Goal: Feedback & Contribution: Submit feedback/report problem

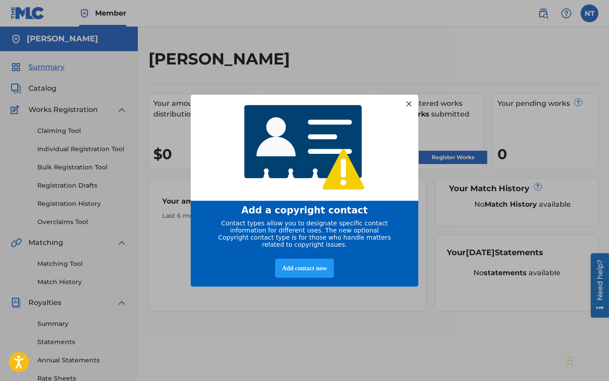
click at [408, 100] on div at bounding box center [409, 104] width 12 height 12
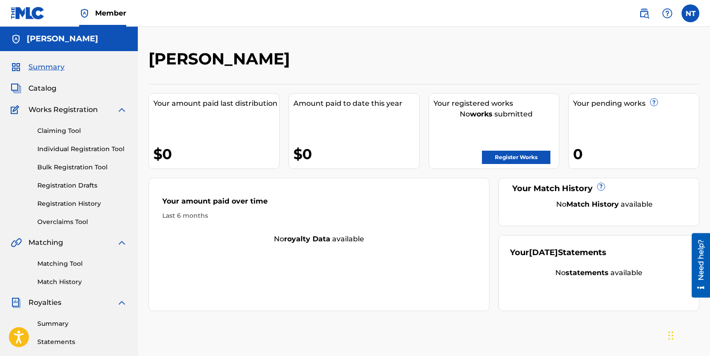
click at [124, 110] on img at bounding box center [121, 109] width 11 height 11
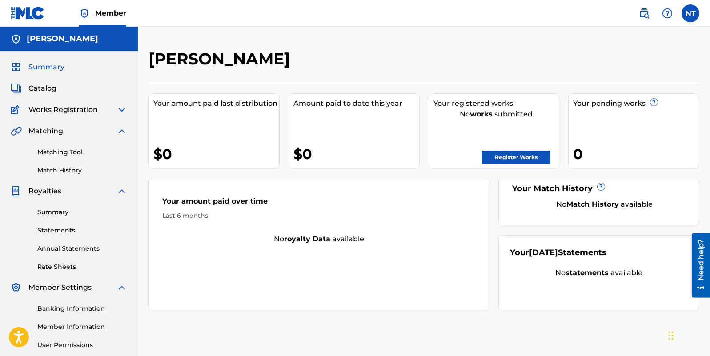
click at [123, 111] on img at bounding box center [121, 109] width 11 height 11
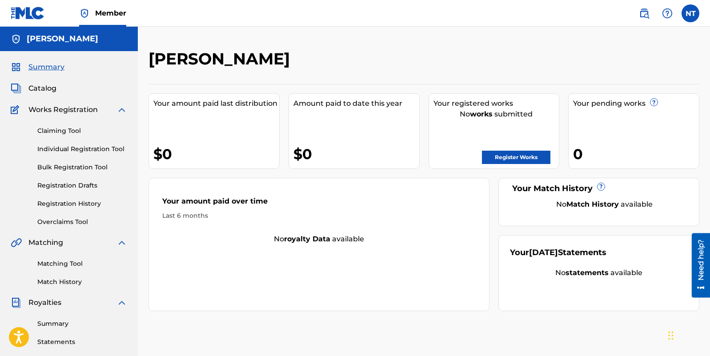
click at [122, 109] on img at bounding box center [121, 109] width 11 height 11
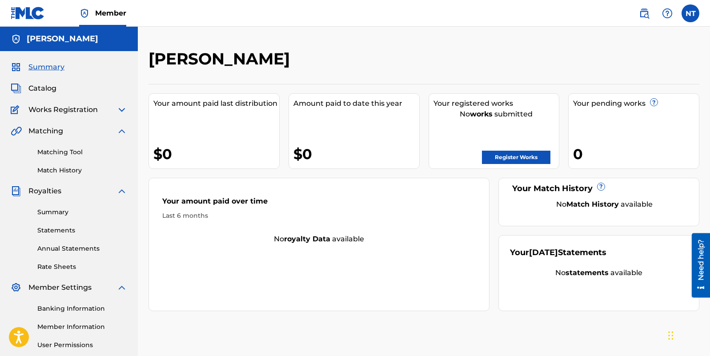
click at [92, 111] on span "Works Registration" at bounding box center [62, 109] width 69 height 11
click at [16, 108] on img at bounding box center [17, 109] width 12 height 11
click at [120, 108] on img at bounding box center [121, 109] width 11 height 11
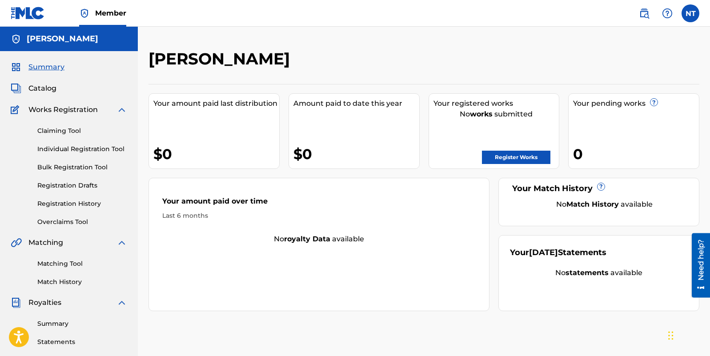
click at [120, 108] on img at bounding box center [121, 109] width 11 height 11
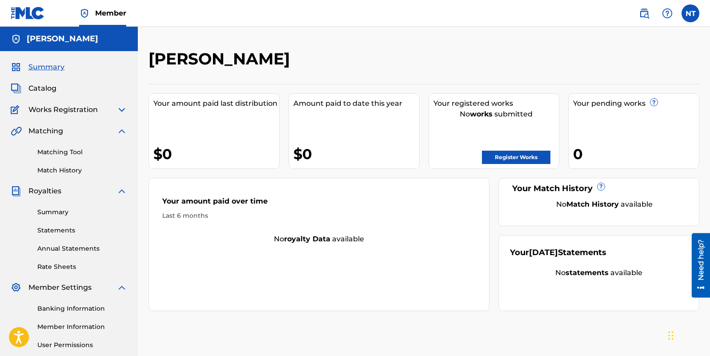
click at [123, 108] on img at bounding box center [121, 109] width 11 height 11
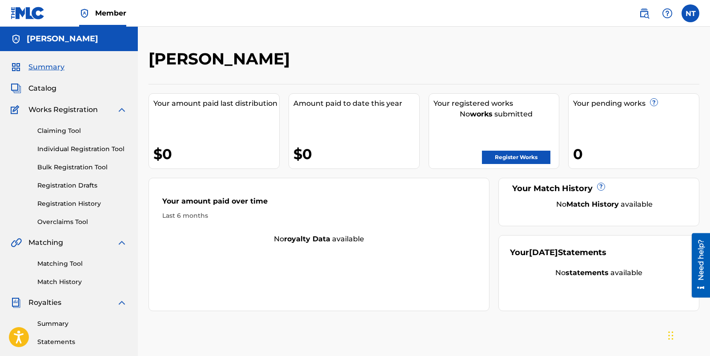
click at [51, 88] on span "Catalog" at bounding box center [42, 88] width 28 height 11
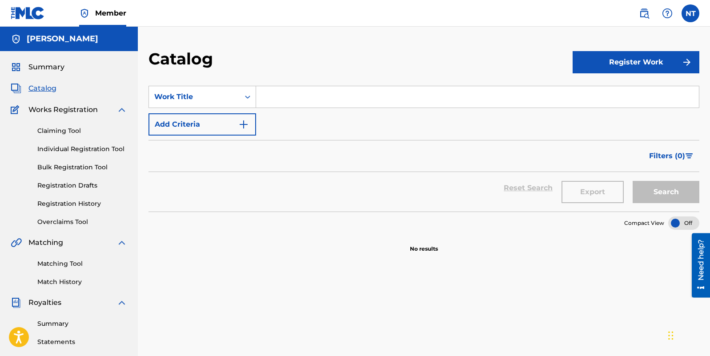
click at [51, 65] on span "Summary" at bounding box center [46, 67] width 36 height 11
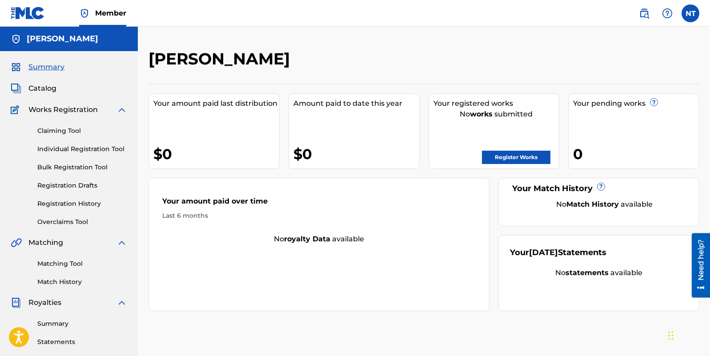
click at [42, 87] on span "Catalog" at bounding box center [42, 88] width 28 height 11
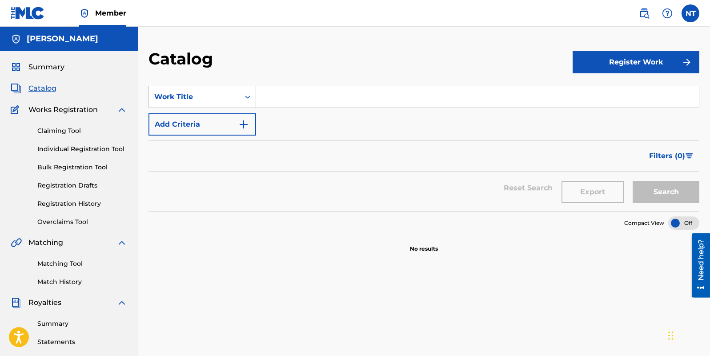
click at [48, 65] on span "Summary" at bounding box center [46, 67] width 36 height 11
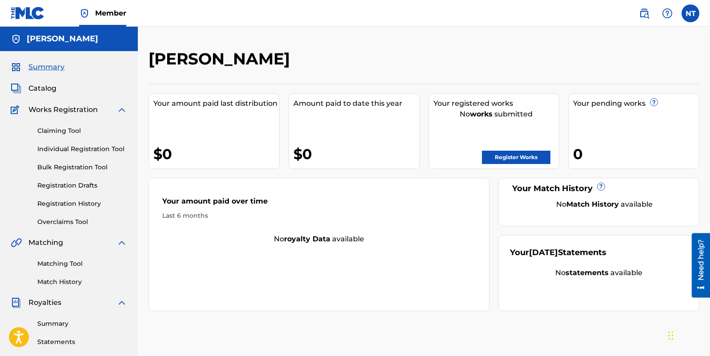
click at [520, 156] on link "Register Works" at bounding box center [516, 157] width 68 height 13
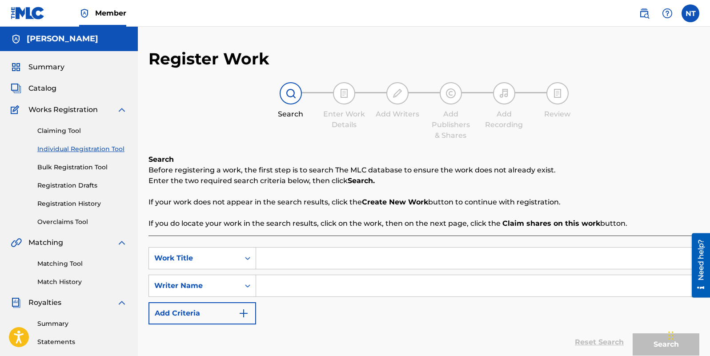
click at [48, 67] on span "Summary" at bounding box center [46, 67] width 36 height 11
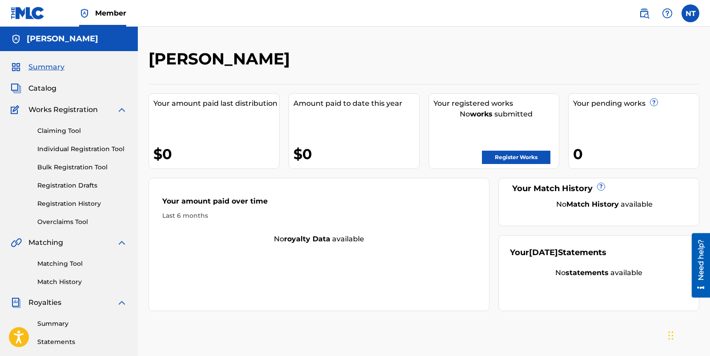
click at [44, 90] on span "Catalog" at bounding box center [42, 88] width 28 height 11
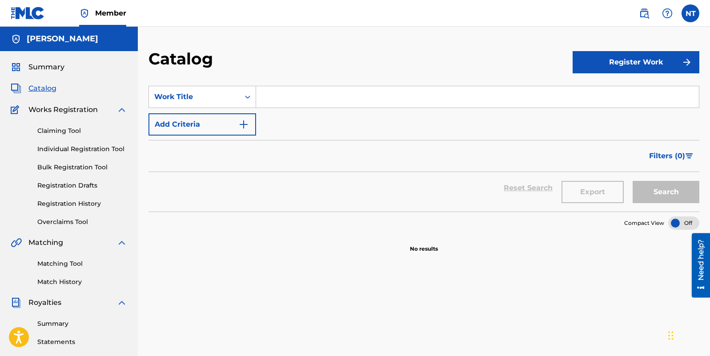
click at [608, 66] on button "Register Work" at bounding box center [635, 62] width 127 height 22
click at [597, 90] on link "Individual" at bounding box center [635, 90] width 127 height 21
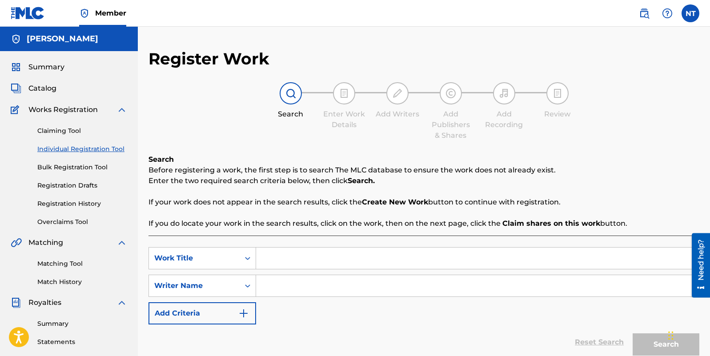
click at [61, 70] on span "Summary" at bounding box center [46, 67] width 36 height 11
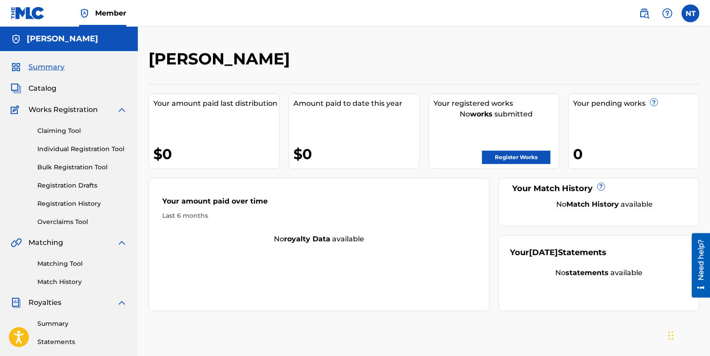
click at [56, 68] on span "Summary" at bounding box center [46, 67] width 36 height 11
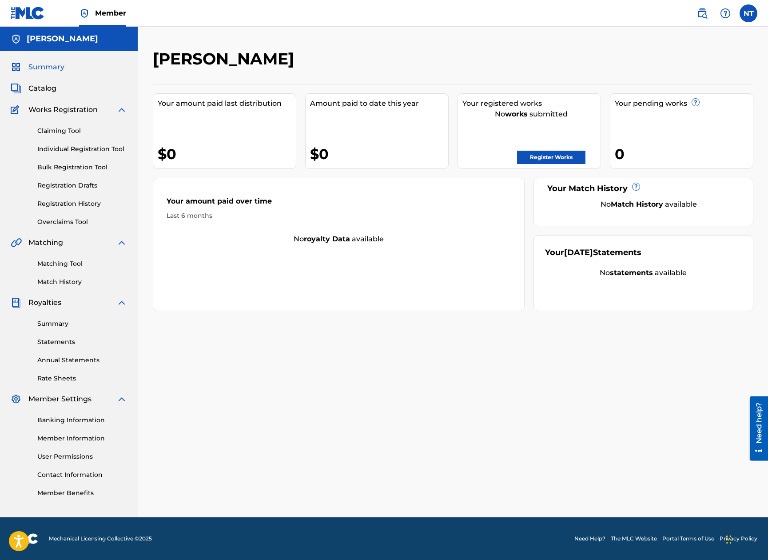
click at [86, 151] on link "Individual Registration Tool" at bounding box center [82, 148] width 90 height 9
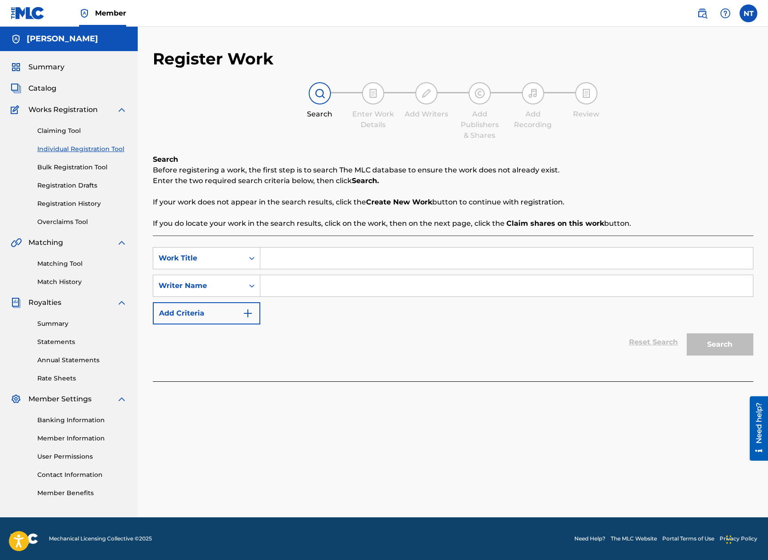
drag, startPoint x: 353, startPoint y: 171, endPoint x: 449, endPoint y: 184, distance: 97.3
click at [411, 182] on div "Search Before registering a work, the first step is to search The MLC database …" at bounding box center [453, 191] width 601 height 75
drag, startPoint x: 471, startPoint y: 175, endPoint x: 491, endPoint y: 172, distance: 20.1
click at [482, 174] on p "Before registering a work, the first step is to search The MLC database to ensu…" at bounding box center [453, 170] width 601 height 11
click at [299, 260] on input "Search Form" at bounding box center [506, 258] width 493 height 21
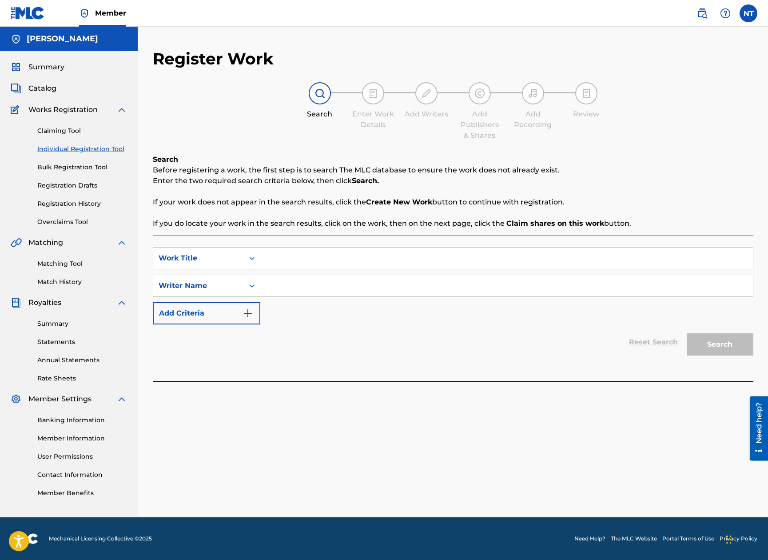
click at [296, 282] on input "Search Form" at bounding box center [506, 285] width 493 height 21
type input "D"
type input "Decimal Decade"
drag, startPoint x: 332, startPoint y: 260, endPoint x: 358, endPoint y: 191, distance: 74.0
click at [332, 259] on input "Search Form" at bounding box center [506, 258] width 493 height 21
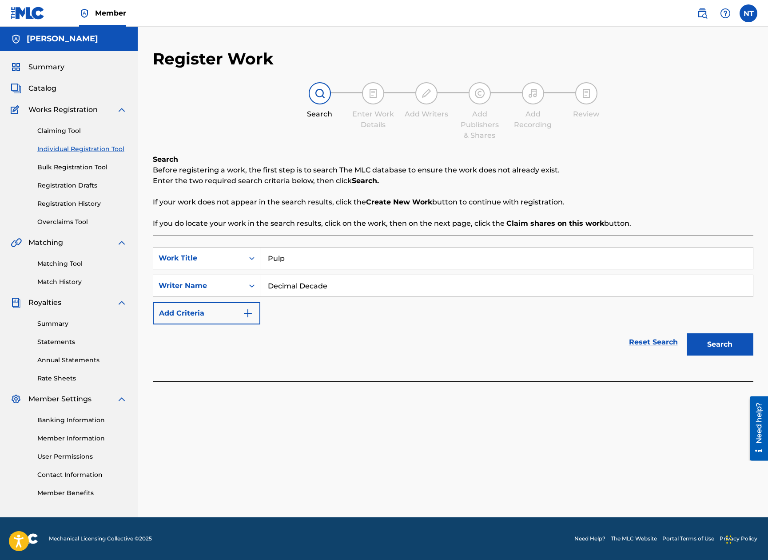
type input "Pulp"
click at [608, 351] on button "Search" at bounding box center [720, 344] width 67 height 22
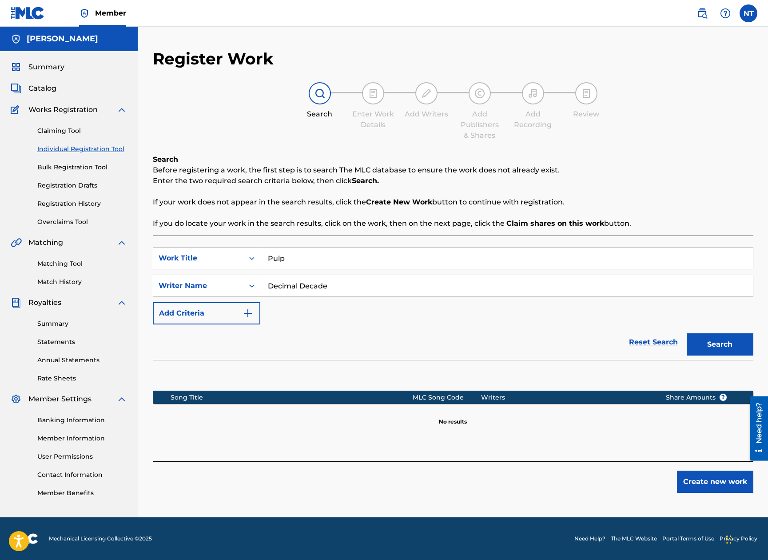
click at [301, 289] on input "Decimal Decade" at bounding box center [506, 285] width 493 height 21
click at [608, 343] on button "Search" at bounding box center [720, 344] width 67 height 22
click at [321, 284] on input "Nicolas Tiparescu" at bounding box center [506, 285] width 493 height 21
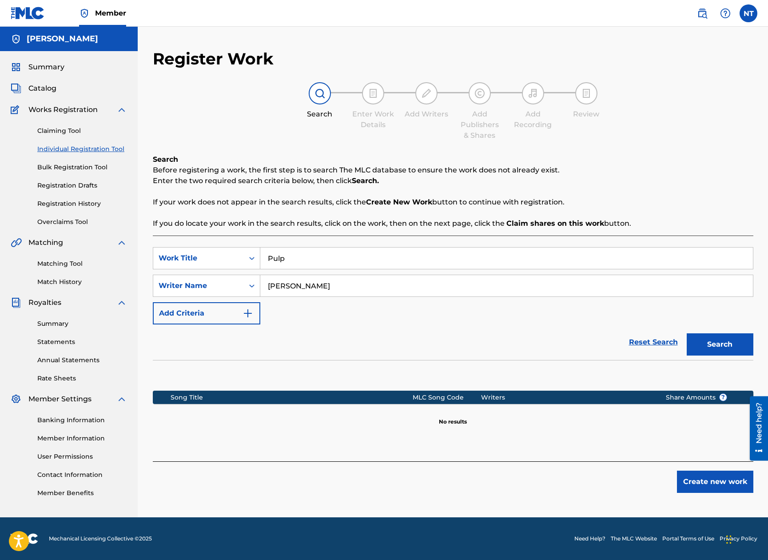
click at [321, 284] on input "Nicolas Tiparescu" at bounding box center [506, 285] width 493 height 21
type input "Decimal"
click at [313, 255] on input "Pulp" at bounding box center [506, 258] width 493 height 21
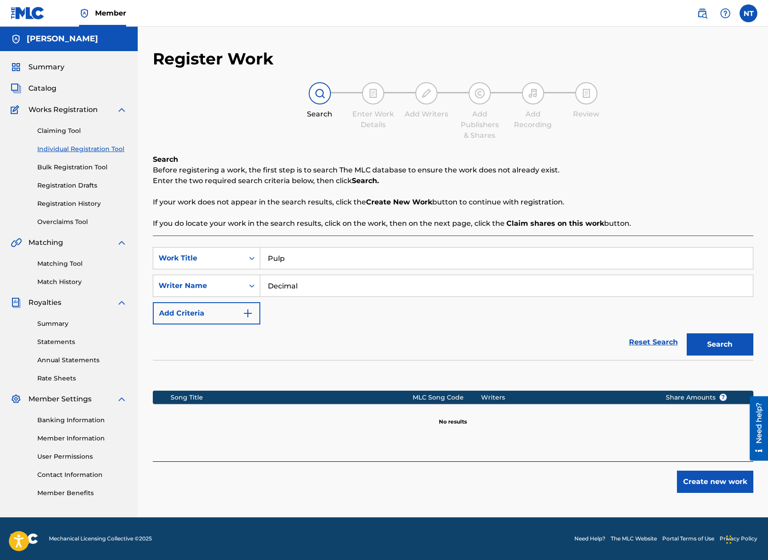
click at [313, 255] on input "Pulp" at bounding box center [506, 258] width 493 height 21
click at [245, 314] on img "Search Form" at bounding box center [248, 313] width 11 height 11
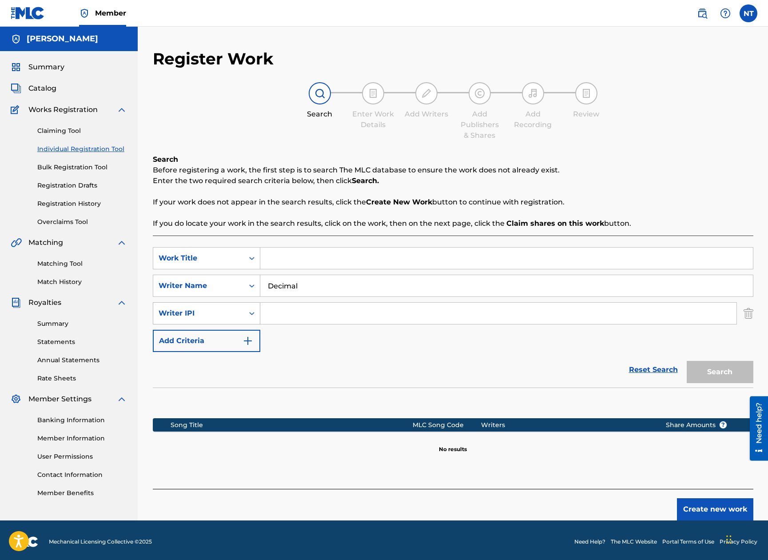
click at [248, 313] on icon "Search Form" at bounding box center [252, 313] width 9 height 9
click at [608, 311] on img "Search Form" at bounding box center [749, 313] width 10 height 22
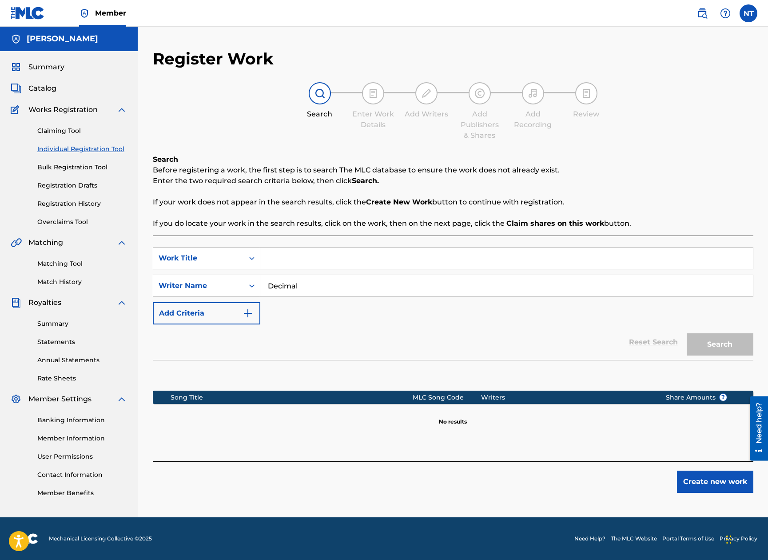
click at [526, 286] on input "Decimal" at bounding box center [506, 285] width 493 height 21
type input "Decimal Decade"
click at [572, 259] on input "Search Form" at bounding box center [506, 258] width 493 height 21
type input "Delete"
click at [608, 345] on button "Search" at bounding box center [720, 344] width 67 height 22
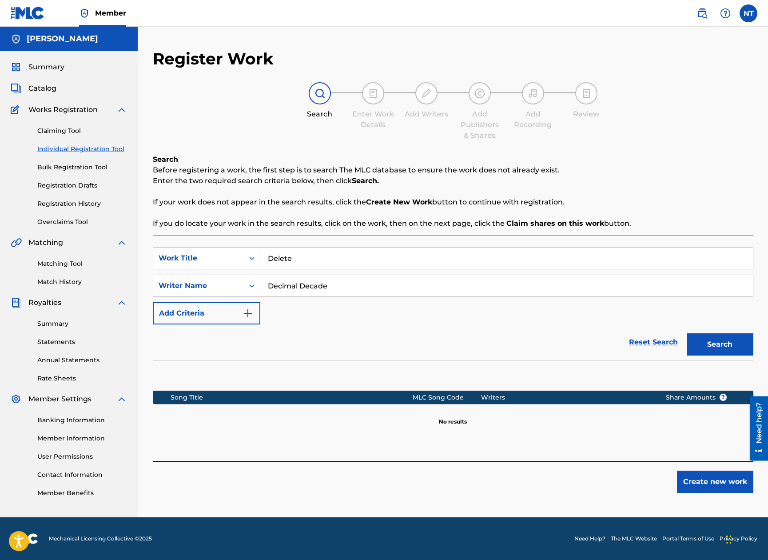
click at [305, 287] on input "Decimal Decade" at bounding box center [506, 285] width 493 height 21
type input "Nicolas Tiparescu"
click at [608, 346] on button "Search" at bounding box center [720, 344] width 67 height 22
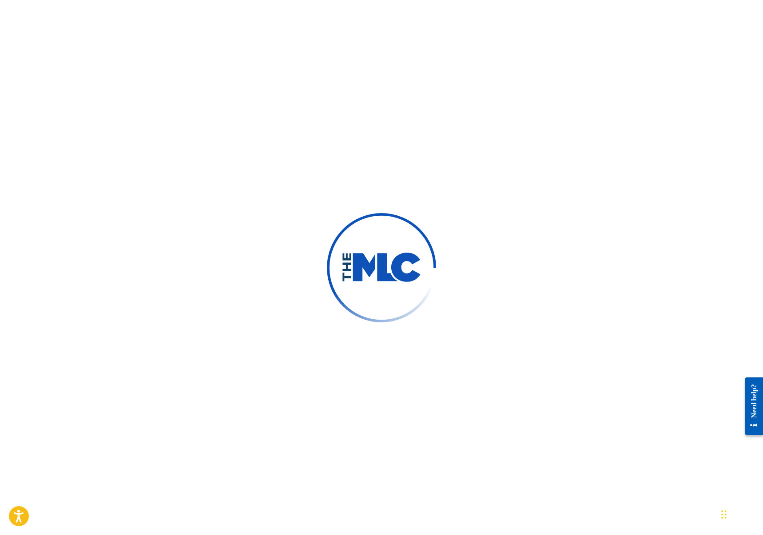
scroll to position [6, 0]
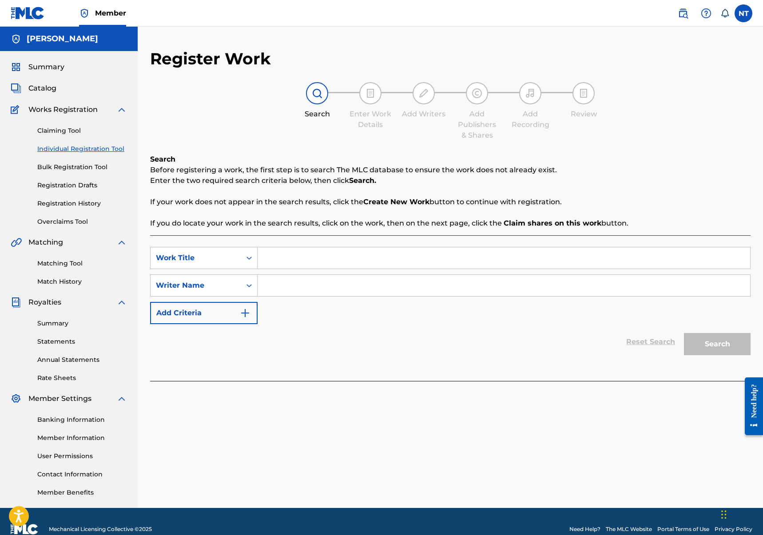
click at [84, 148] on link "Individual Registration Tool" at bounding box center [82, 148] width 90 height 9
click at [56, 88] on div "Catalog" at bounding box center [69, 88] width 116 height 11
click at [43, 88] on span "Catalog" at bounding box center [42, 88] width 28 height 11
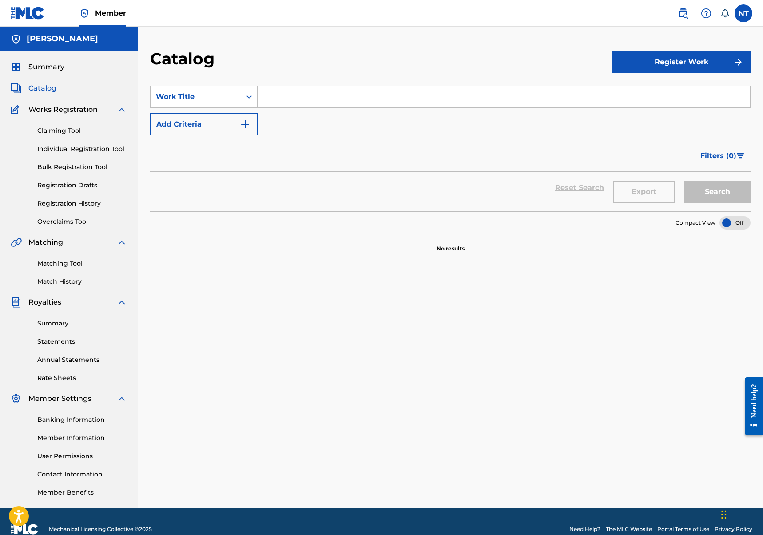
click at [54, 148] on link "Individual Registration Tool" at bounding box center [82, 148] width 90 height 9
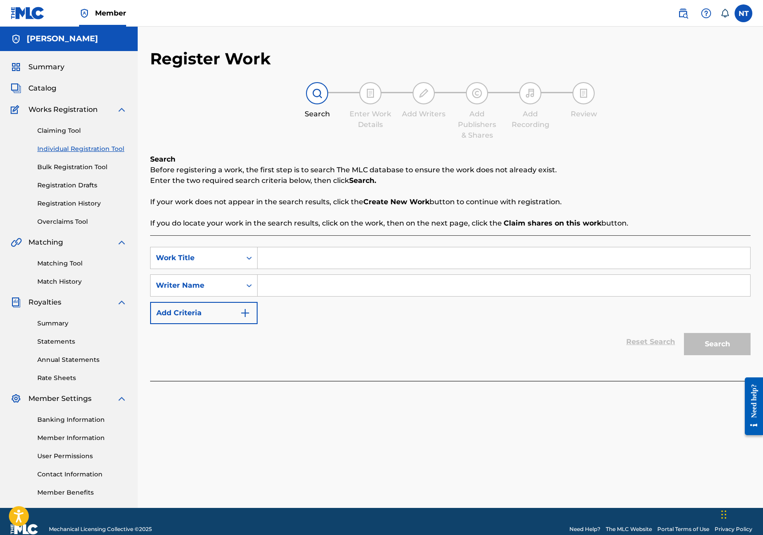
click at [393, 259] on input "Search Form" at bounding box center [504, 258] width 493 height 21
type input "Pulp"
click at [409, 281] on input "Search Form" at bounding box center [504, 285] width 493 height 21
type input "Nicolas Tiparescu"
click at [736, 348] on button "Search" at bounding box center [717, 344] width 67 height 22
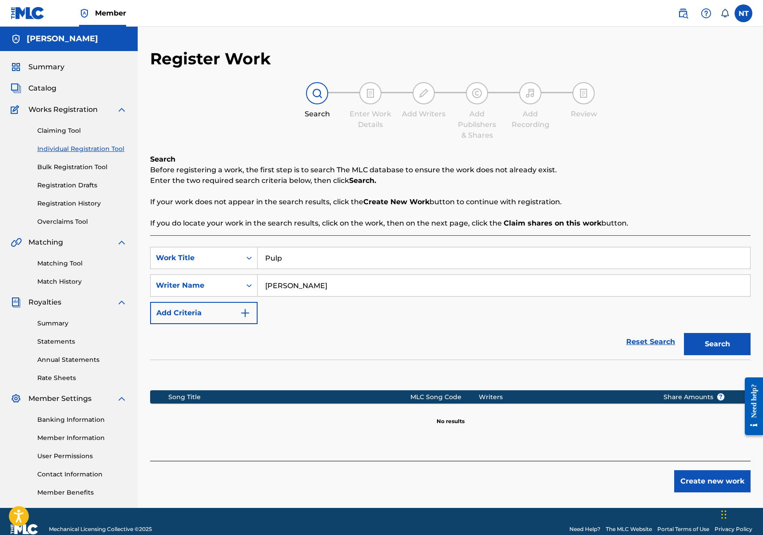
scroll to position [16, 0]
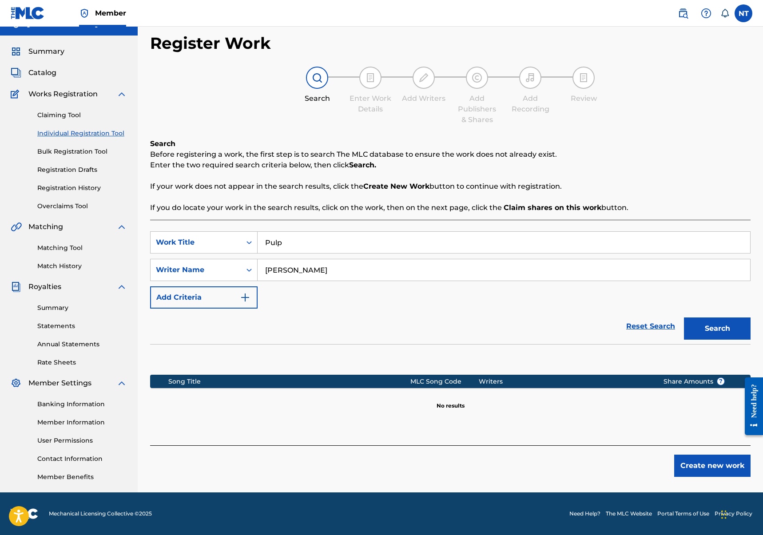
click at [719, 466] on button "Create new work" at bounding box center [713, 466] width 76 height 22
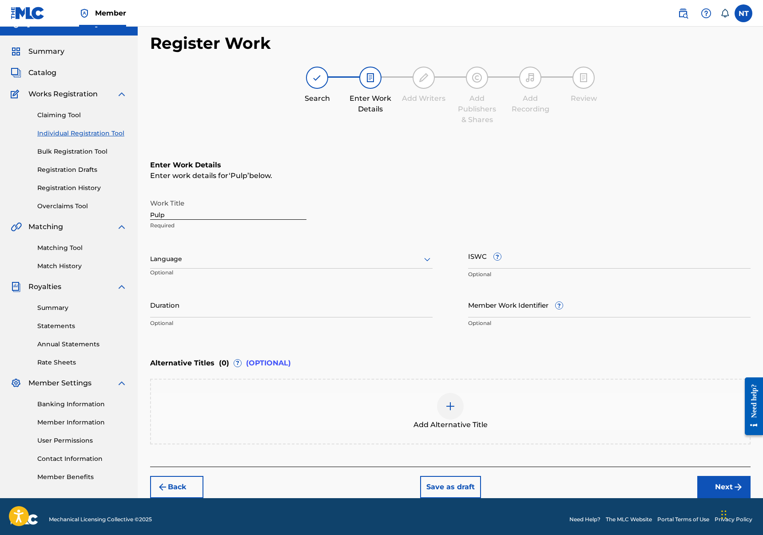
click at [208, 217] on input "Pulp" at bounding box center [228, 207] width 156 height 25
type input "Pulp"
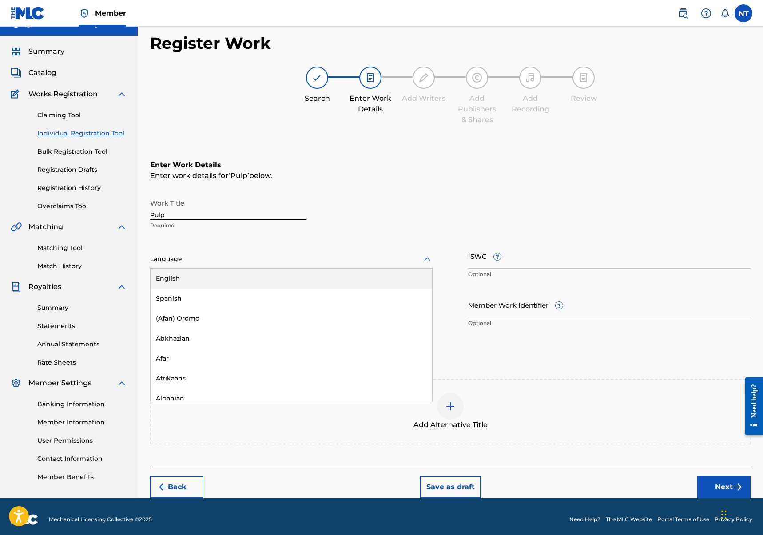
click at [242, 261] on div at bounding box center [291, 259] width 283 height 11
click at [227, 277] on div "English" at bounding box center [292, 279] width 282 height 20
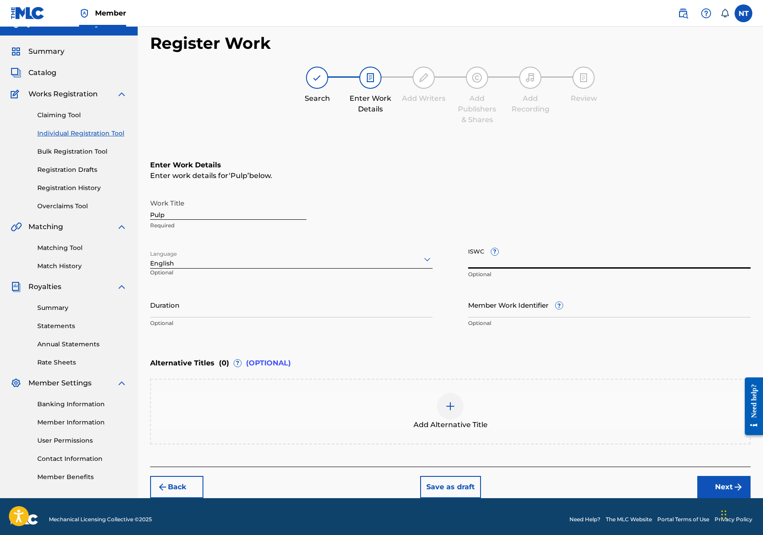
click at [531, 263] on input "ISWC ?" at bounding box center [609, 256] width 283 height 25
click at [488, 263] on input "ISWC ?" at bounding box center [609, 256] width 283 height 25
click at [487, 263] on input "ISWC ?" at bounding box center [609, 256] width 283 height 25
paste input "T-332.673.204-7"
type input "T-332.673.204-7"
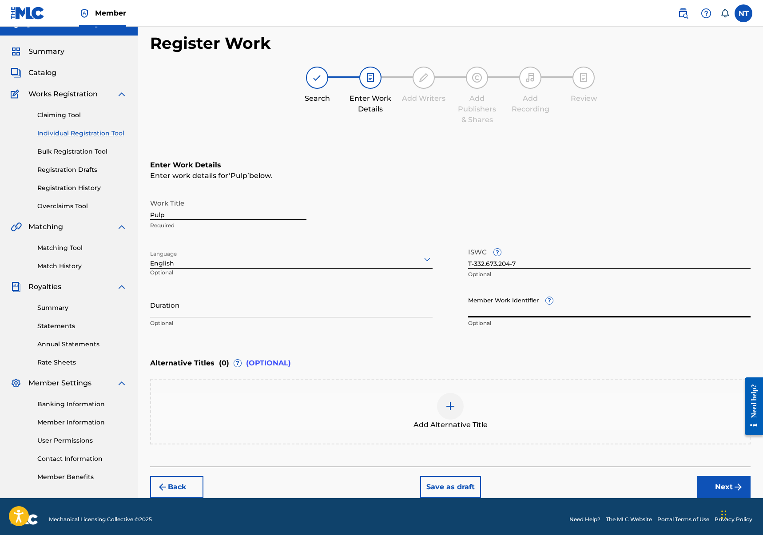
click at [529, 310] on input "Member Work Identifier ?" at bounding box center [609, 304] width 283 height 25
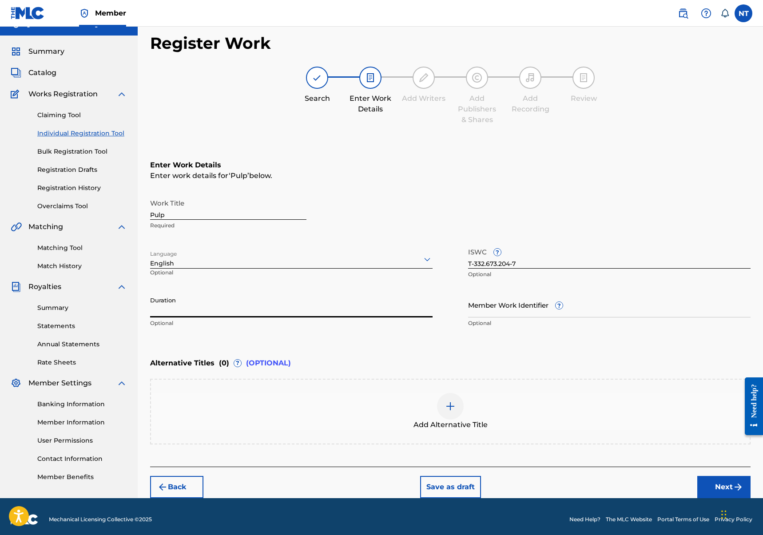
click at [254, 308] on input "Duration" at bounding box center [291, 304] width 283 height 25
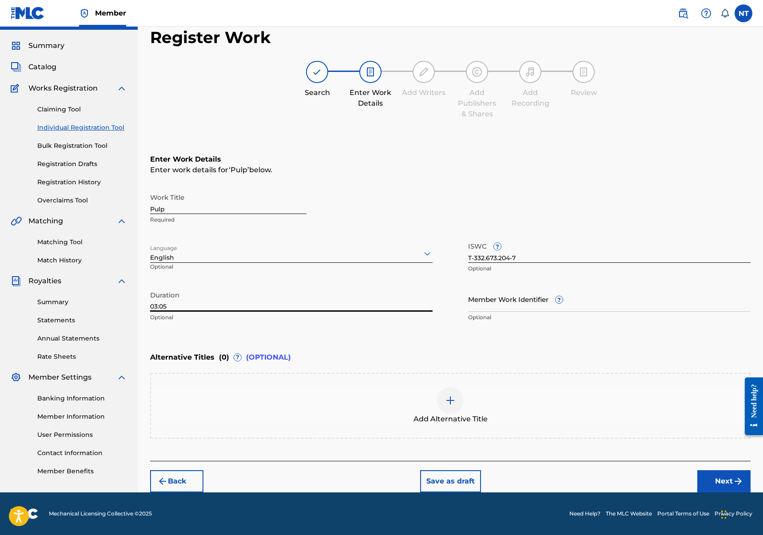
type input "03:05"
click at [232, 211] on input "Pulp" at bounding box center [228, 201] width 156 height 25
click at [722, 481] on button "Next" at bounding box center [724, 482] width 53 height 22
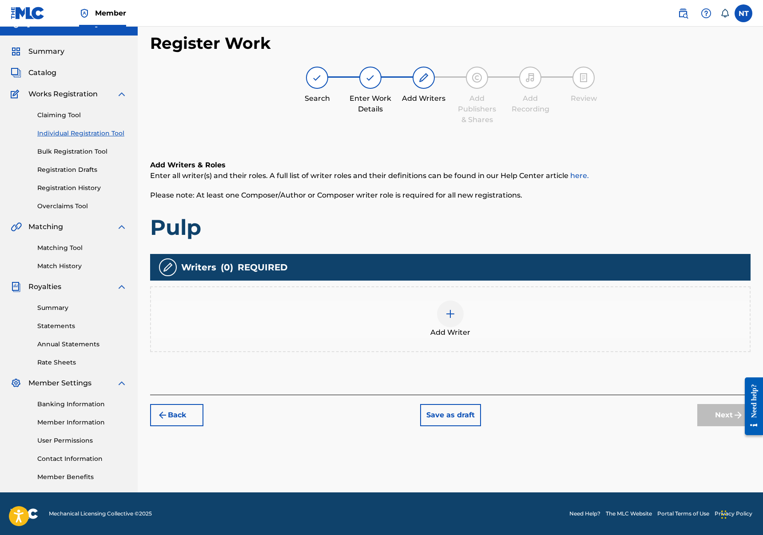
click at [455, 319] on div at bounding box center [450, 314] width 27 height 27
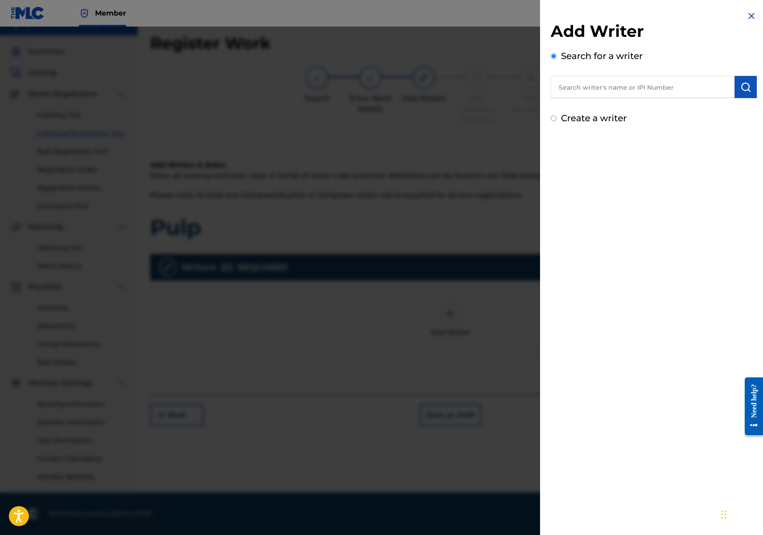
click at [597, 89] on input "text" at bounding box center [643, 87] width 184 height 22
paste input "00886105222"
type input "00886105222"
click at [742, 85] on img "submit" at bounding box center [746, 87] width 11 height 11
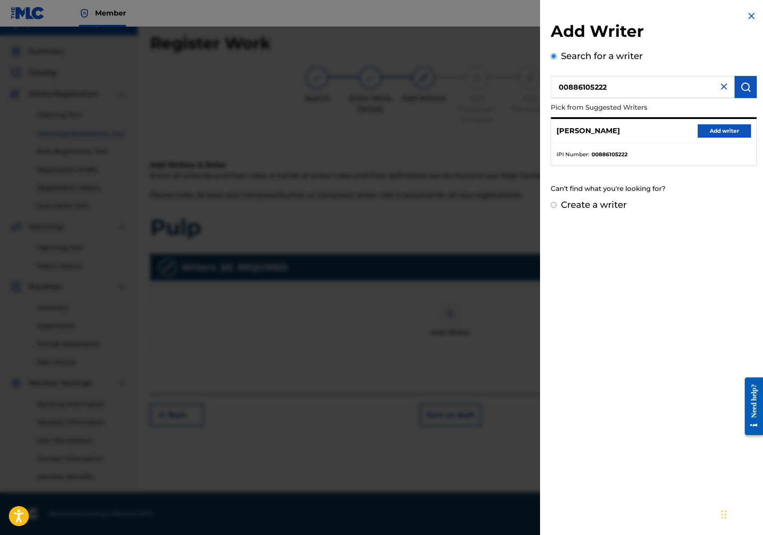
click at [732, 131] on button "Add writer" at bounding box center [724, 130] width 53 height 13
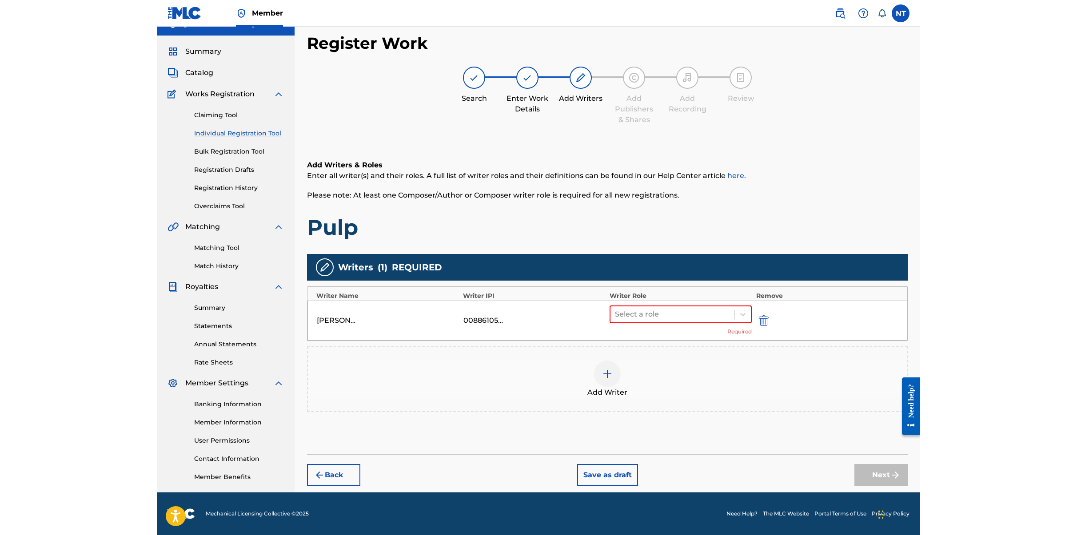
scroll to position [14, 0]
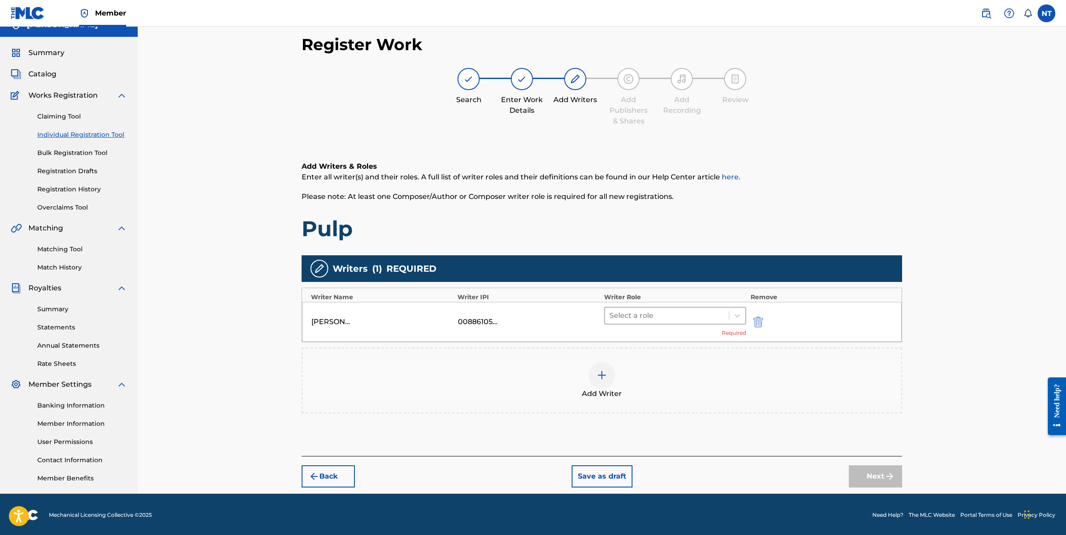
click at [689, 316] on div at bounding box center [667, 316] width 115 height 12
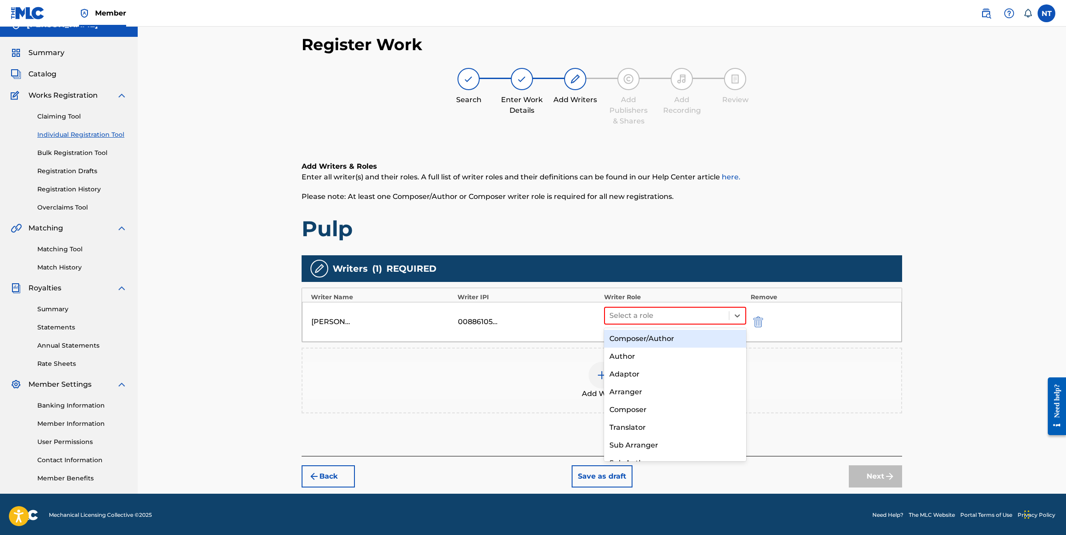
click at [653, 339] on div "Composer/Author" at bounding box center [675, 339] width 142 height 18
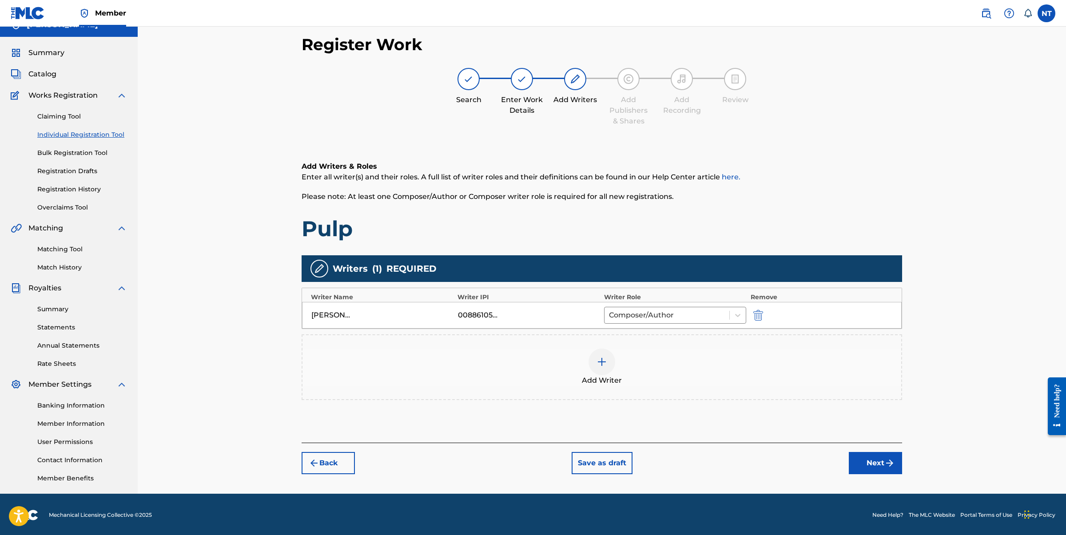
click at [329, 313] on div "NICOLS TIPRESCU" at bounding box center [331, 315] width 40 height 11
click at [763, 465] on button "Next" at bounding box center [880, 463] width 53 height 22
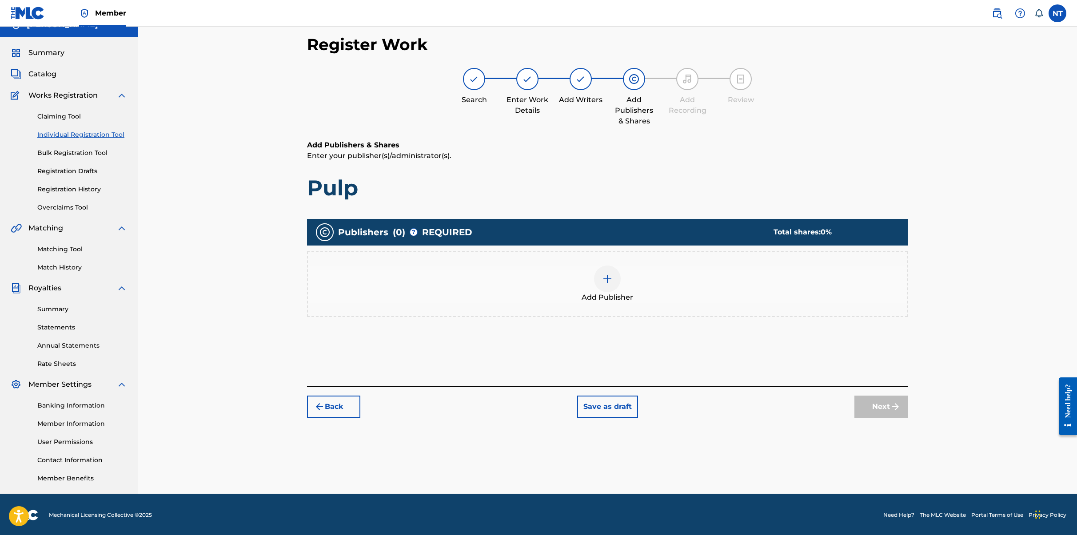
scroll to position [16, 0]
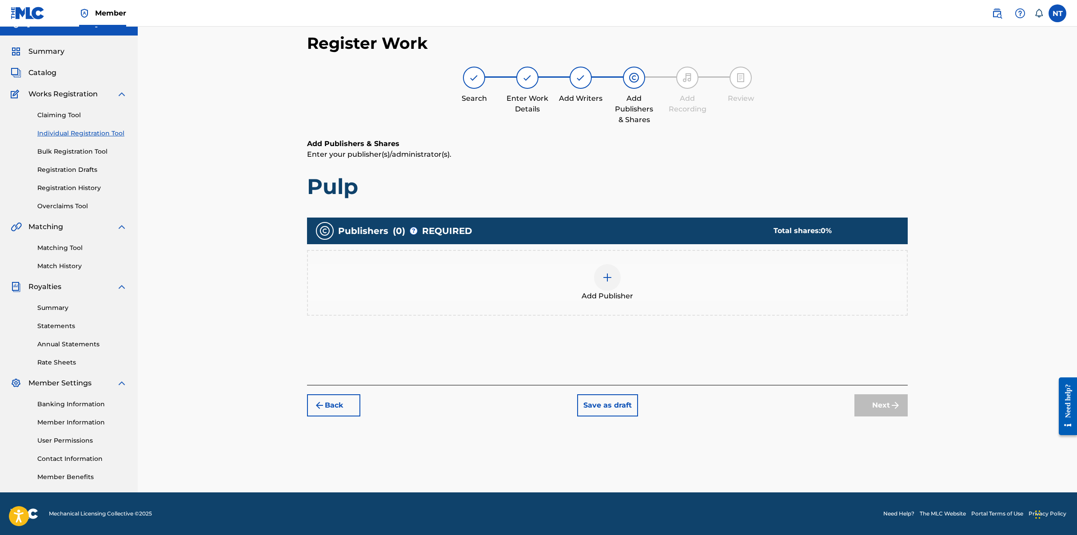
click at [609, 280] on img at bounding box center [607, 277] width 11 height 11
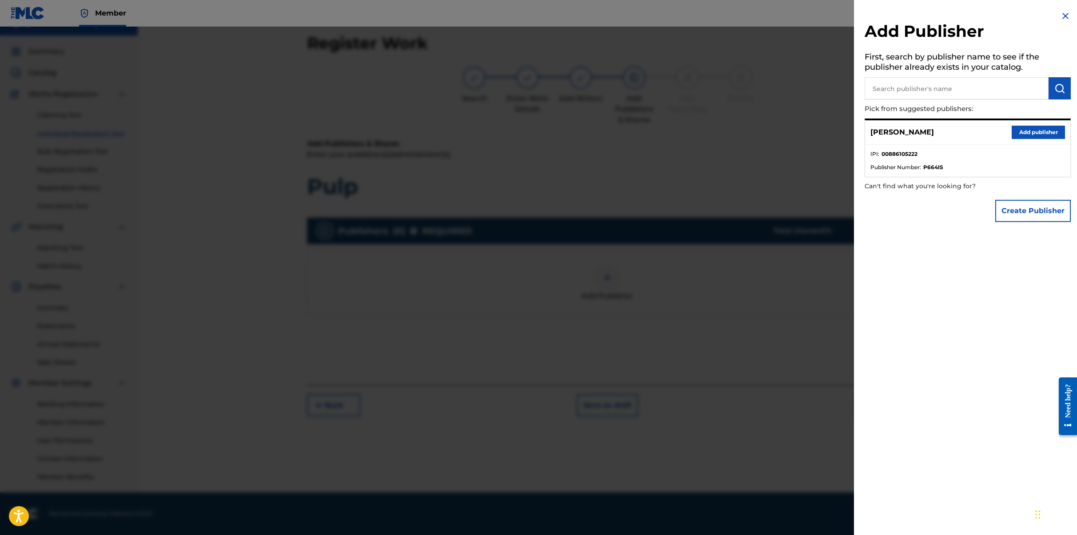
click at [763, 133] on button "Add publisher" at bounding box center [1038, 132] width 53 height 13
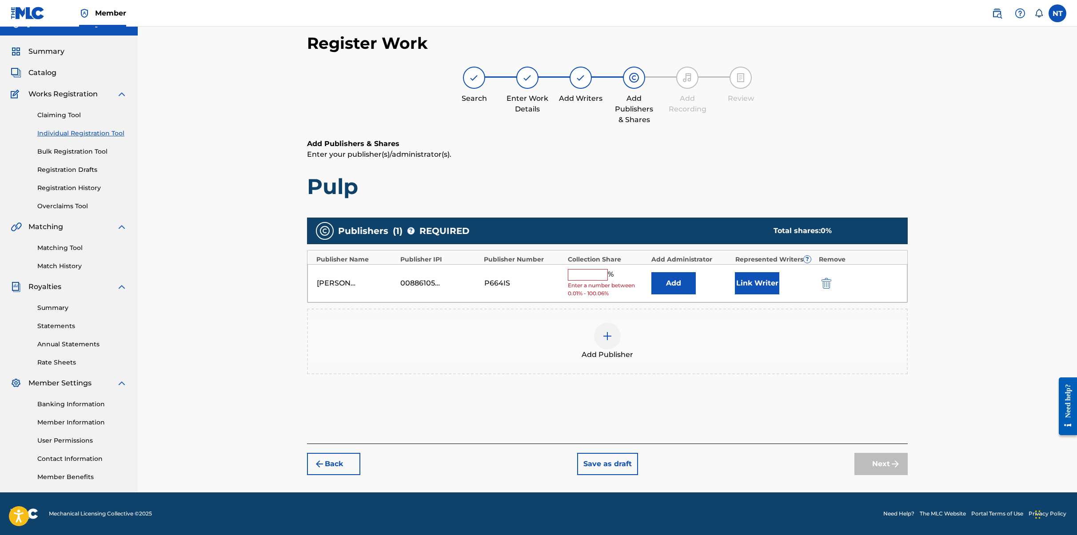
click at [596, 275] on input "text" at bounding box center [588, 275] width 40 height 12
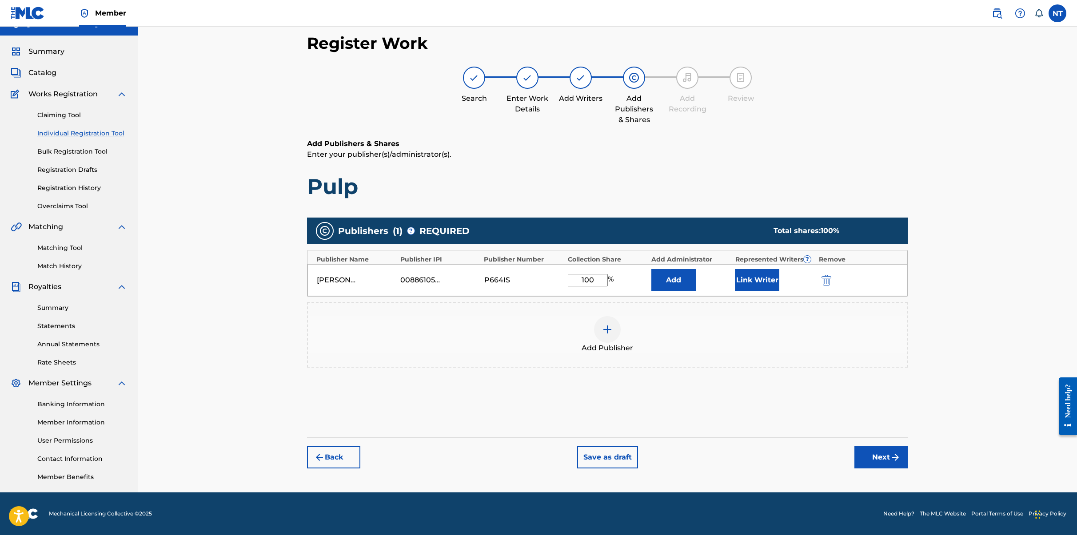
type input "100"
click at [763, 280] on img "submit" at bounding box center [827, 280] width 10 height 11
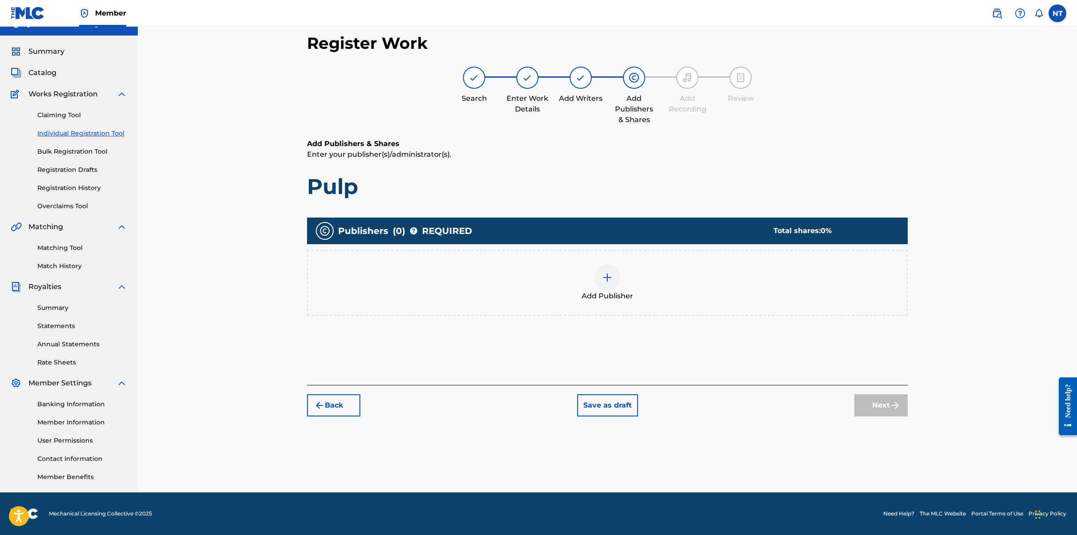
click at [603, 276] on img at bounding box center [607, 277] width 11 height 11
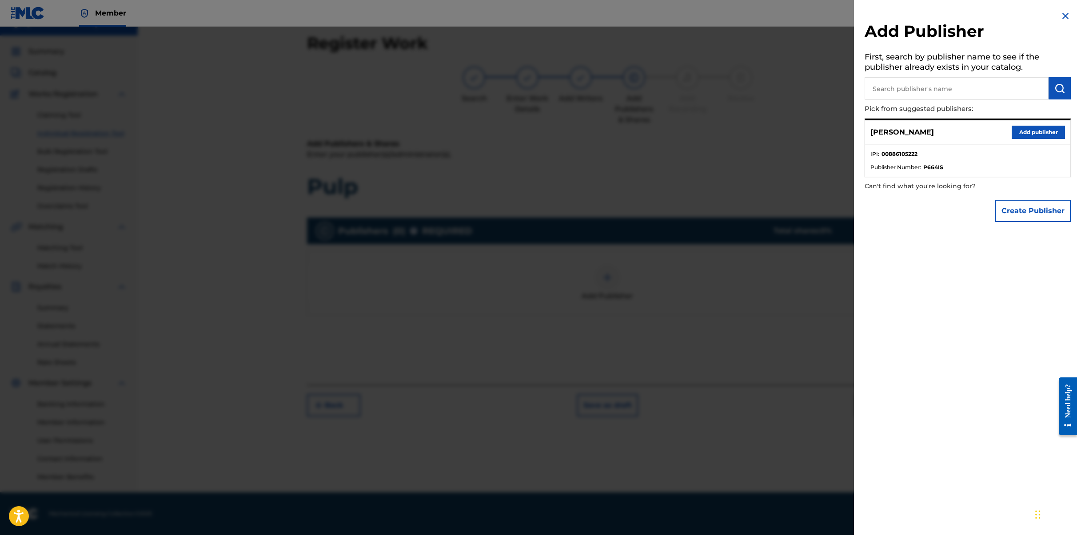
click at [763, 92] on input "text" at bounding box center [957, 88] width 184 height 22
type input "Nicolas Tiparescu"
click at [763, 129] on button "Add publisher" at bounding box center [1038, 132] width 53 height 13
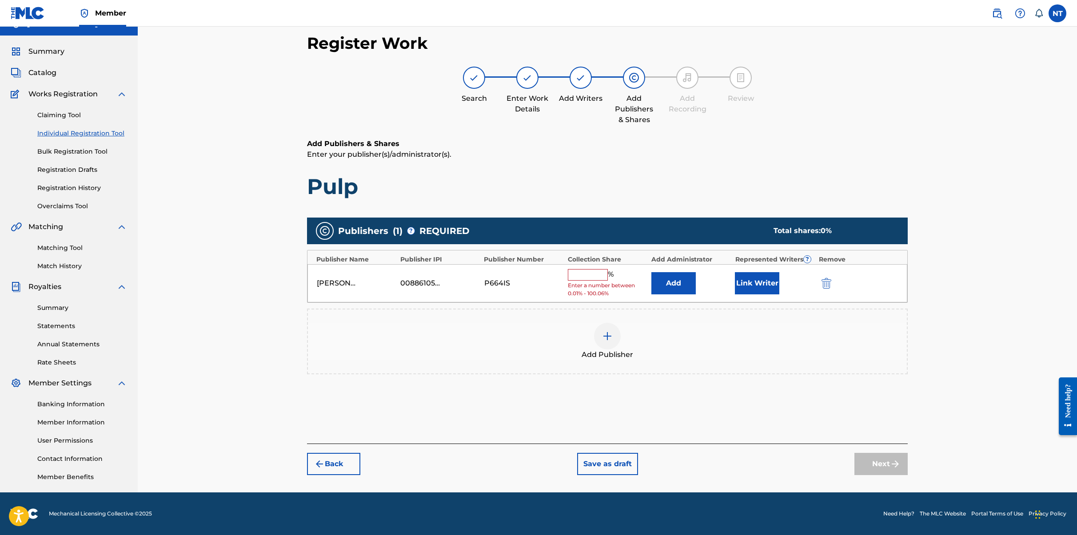
click at [580, 275] on input "text" at bounding box center [588, 275] width 40 height 12
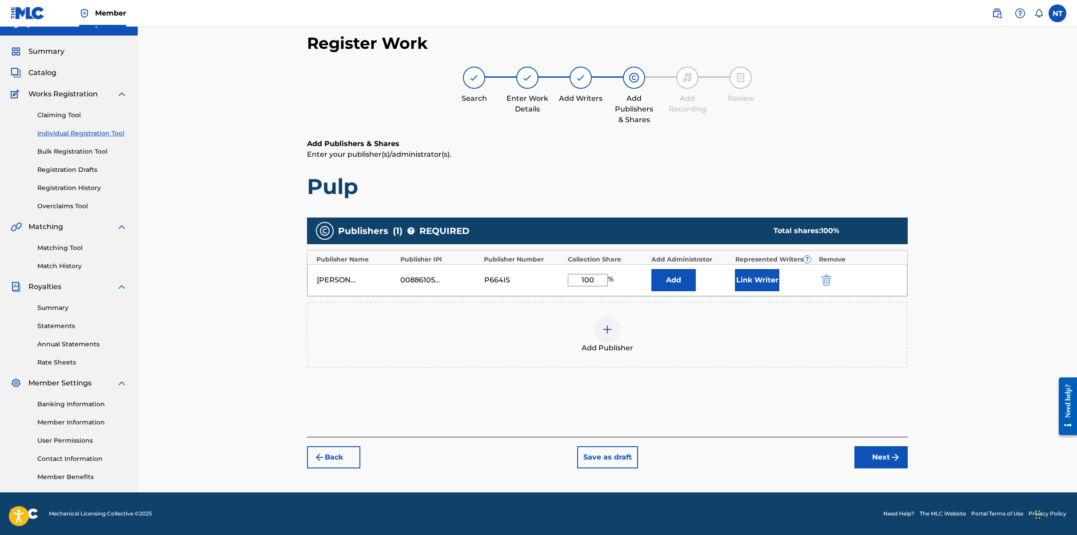
type input "100"
click at [763, 325] on div "Register Work Search Enter Work Details Add Writers Add Publishers & Shares Add…" at bounding box center [607, 252] width 939 height 482
click at [763, 454] on img "submit" at bounding box center [895, 457] width 11 height 11
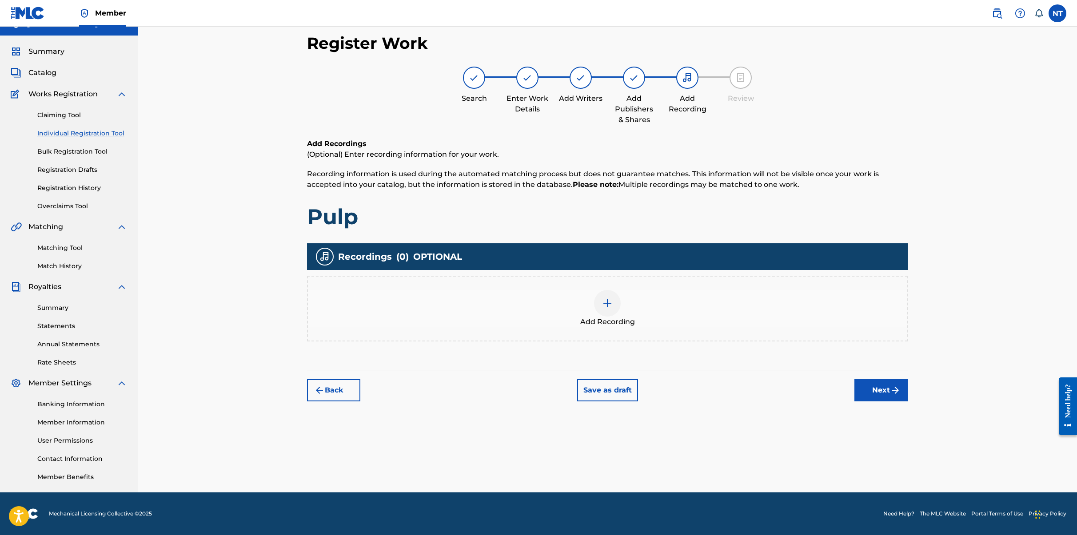
click at [331, 389] on button "Back" at bounding box center [333, 390] width 53 height 22
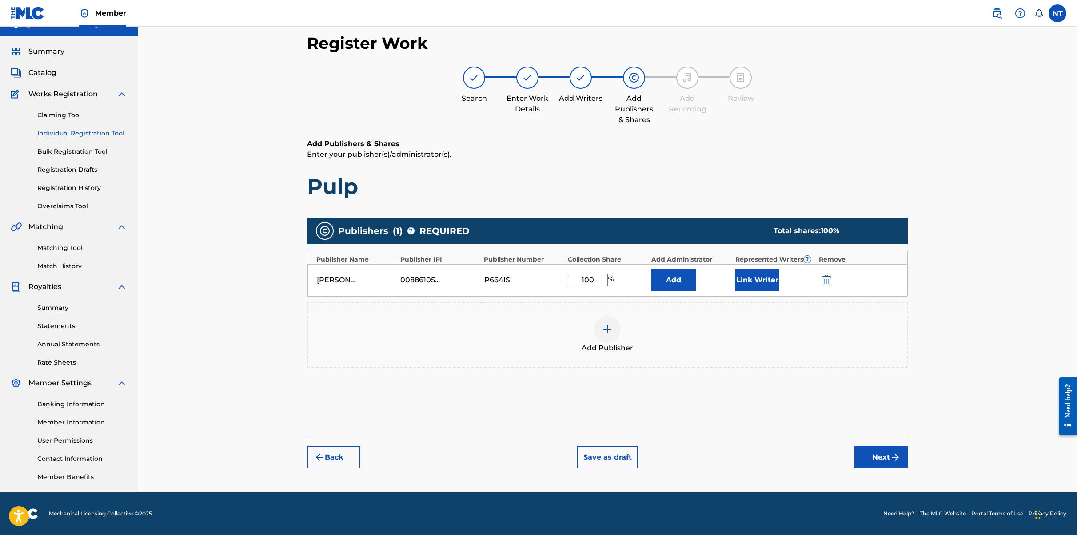
click at [339, 463] on button "Back" at bounding box center [333, 458] width 53 height 22
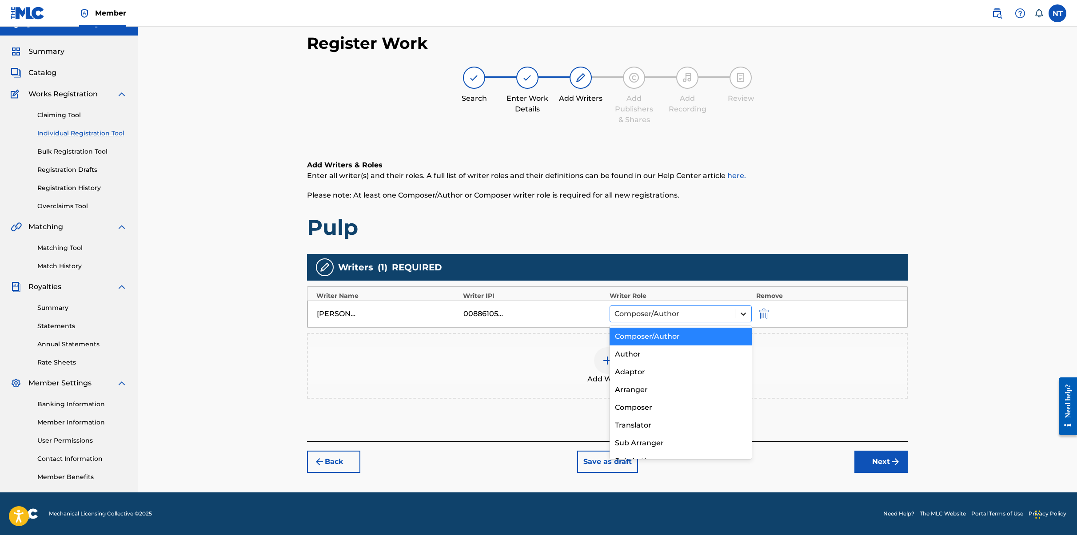
click at [743, 315] on icon at bounding box center [743, 314] width 5 height 3
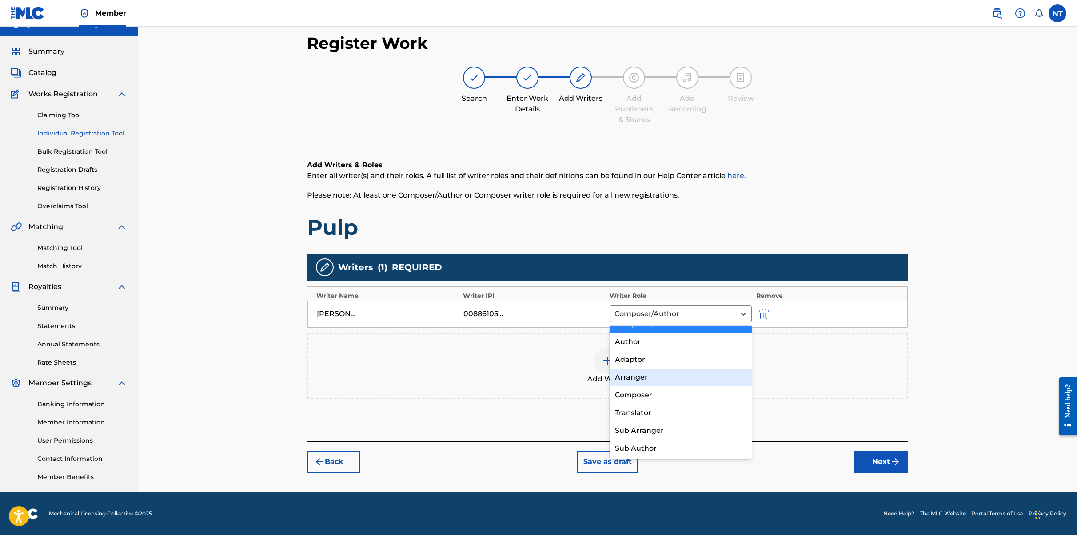
scroll to position [0, 0]
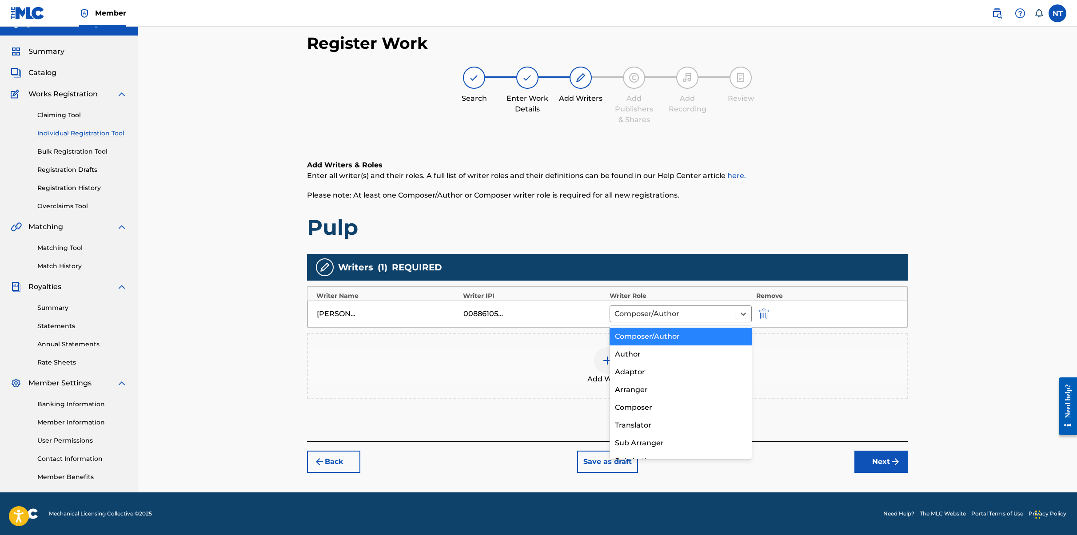
click at [705, 335] on div "Composer/Author" at bounding box center [681, 337] width 142 height 18
click at [733, 174] on link "here." at bounding box center [736, 176] width 19 height 8
click at [763, 463] on button "Next" at bounding box center [880, 462] width 53 height 22
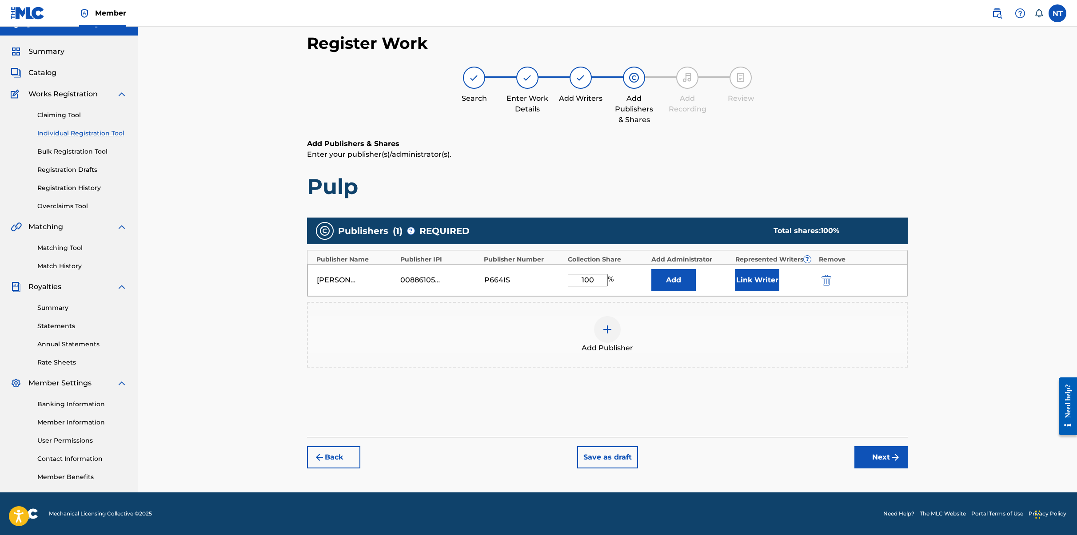
click at [763, 463] on button "Next" at bounding box center [880, 458] width 53 height 22
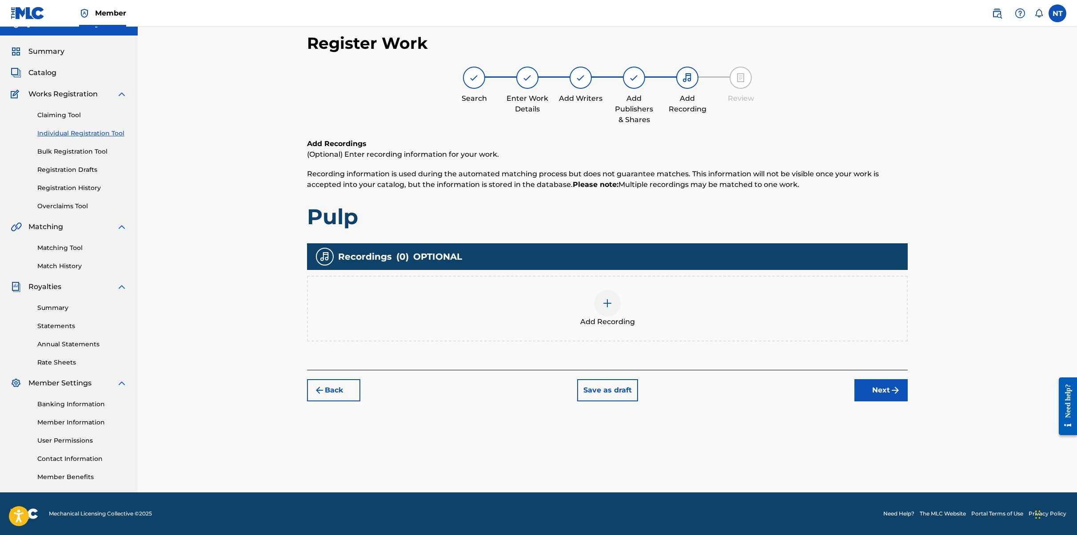
click at [611, 309] on div at bounding box center [607, 303] width 27 height 27
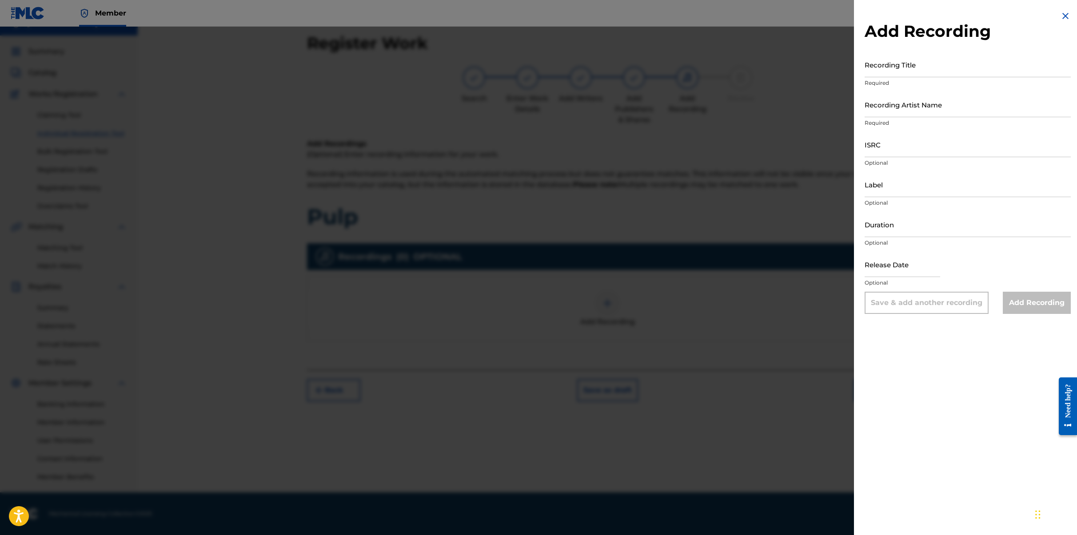
click at [763, 73] on input "Recording Title" at bounding box center [968, 64] width 206 height 25
type input "Pulp"
click at [763, 114] on input "Recording Artist Name" at bounding box center [968, 104] width 206 height 25
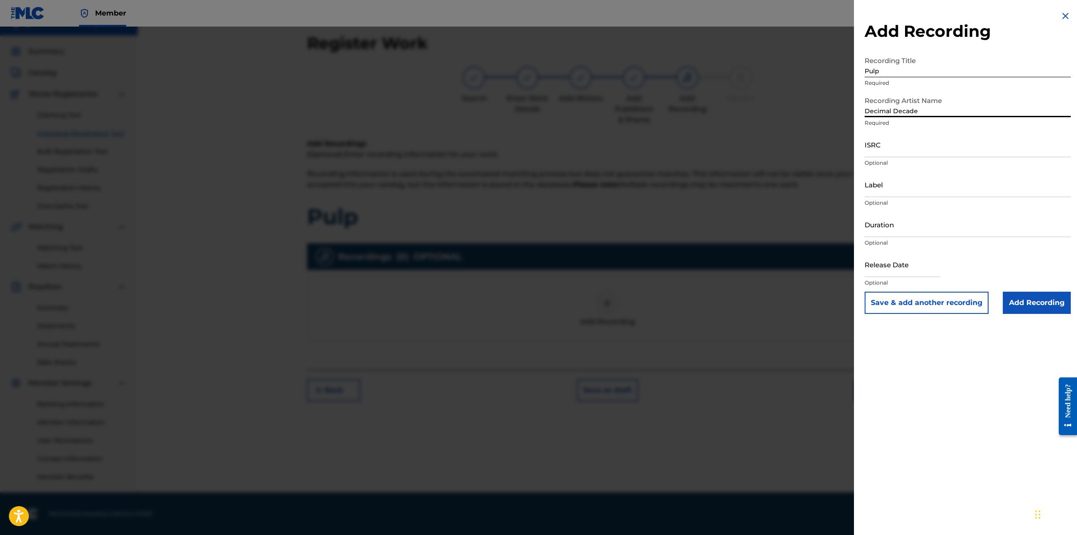
type input "Decimal Decade"
click at [763, 148] on input "ISRC" at bounding box center [968, 144] width 206 height 25
paste input "QZTAY2456852"
type input "QZTAY2456852"
click at [763, 230] on input "Duration" at bounding box center [968, 224] width 206 height 25
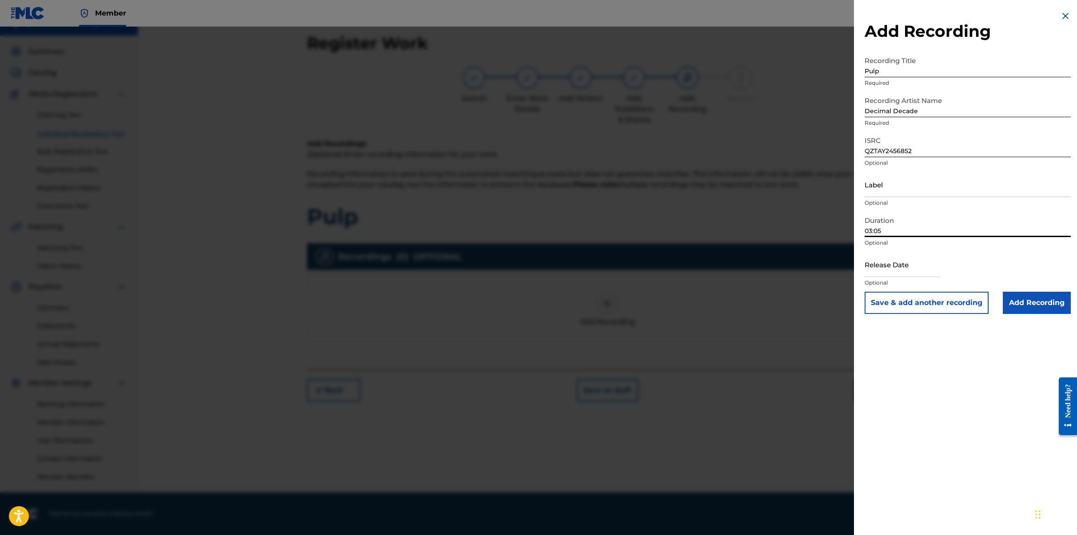
type input "03:05"
select select "8"
select select "2025"
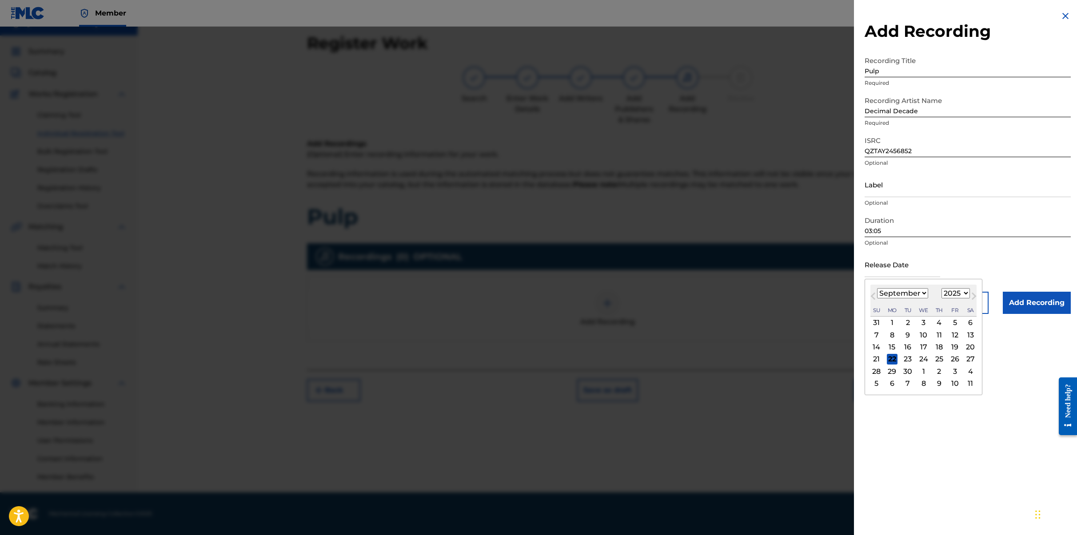
click at [763, 273] on input "text" at bounding box center [903, 264] width 76 height 25
click at [763, 322] on div "4" at bounding box center [939, 323] width 11 height 11
type input "September 4 2025"
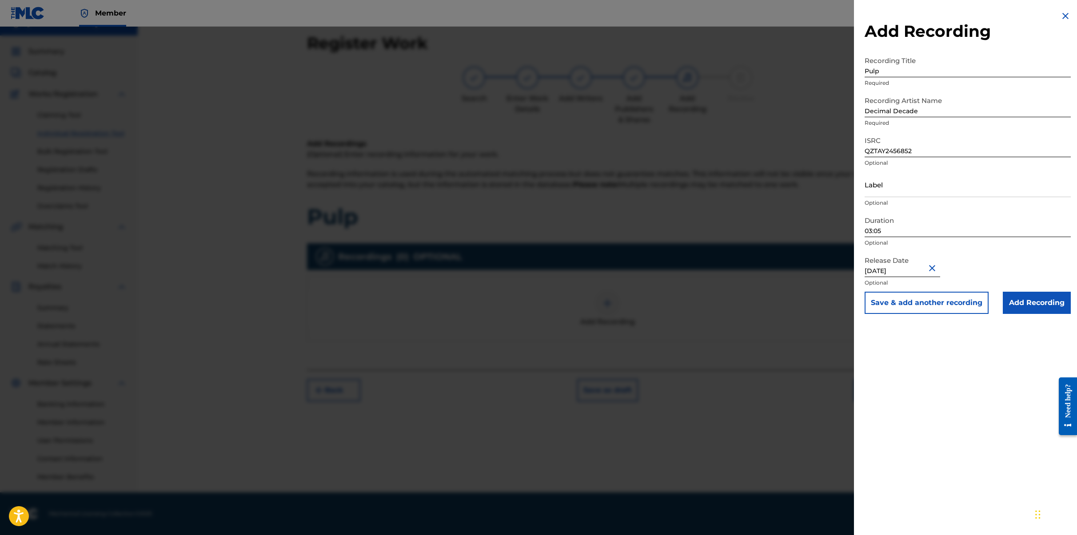
select select "8"
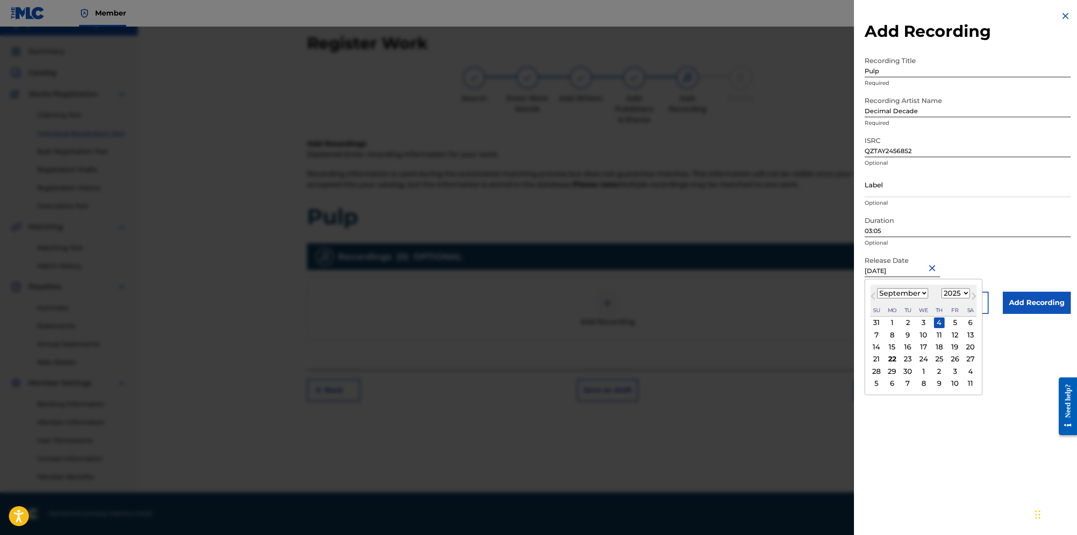
click at [763, 291] on select "1899 1900 1901 1902 1903 1904 1905 1906 1907 1908 1909 1910 1911 1912 1913 1914…" at bounding box center [956, 293] width 28 height 10
select select "2024"
click at [763, 288] on select "1899 1900 1901 1902 1903 1904 1905 1906 1907 1908 1909 1910 1911 1912 1913 1914…" at bounding box center [956, 293] width 28 height 10
click at [763, 297] on select "January February March April May June July August September October November De…" at bounding box center [902, 293] width 51 height 10
click at [763, 288] on select "January February March April May June July August September October November De…" at bounding box center [902, 293] width 51 height 10
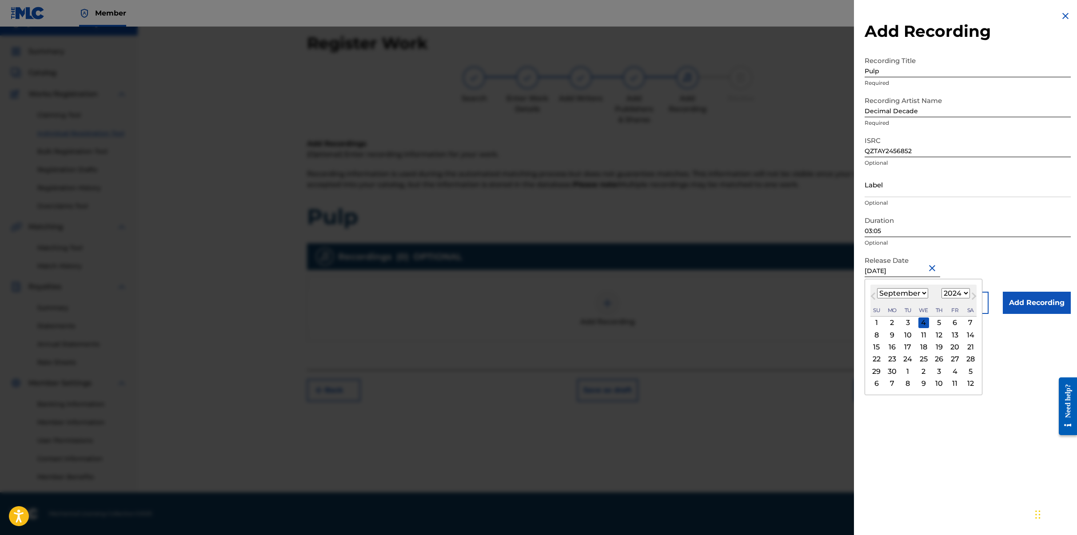
click at [763, 320] on div "6" at bounding box center [955, 323] width 11 height 11
type input "September 6 2024"
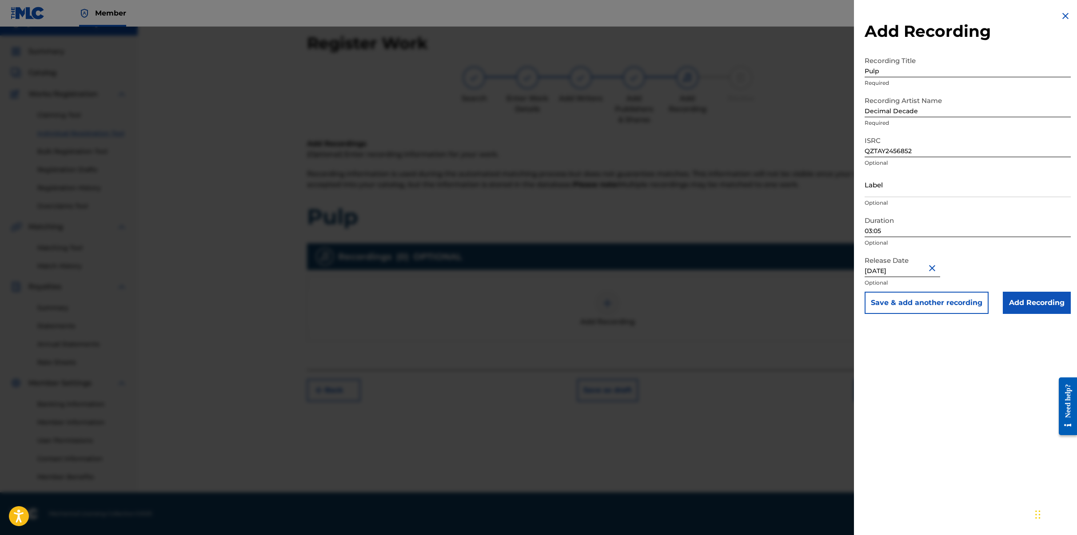
click at [763, 303] on input "Add Recording" at bounding box center [1037, 303] width 68 height 22
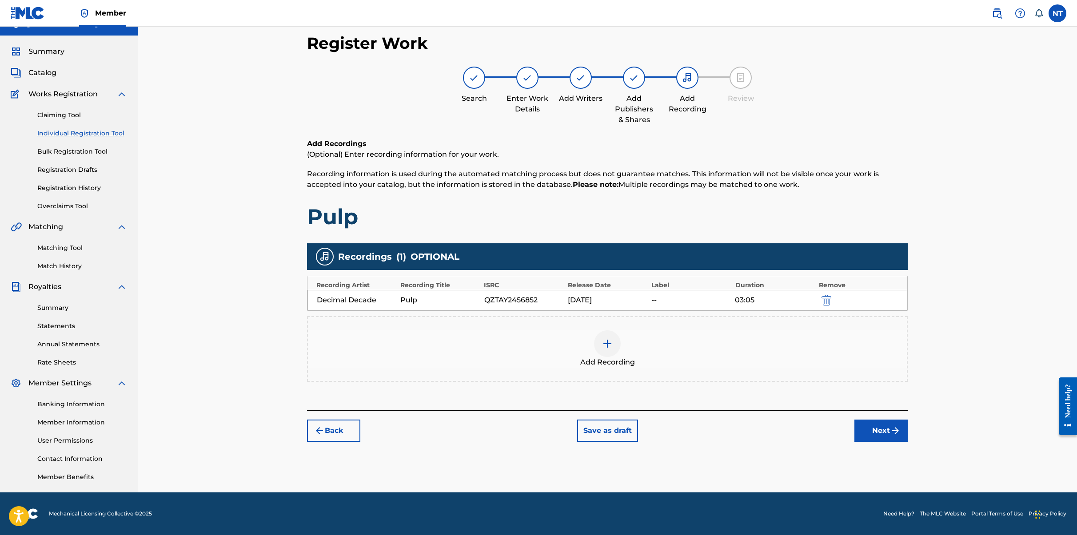
click at [344, 299] on div "Decimal Decade" at bounding box center [356, 300] width 79 height 11
drag, startPoint x: 374, startPoint y: 300, endPoint x: 381, endPoint y: 298, distance: 7.3
click at [375, 299] on div "Decimal Decade" at bounding box center [356, 300] width 79 height 11
click at [381, 299] on div "Decimal Decade" at bounding box center [356, 300] width 79 height 11
click at [414, 303] on div "Pulp" at bounding box center [439, 300] width 79 height 11
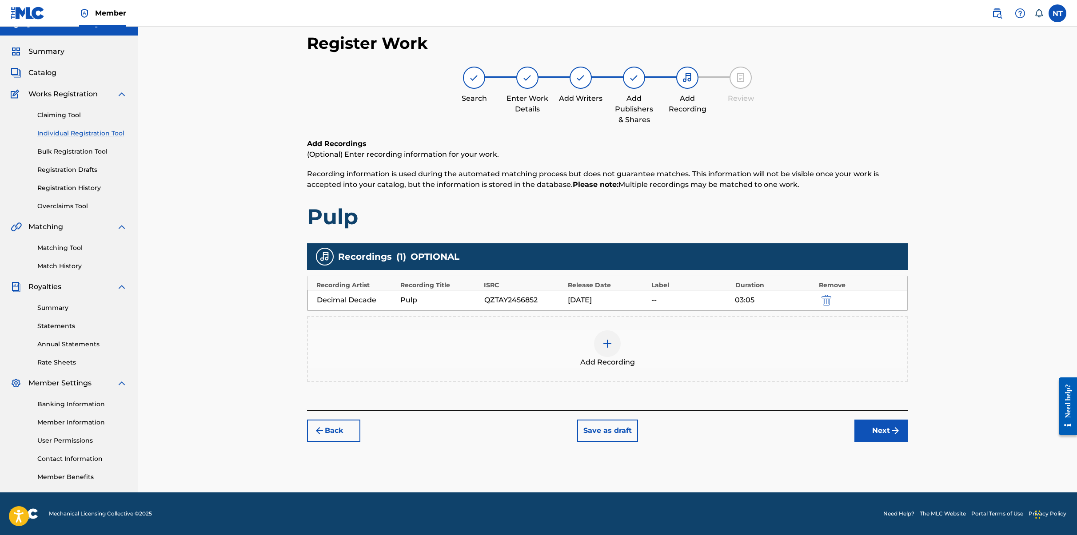
click at [763, 434] on img "submit" at bounding box center [895, 431] width 11 height 11
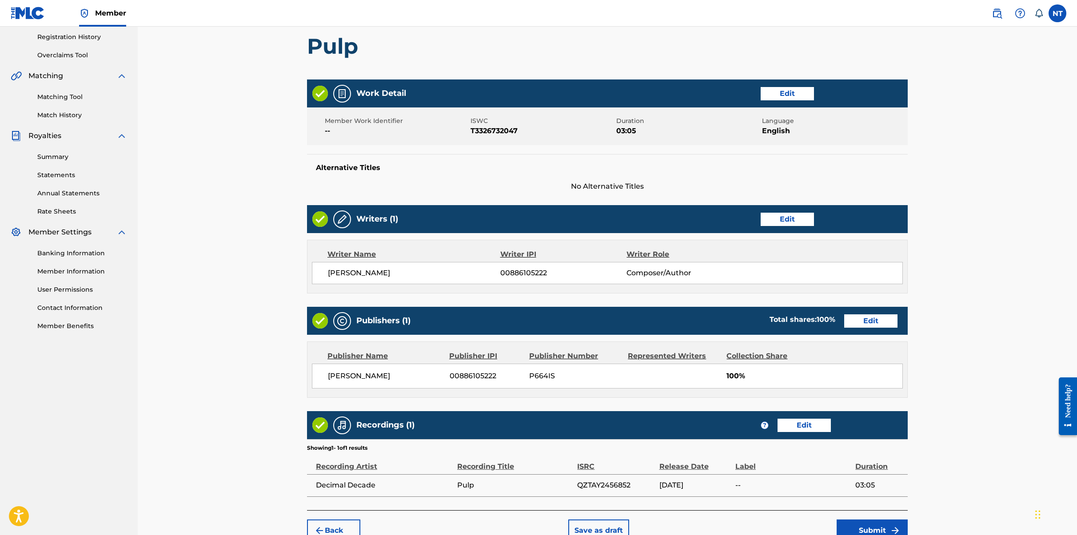
scroll to position [216, 0]
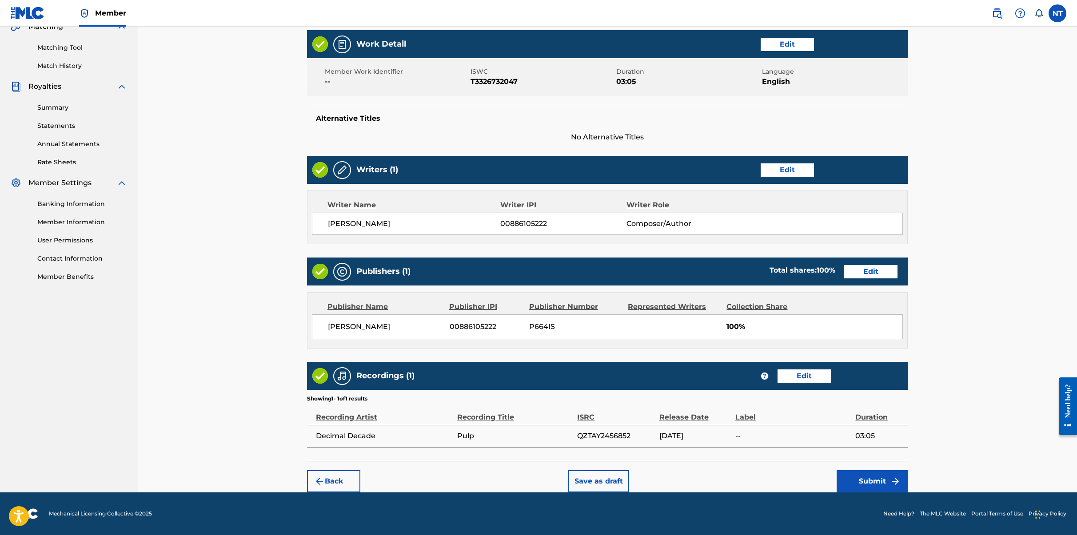
click at [763, 483] on button "Submit" at bounding box center [872, 482] width 71 height 22
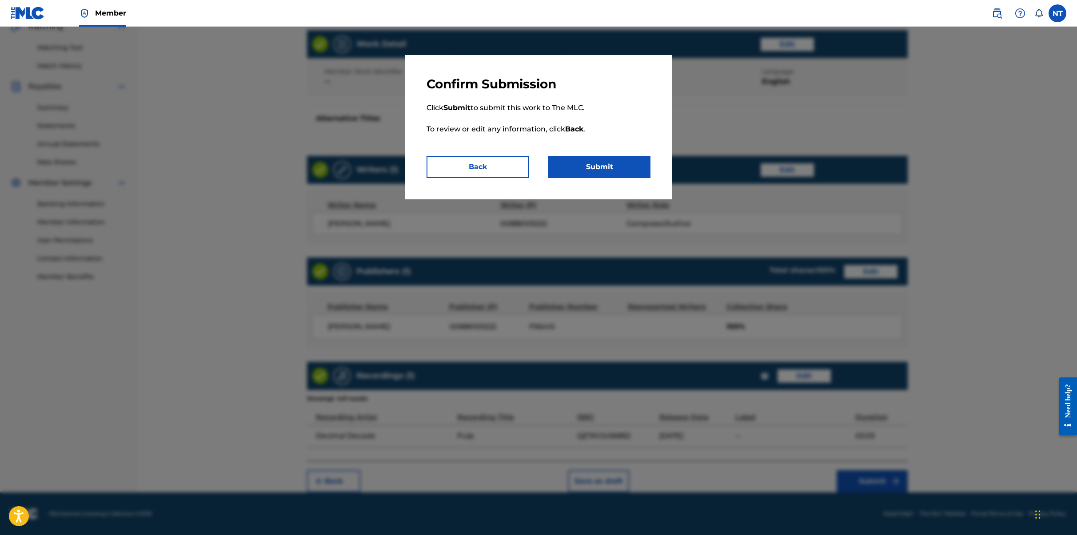
click at [620, 164] on button "Submit" at bounding box center [599, 167] width 102 height 22
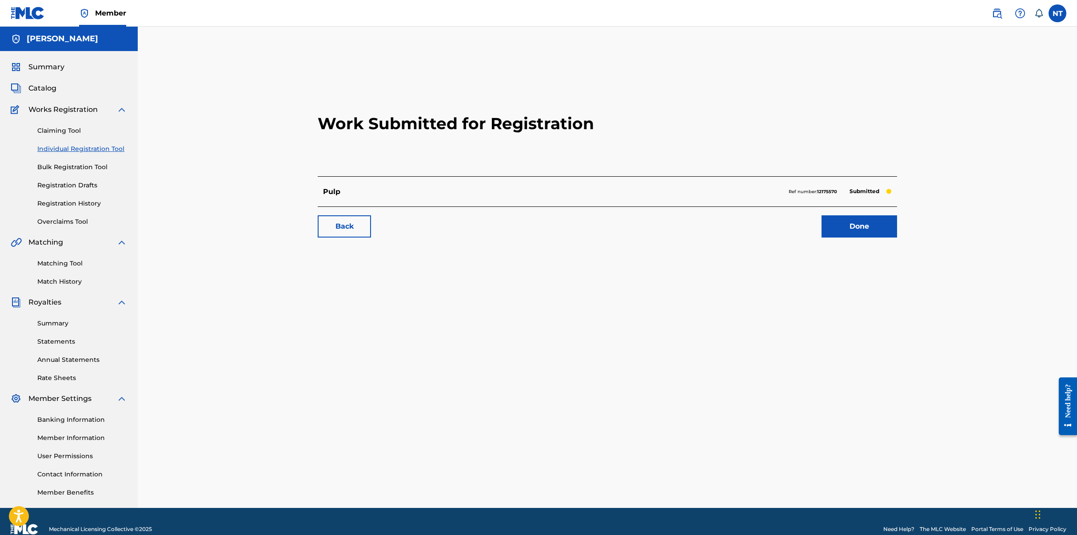
click at [763, 230] on link "Done" at bounding box center [860, 227] width 76 height 22
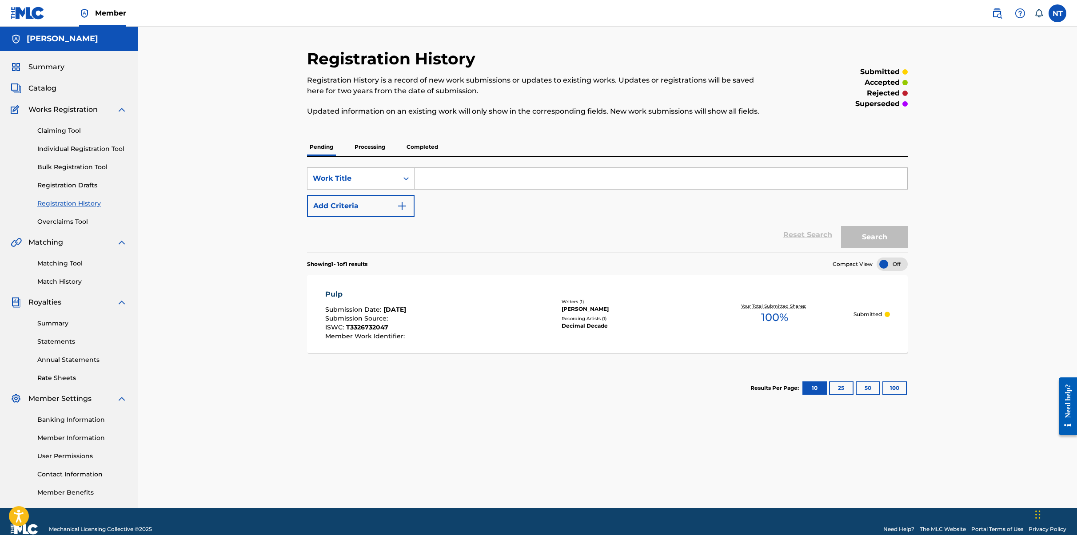
click at [450, 180] on input "Search Form" at bounding box center [661, 178] width 493 height 21
click at [59, 154] on div "Claiming Tool Individual Registration Tool Bulk Registration Tool Registration …" at bounding box center [69, 171] width 116 height 112
click at [61, 150] on link "Individual Registration Tool" at bounding box center [82, 148] width 90 height 9
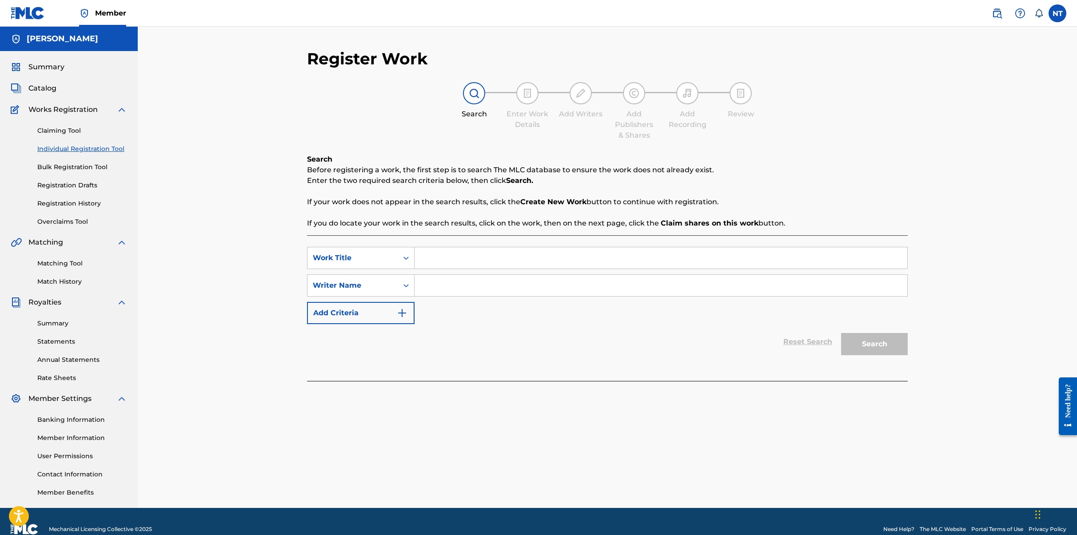
click at [471, 264] on input "Search Form" at bounding box center [661, 258] width 493 height 21
type input "Delete"
click at [493, 290] on input "Search Form" at bounding box center [661, 285] width 493 height 21
click at [763, 348] on button "Search" at bounding box center [874, 344] width 67 height 22
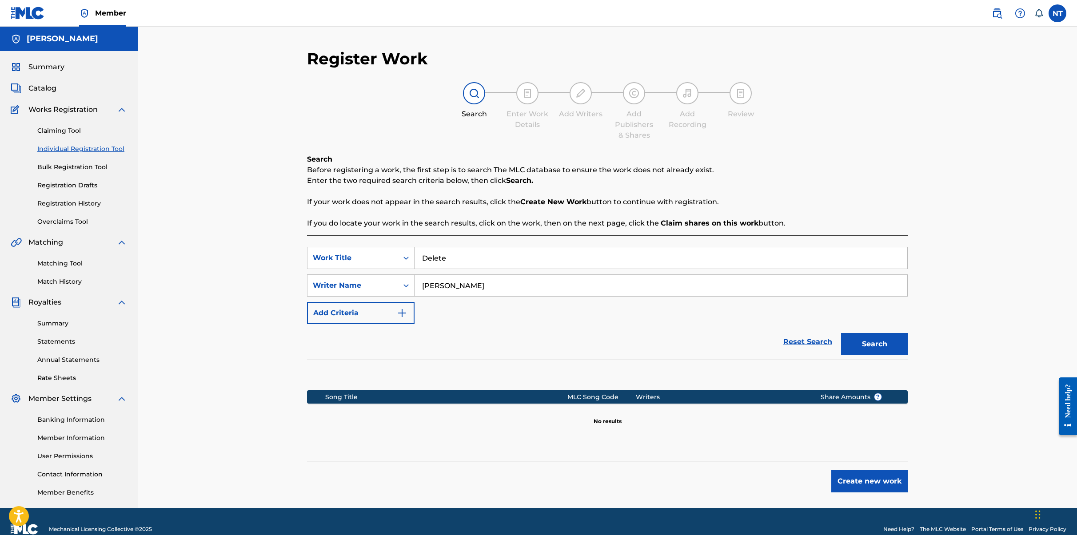
click at [441, 285] on input "Nicols Tiprescu" at bounding box center [661, 285] width 493 height 21
click at [461, 285] on input "Nicolas Tiprescu" at bounding box center [661, 285] width 493 height 21
type input "Nicolas Tiparescu"
click at [763, 342] on button "Search" at bounding box center [874, 344] width 67 height 22
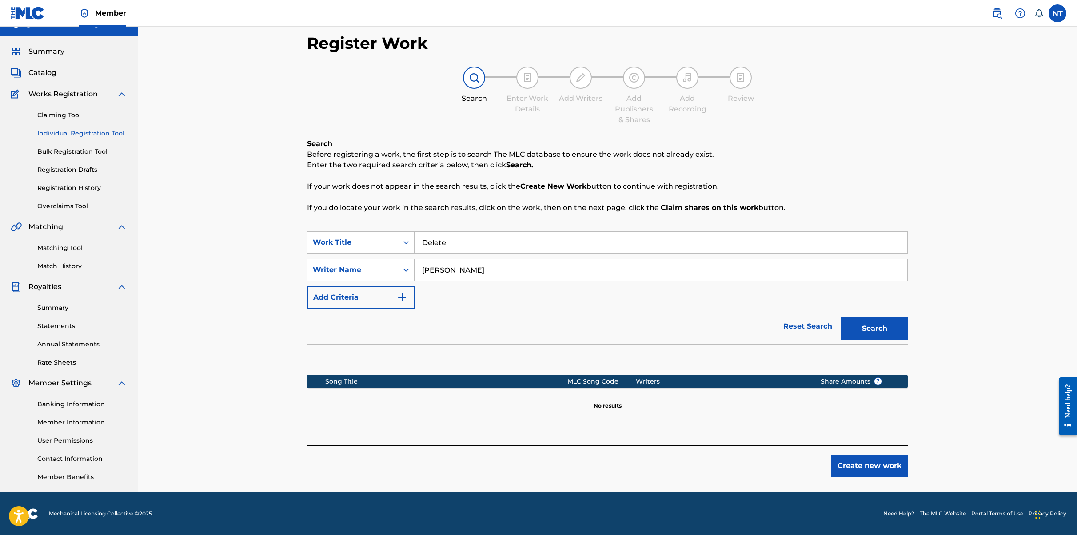
click at [763, 465] on button "Create new work" at bounding box center [869, 466] width 76 height 22
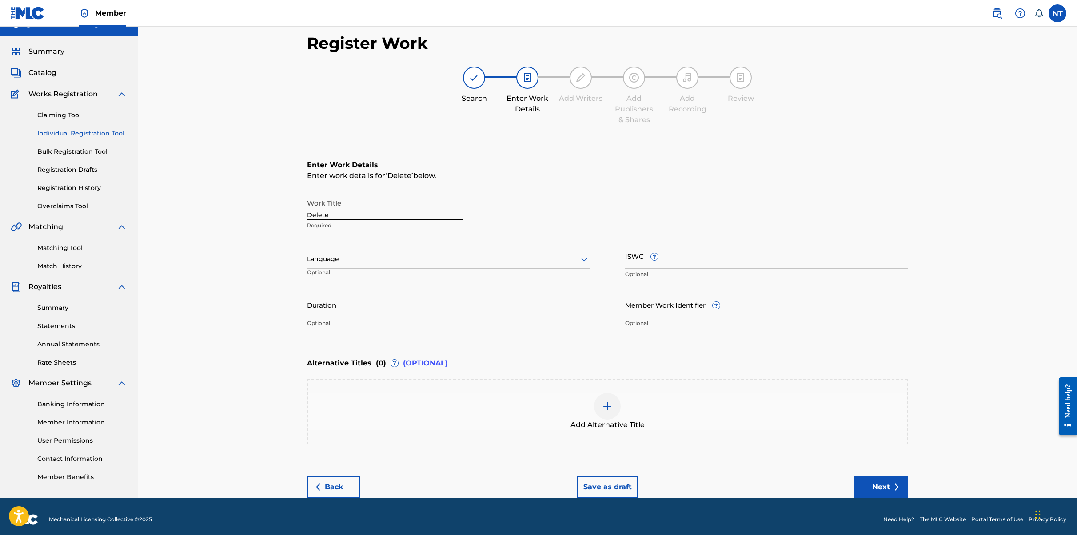
click at [348, 261] on div at bounding box center [448, 259] width 283 height 11
click at [339, 278] on div "English" at bounding box center [448, 279] width 282 height 20
click at [691, 263] on input "ISWC ?" at bounding box center [766, 256] width 283 height 25
paste input "T-332.681.090-2"
type input "T-332.681.090-2"
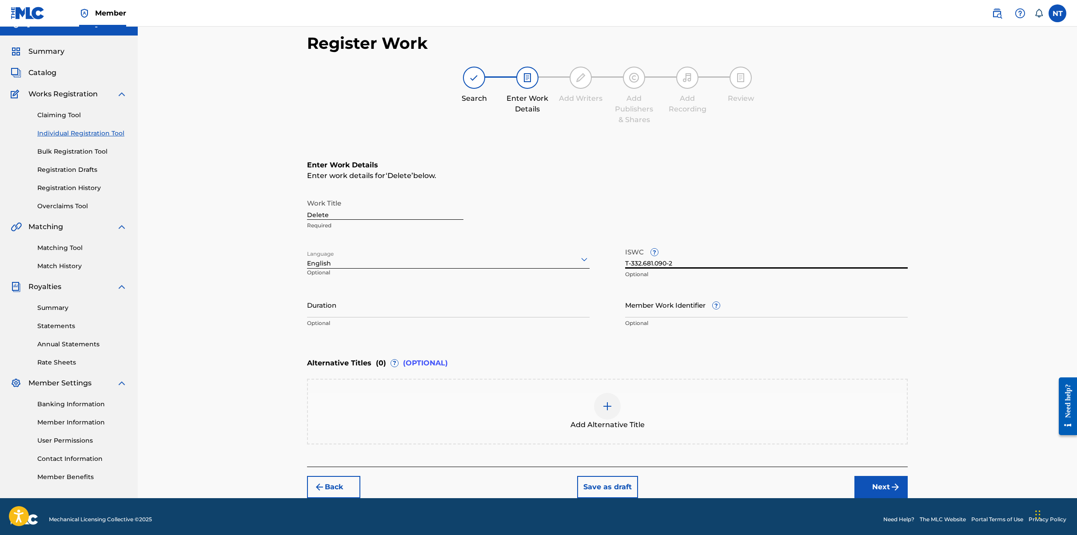
click at [417, 312] on input "Duration" at bounding box center [448, 304] width 283 height 25
click at [396, 314] on input "Duration" at bounding box center [448, 304] width 283 height 25
paste input "3:03"
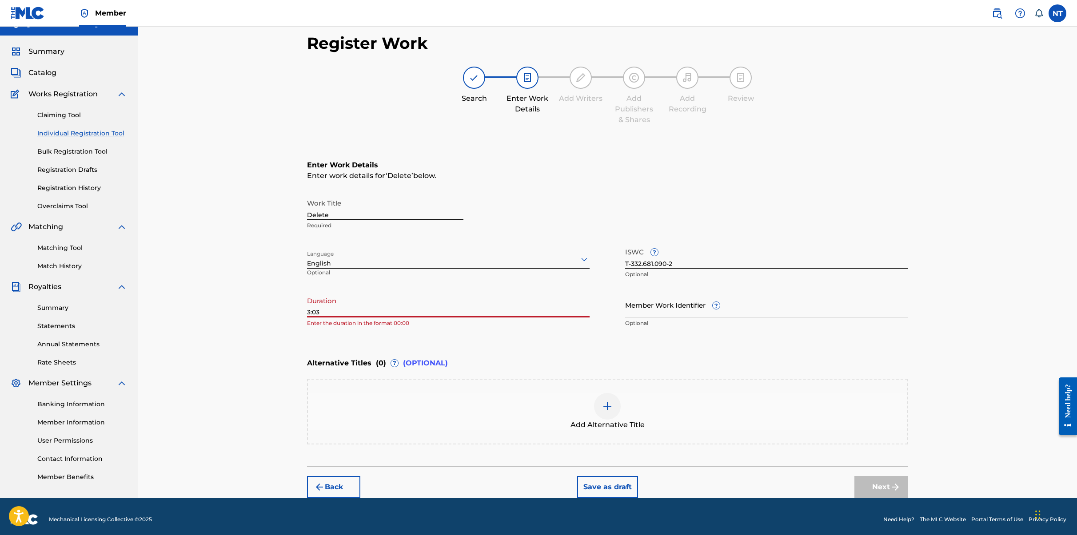
click at [307, 311] on input "3:03" at bounding box center [448, 304] width 283 height 25
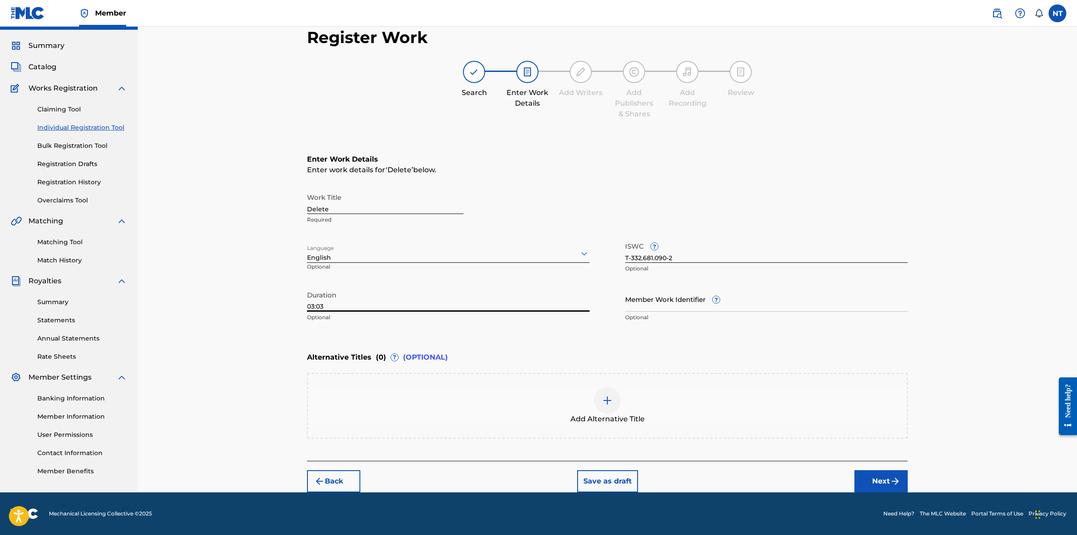
type input "03:03"
click at [763, 483] on img "submit" at bounding box center [895, 481] width 11 height 11
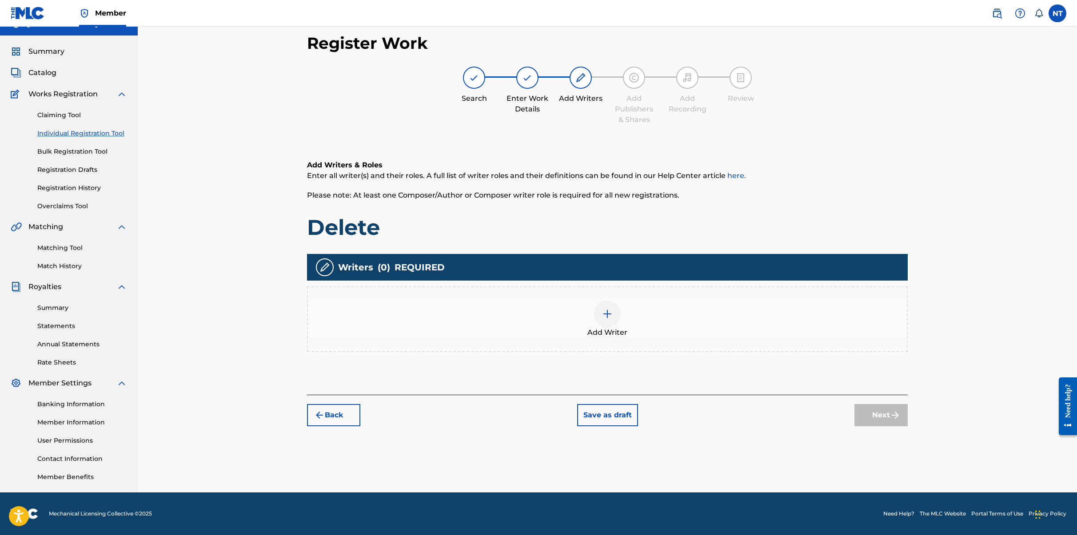
click at [612, 316] on img at bounding box center [607, 314] width 11 height 11
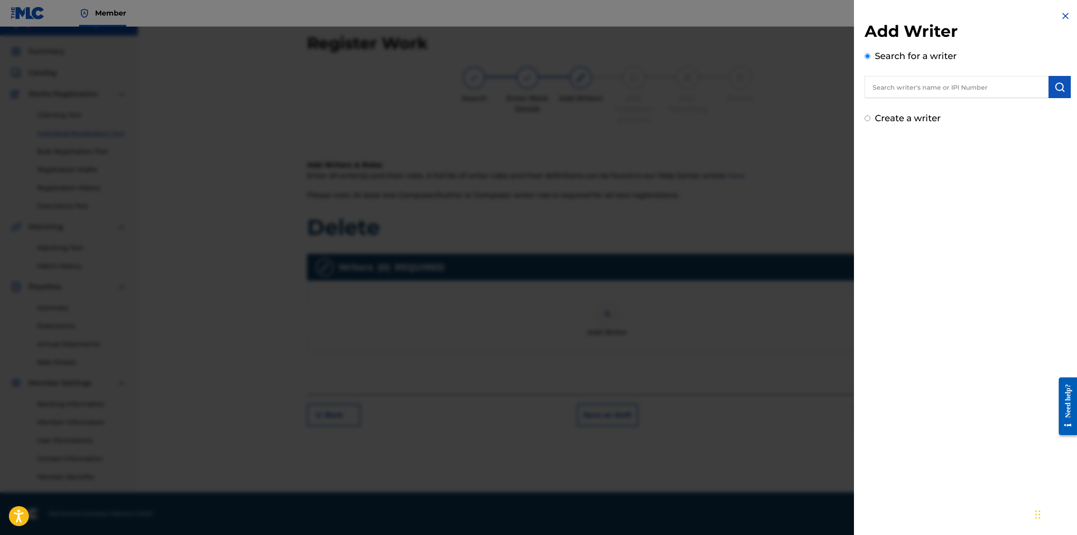
click at [763, 84] on input "text" at bounding box center [957, 87] width 184 height 22
click at [763, 85] on input "text" at bounding box center [957, 87] width 184 height 22
paste input "00886105222"
click at [763, 88] on img "submit" at bounding box center [1059, 87] width 11 height 11
click at [763, 84] on input "00886105222" at bounding box center [957, 87] width 184 height 22
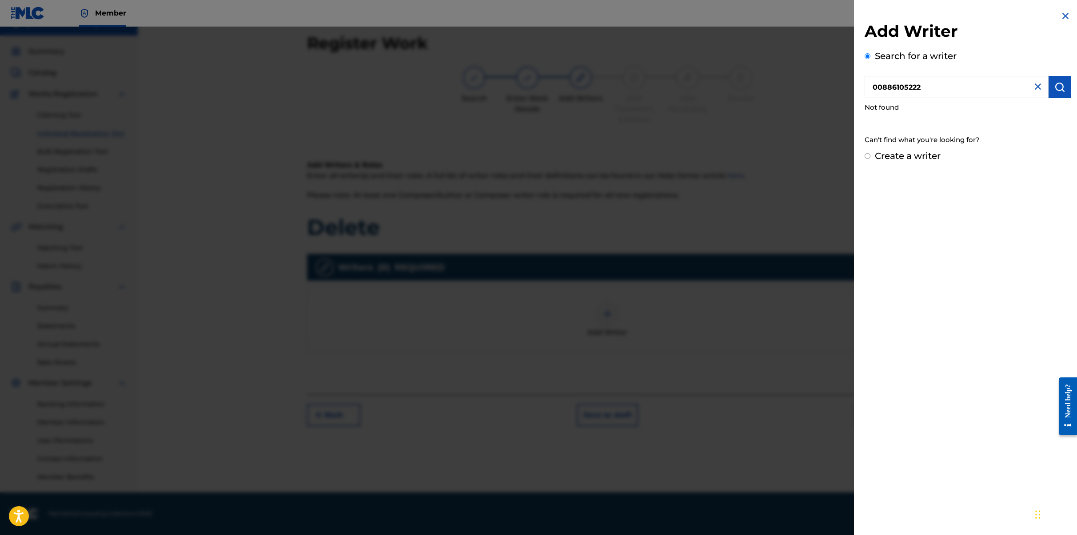
type input "00886105222"
click at [763, 87] on img "submit" at bounding box center [1059, 87] width 11 height 11
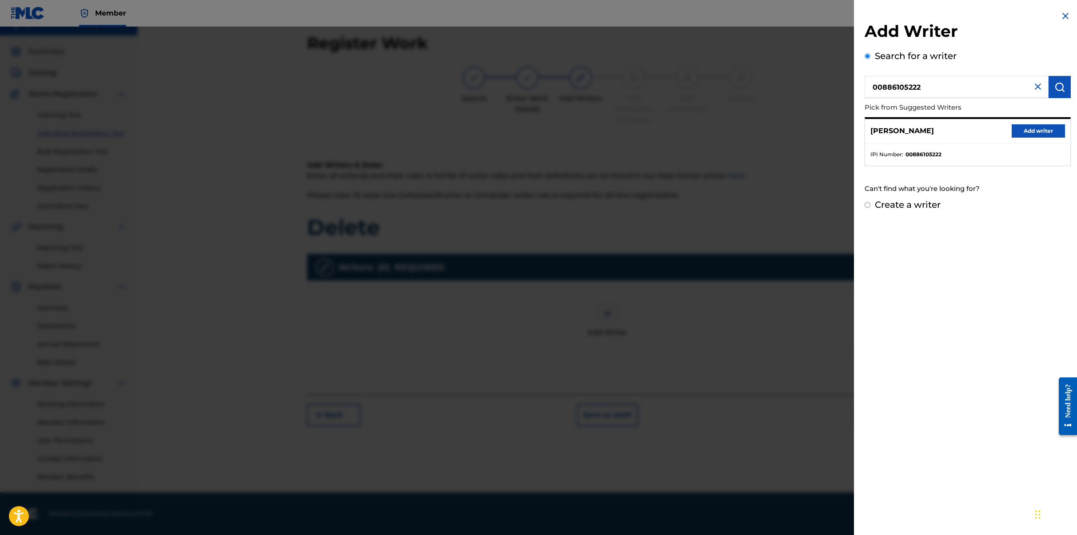
click at [763, 129] on button "Add writer" at bounding box center [1038, 130] width 53 height 13
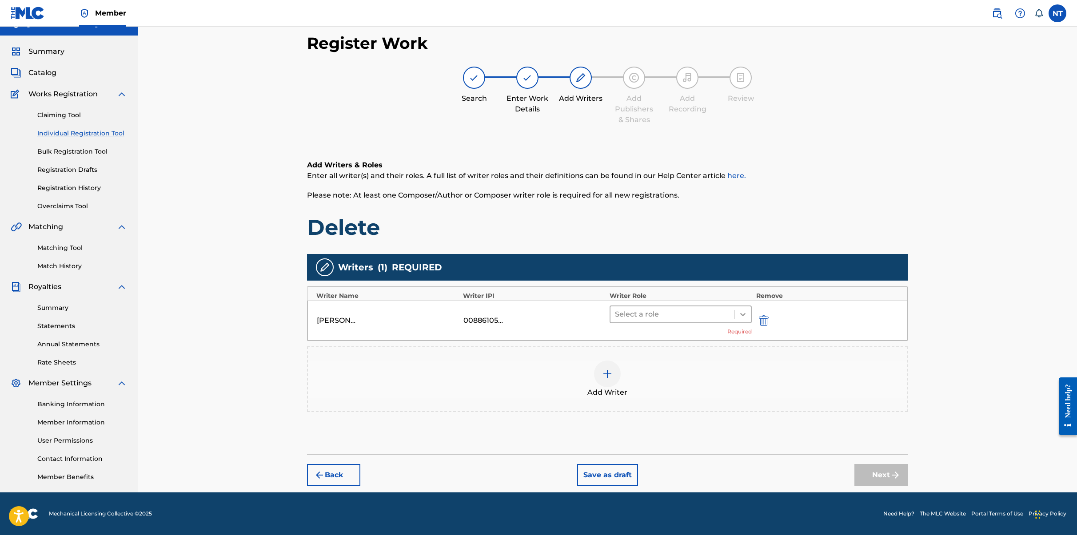
click at [747, 317] on div at bounding box center [743, 315] width 16 height 16
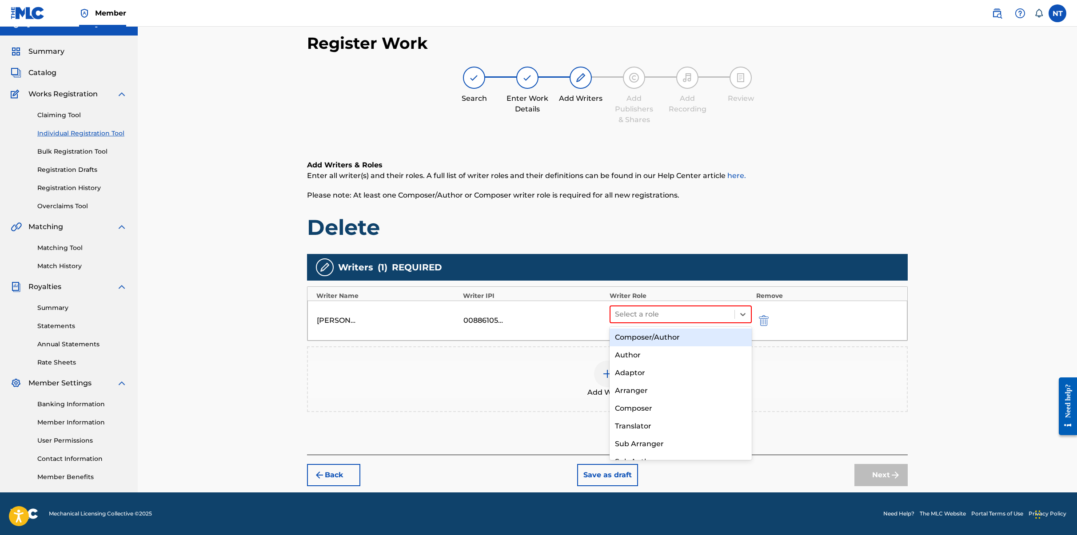
click at [683, 339] on div "Composer/Author" at bounding box center [681, 338] width 142 height 18
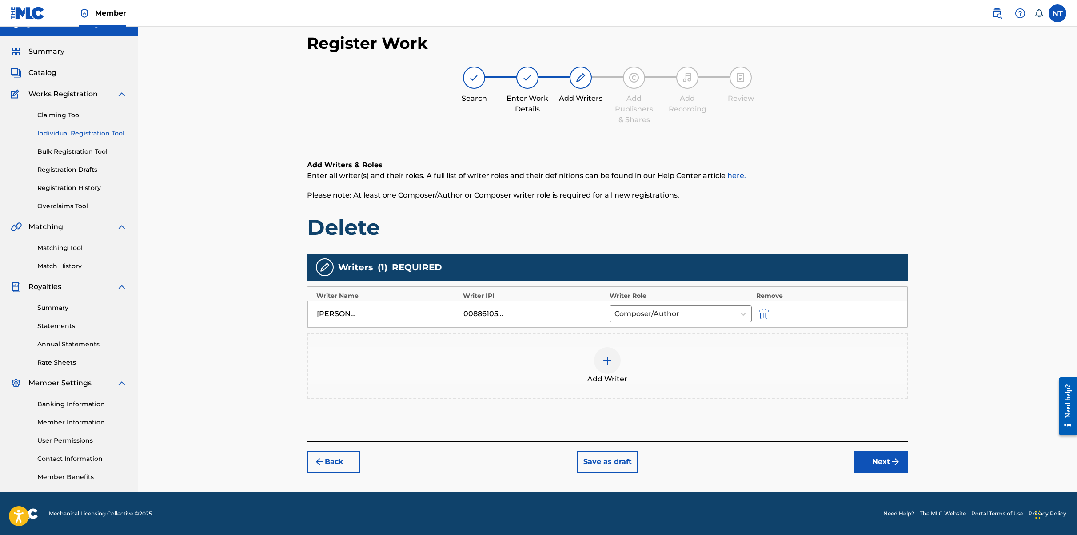
click at [763, 460] on img "submit" at bounding box center [895, 462] width 11 height 11
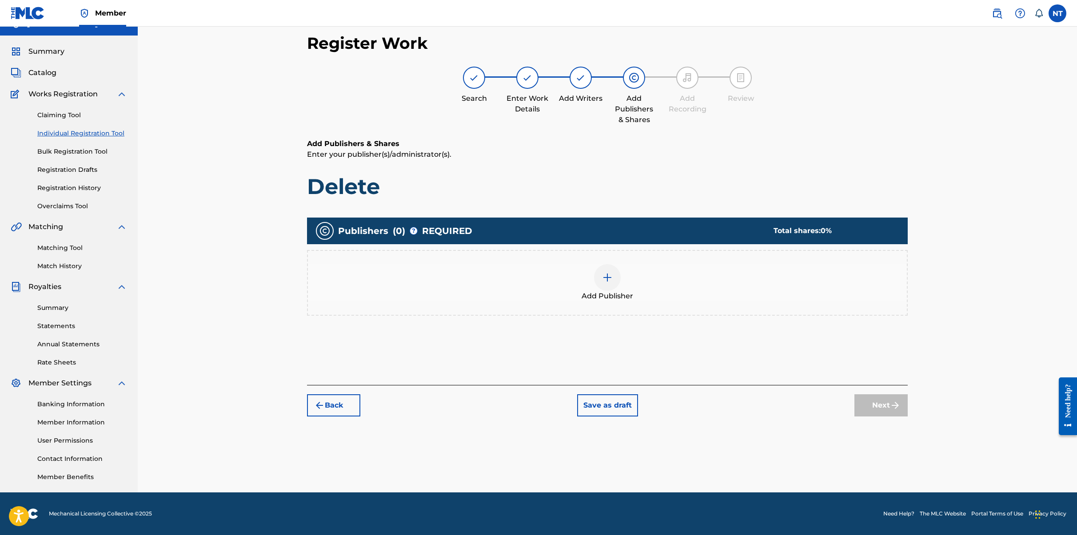
click at [612, 275] on img at bounding box center [607, 277] width 11 height 11
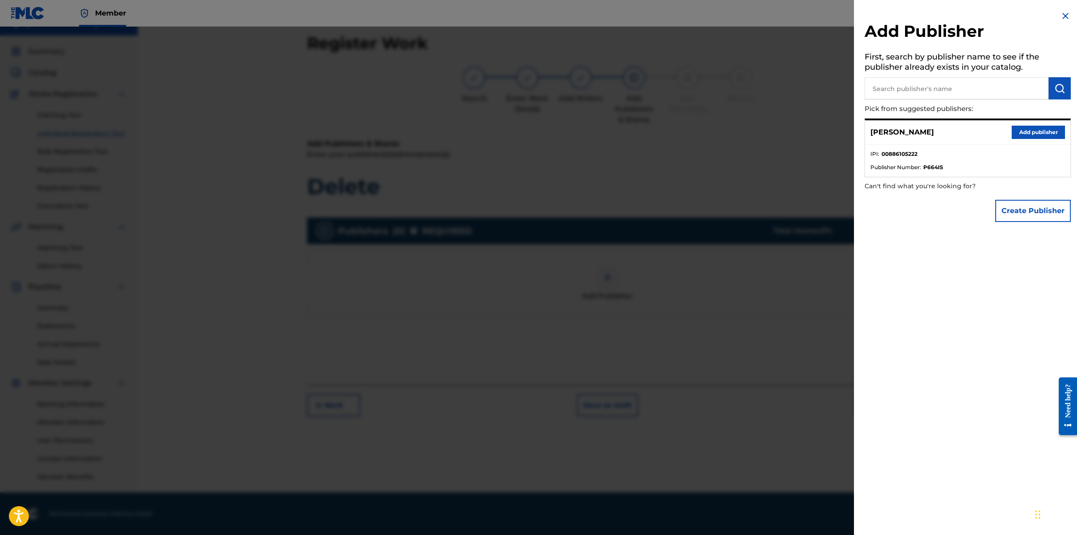
click at [763, 134] on button "Add publisher" at bounding box center [1038, 132] width 53 height 13
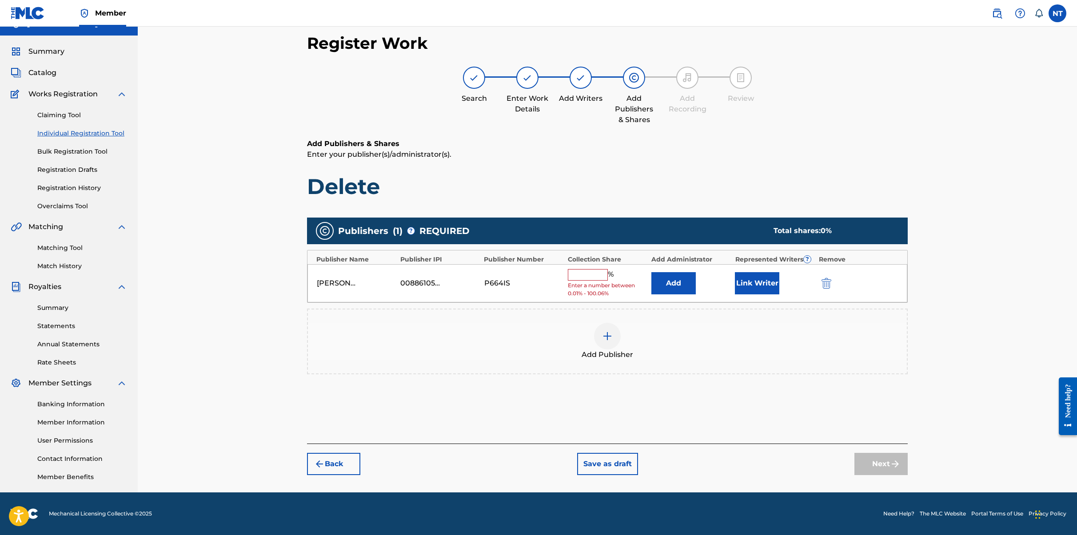
click at [596, 272] on input "text" at bounding box center [588, 275] width 40 height 12
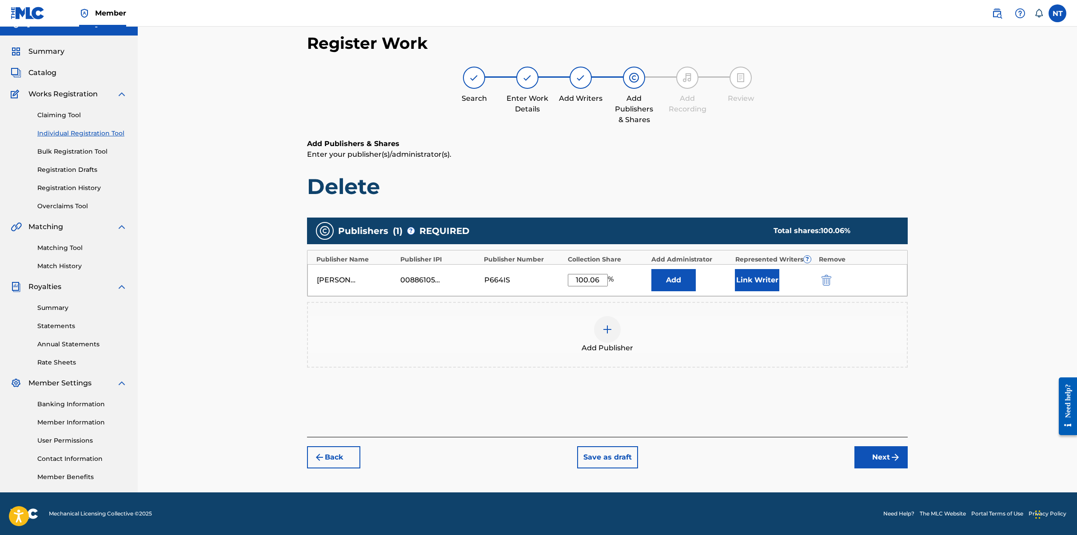
type input "100.06"
click at [651, 269] on button "Add" at bounding box center [673, 280] width 44 height 22
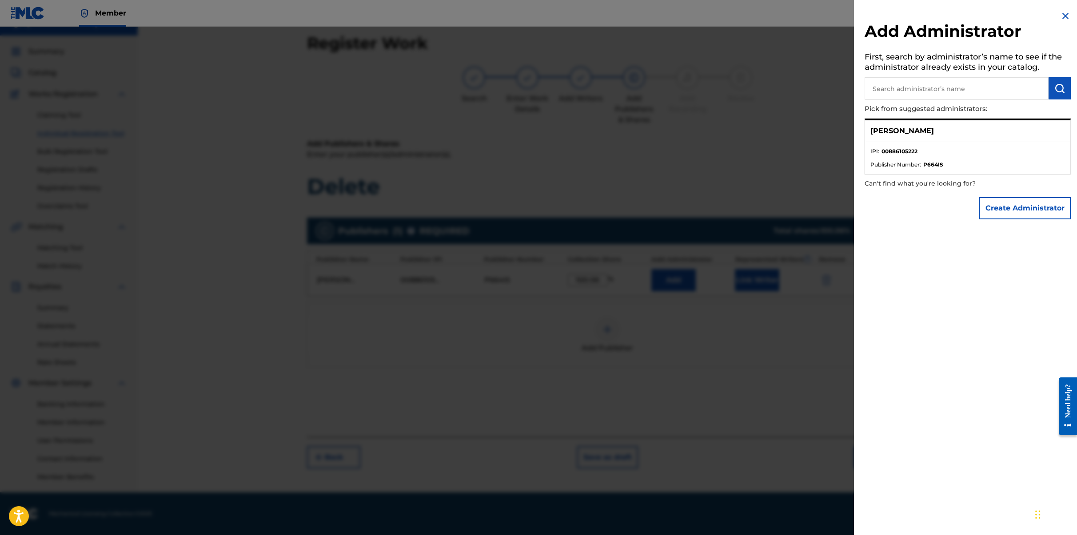
click at [763, 131] on p "Nicolas Tiparescu" at bounding box center [902, 131] width 64 height 11
click at [763, 17] on img at bounding box center [1065, 16] width 11 height 11
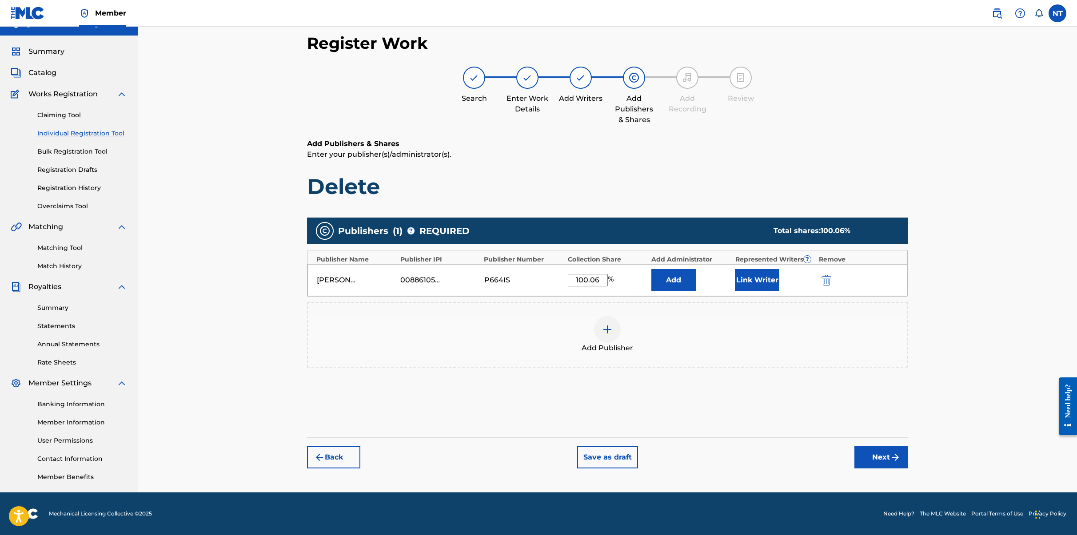
click at [763, 344] on div "Register Work Search Enter Work Details Add Writers Add Publishers & Shares Add…" at bounding box center [607, 252] width 939 height 482
click at [763, 456] on button "Next" at bounding box center [880, 458] width 53 height 22
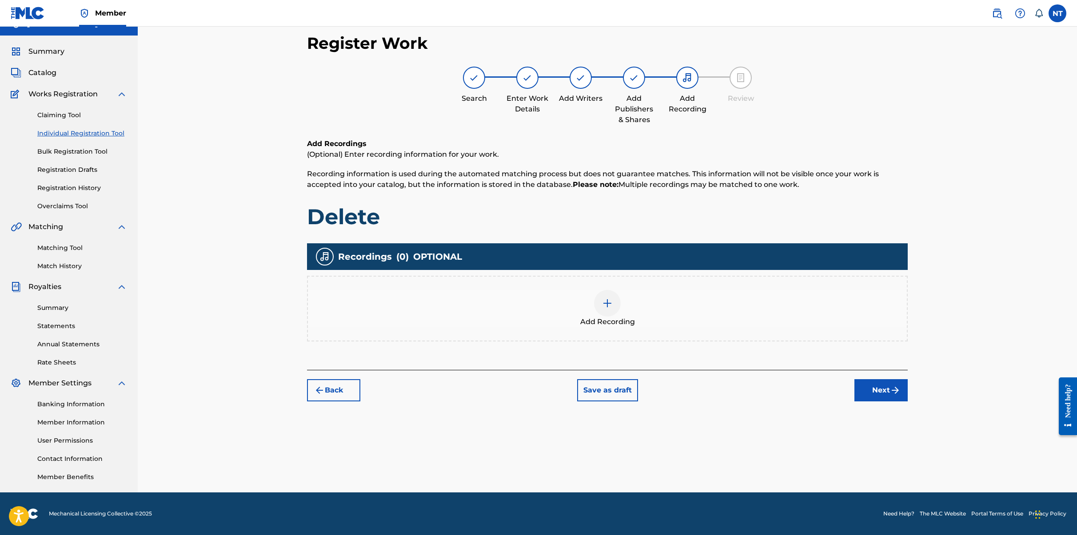
click at [605, 299] on img at bounding box center [607, 303] width 11 height 11
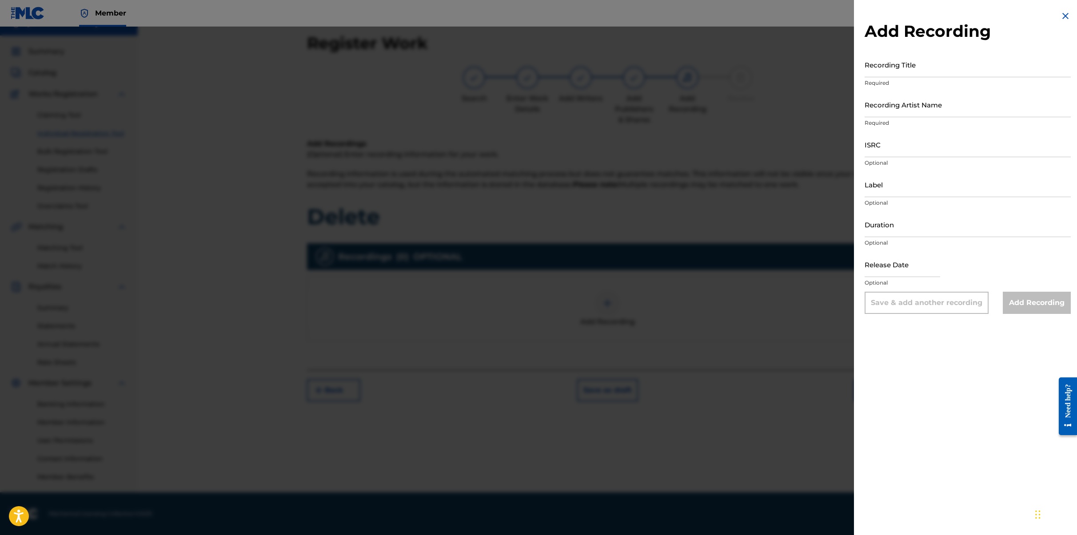
click at [763, 75] on input "Recording Title" at bounding box center [968, 64] width 206 height 25
type input "Delete"
click at [763, 113] on input "Recording Artist Name" at bounding box center [968, 104] width 206 height 25
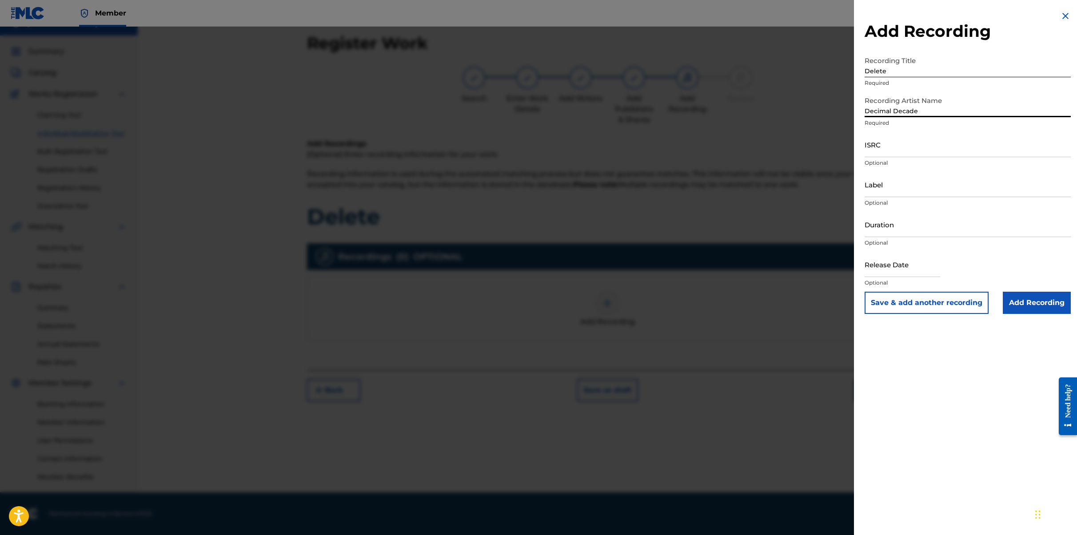
type input "Decimal Decade"
click at [763, 155] on input "ISRC" at bounding box center [968, 144] width 206 height 25
paste input "QZTAY2456853"
type input "QZTAY2456853"
click at [763, 193] on input "Label" at bounding box center [968, 184] width 206 height 25
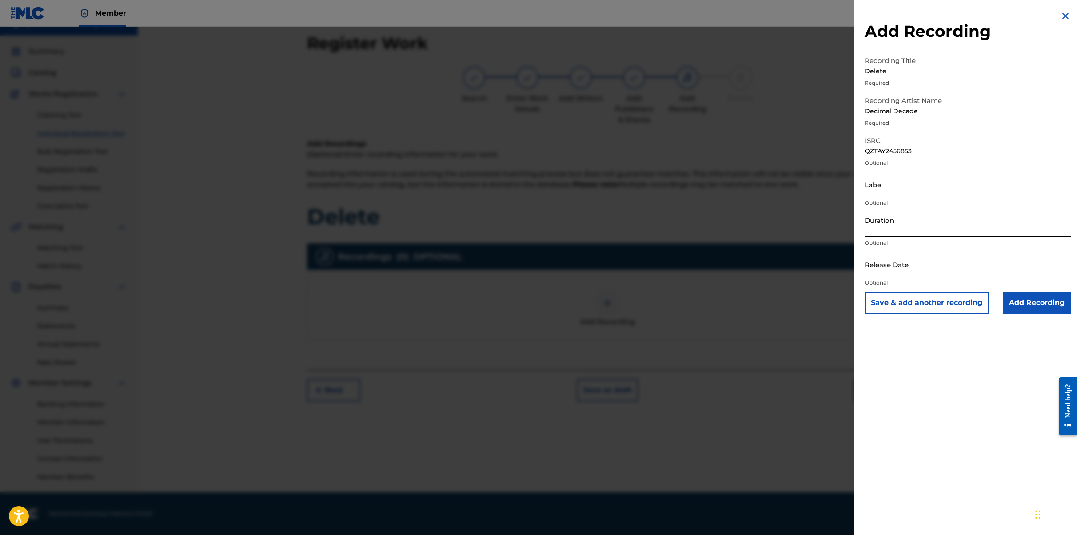
click at [763, 228] on input "Duration" at bounding box center [968, 224] width 206 height 25
click at [763, 233] on input "Duration" at bounding box center [968, 224] width 206 height 25
paste input "03:03"
type input "03:03"
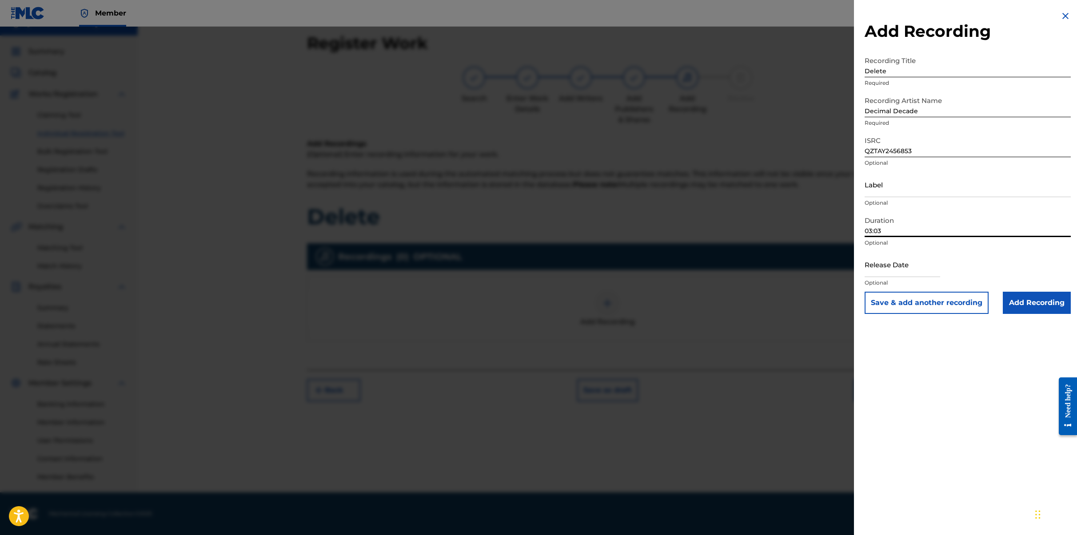
select select "8"
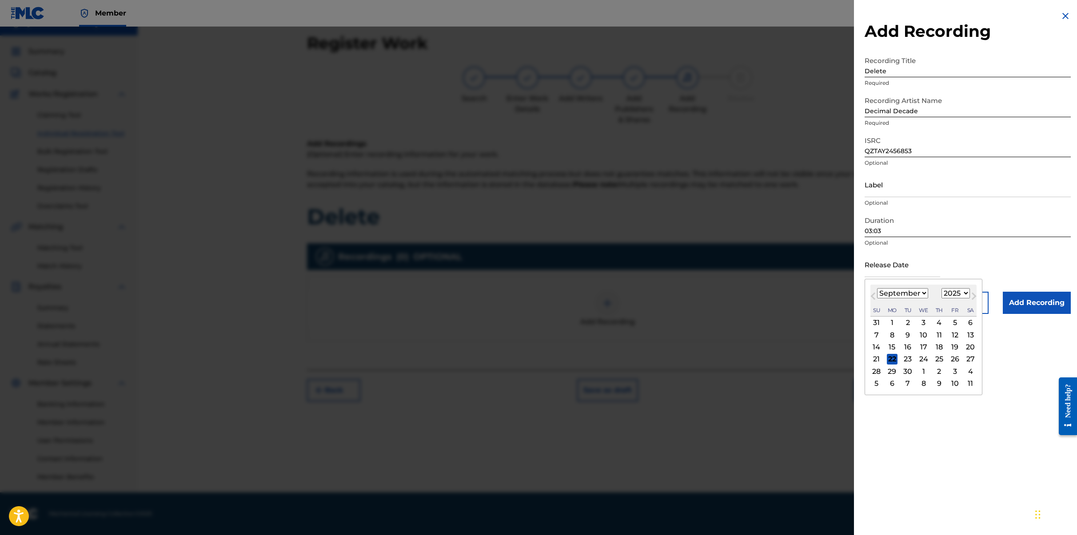
click at [763, 274] on input "text" at bounding box center [903, 264] width 76 height 25
click at [763, 296] on select "January February March April May June July August September October November De…" at bounding box center [902, 293] width 51 height 10
click at [763, 291] on select "1899 1900 1901 1902 1903 1904 1905 1906 1907 1908 1909 1910 1911 1912 1913 1914…" at bounding box center [956, 293] width 28 height 10
select select "2024"
click at [763, 288] on select "1899 1900 1901 1902 1903 1904 1905 1906 1907 1908 1909 1910 1911 1912 1913 1914…" at bounding box center [956, 293] width 28 height 10
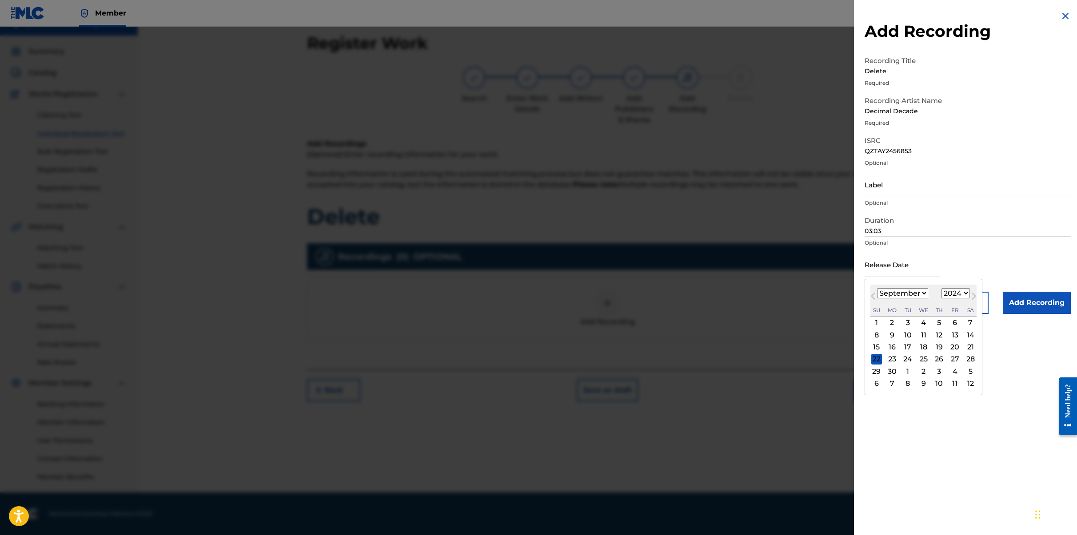
click at [763, 324] on div "6" at bounding box center [955, 323] width 11 height 11
type input "September 6 2024"
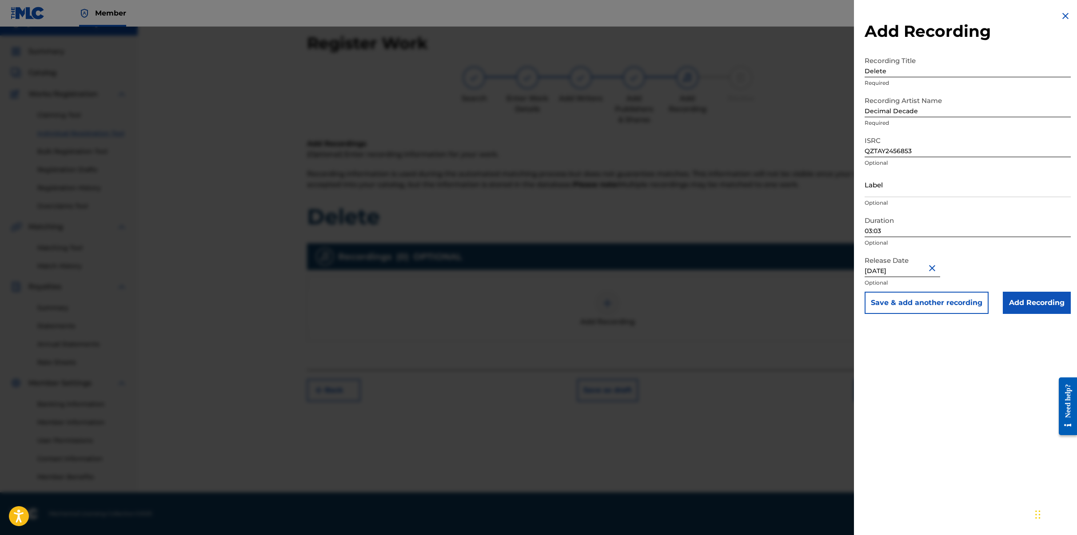
click at [763, 302] on input "Add Recording" at bounding box center [1037, 303] width 68 height 22
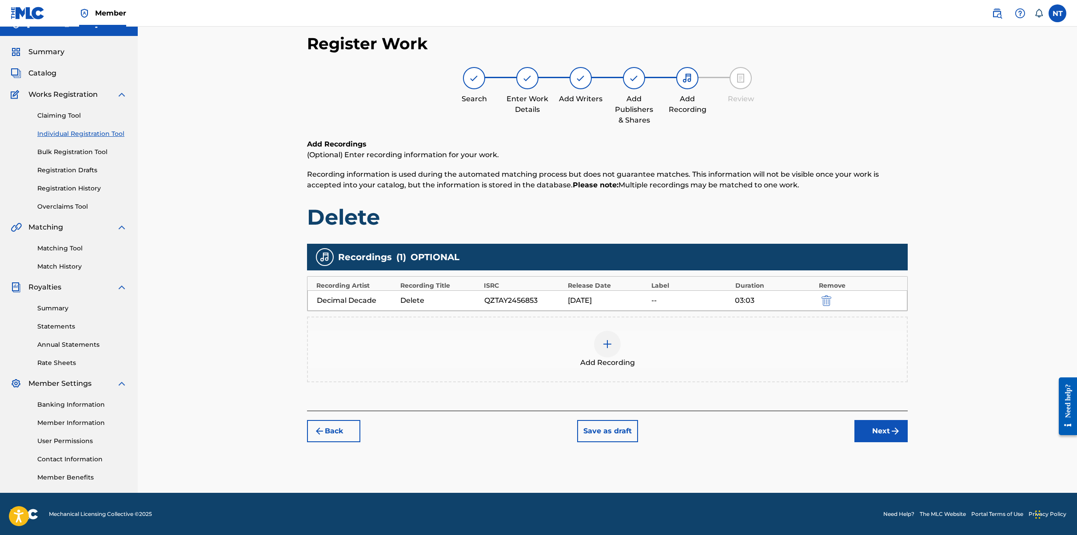
click at [763, 432] on button "Next" at bounding box center [880, 431] width 53 height 22
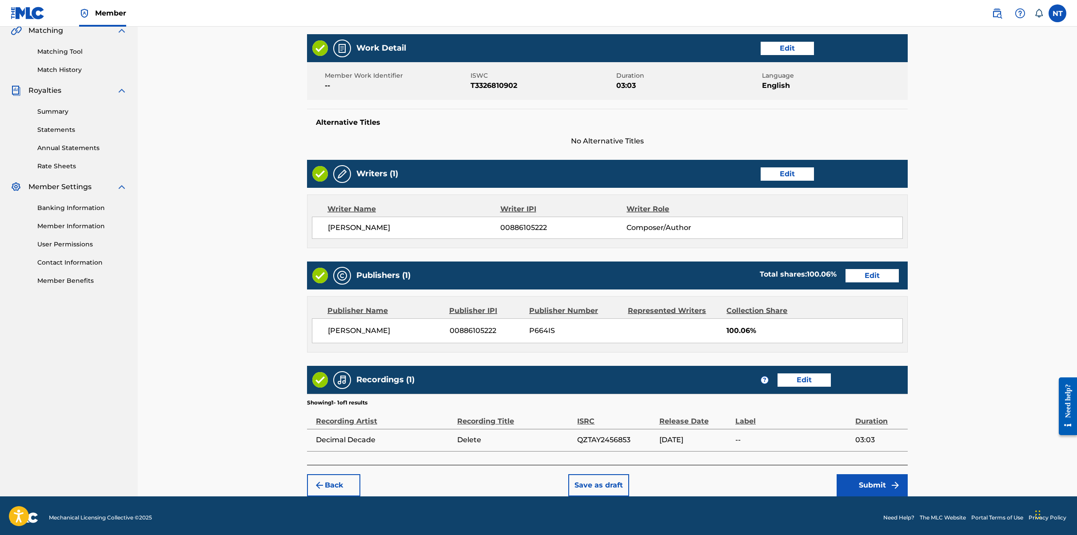
scroll to position [216, 0]
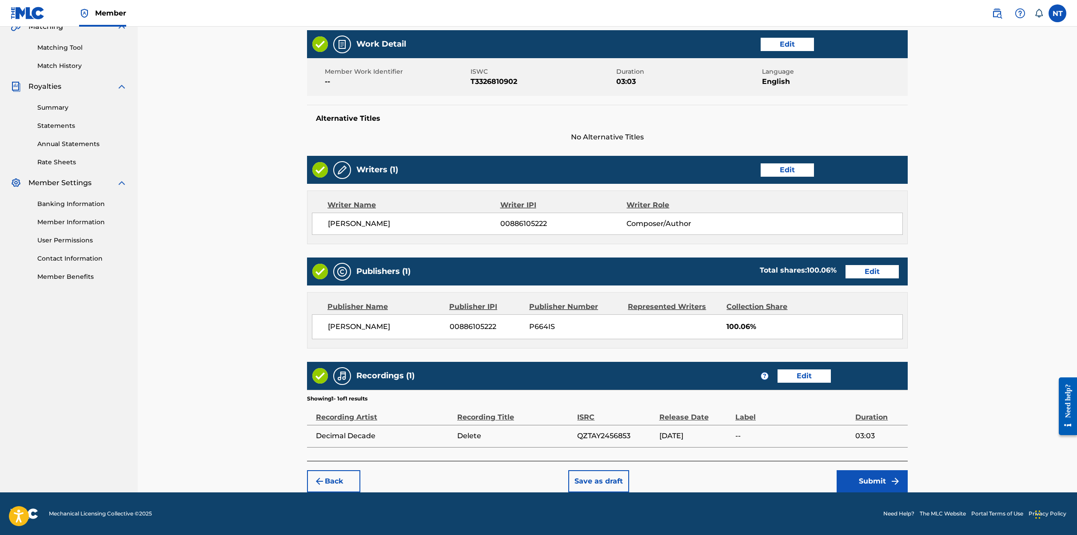
click at [763, 479] on button "Submit" at bounding box center [872, 482] width 71 height 22
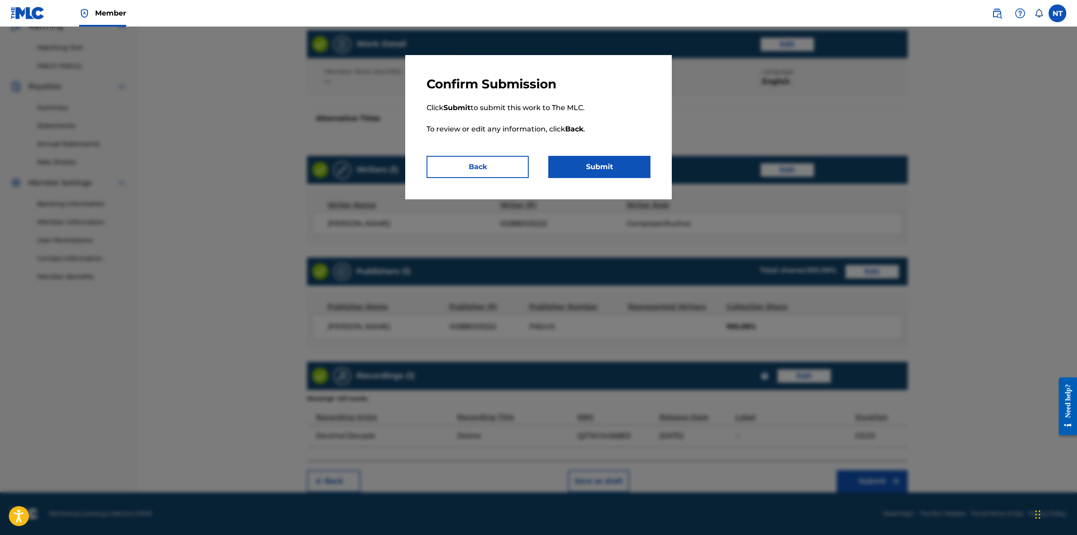
click at [608, 170] on button "Submit" at bounding box center [599, 167] width 102 height 22
click at [609, 170] on button "Submit" at bounding box center [599, 167] width 102 height 22
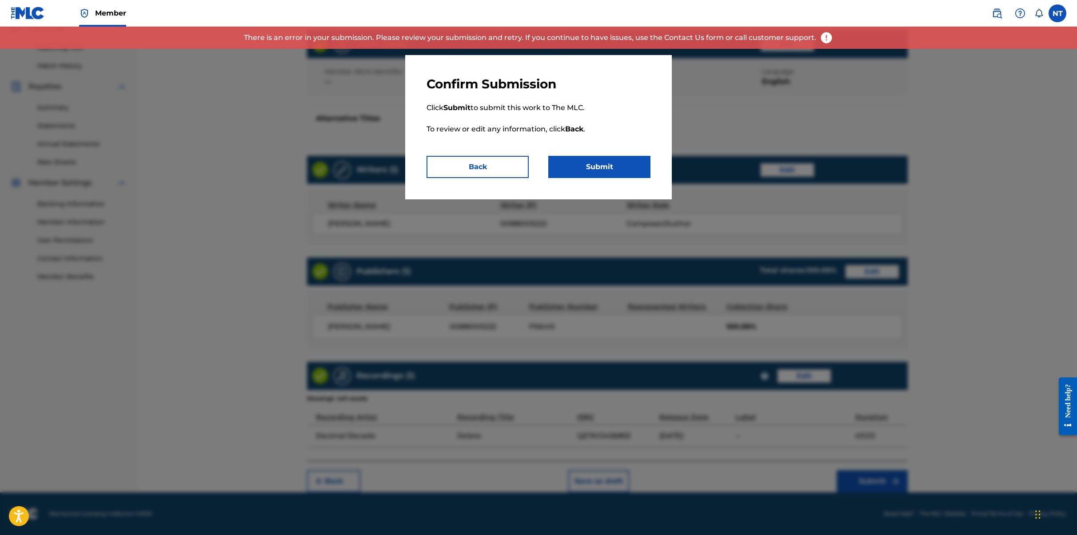
click at [763, 36] on img at bounding box center [826, 37] width 13 height 13
click at [489, 166] on button "Back" at bounding box center [478, 167] width 102 height 22
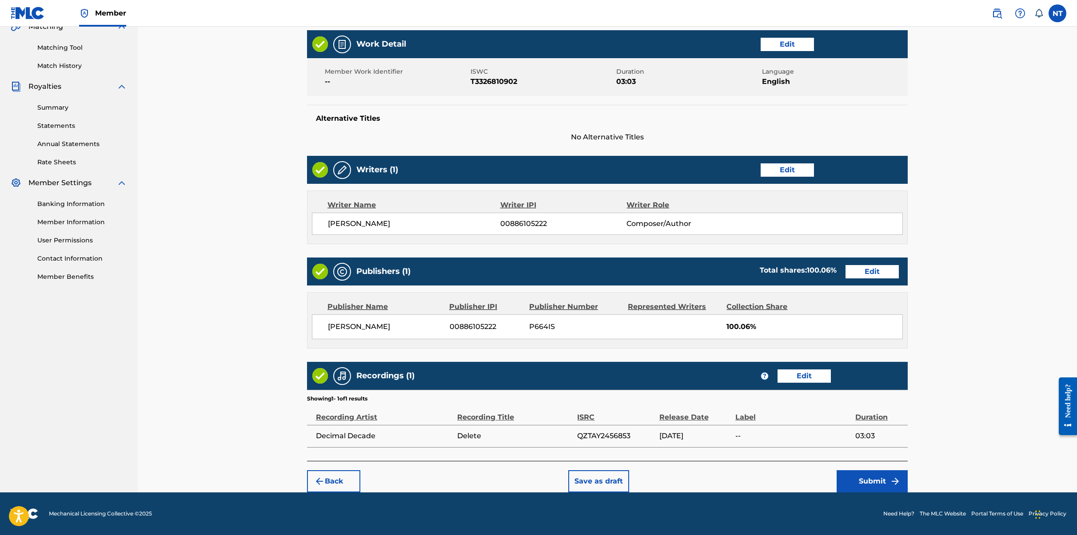
click at [763, 273] on button "Edit" at bounding box center [872, 271] width 53 height 13
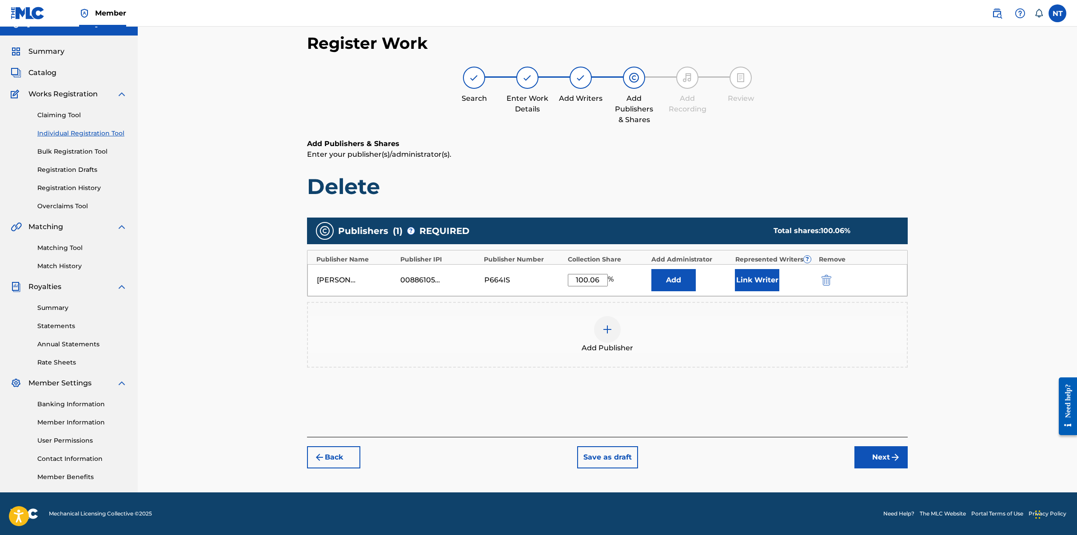
scroll to position [16, 0]
click at [600, 281] on input "100.06" at bounding box center [588, 280] width 40 height 12
type input "100"
click at [763, 459] on button "Next" at bounding box center [880, 458] width 53 height 22
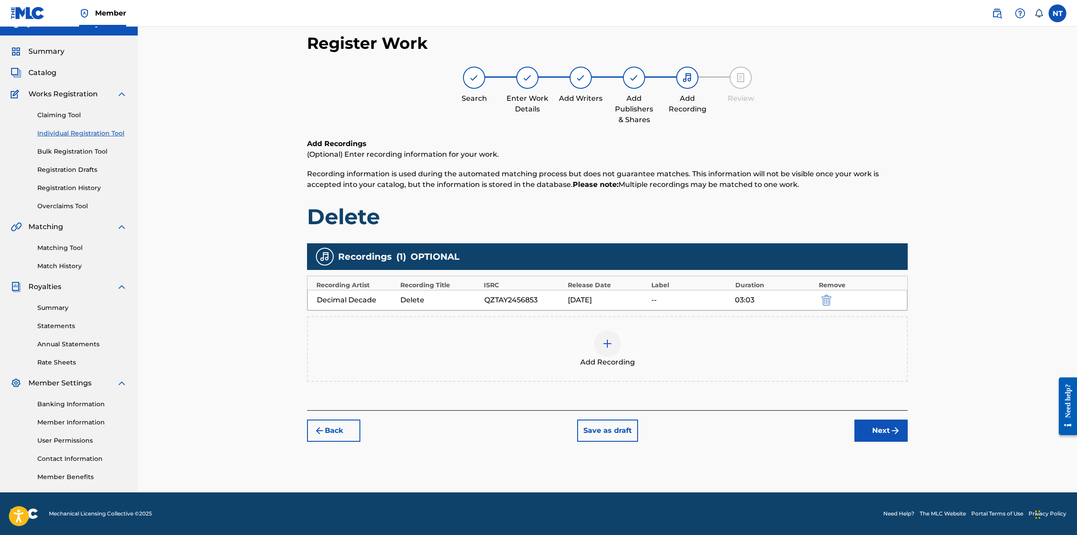
click at [763, 432] on button "Next" at bounding box center [880, 431] width 53 height 22
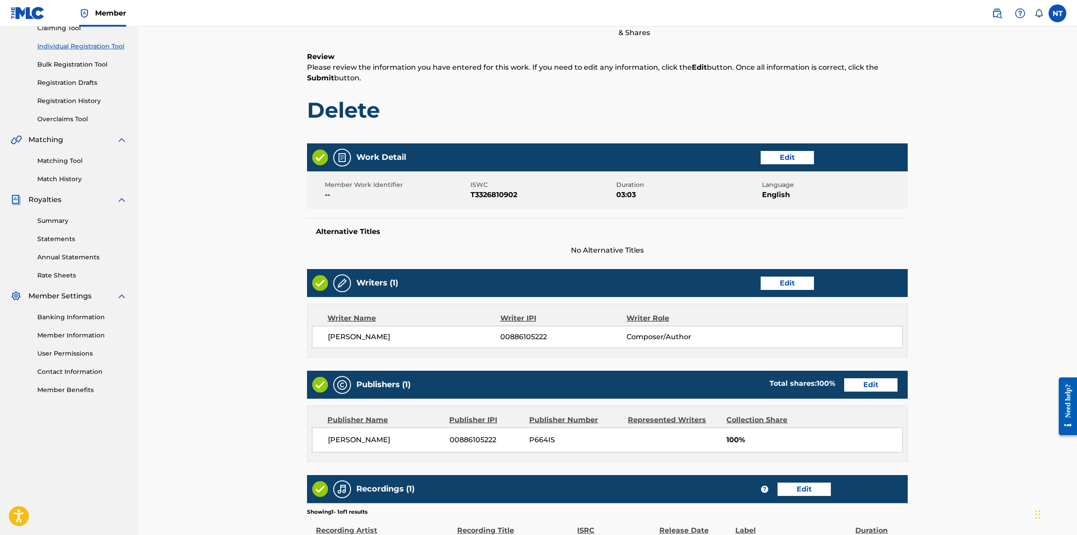
scroll to position [216, 0]
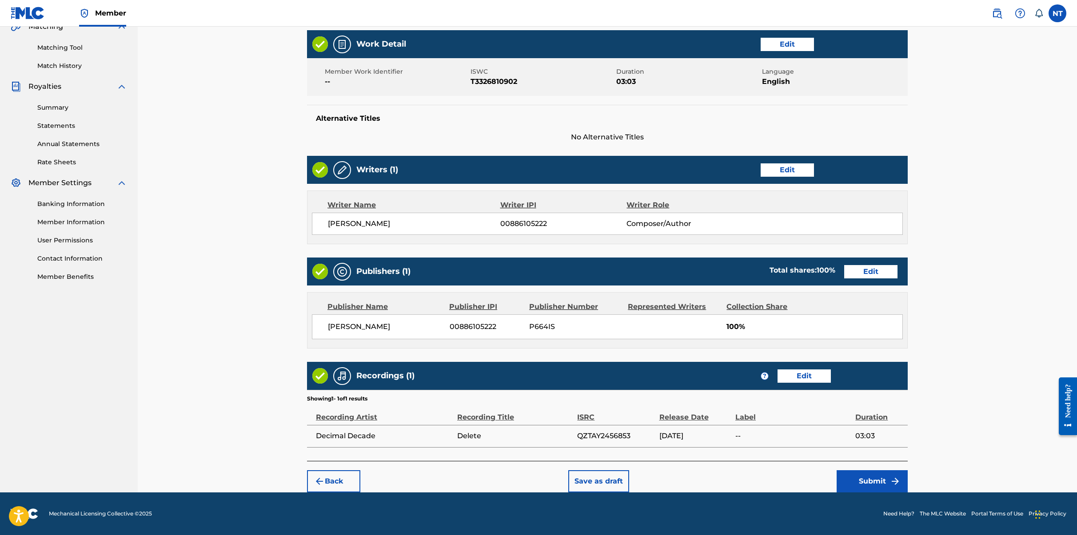
click at [763, 269] on button "Edit" at bounding box center [870, 271] width 53 height 13
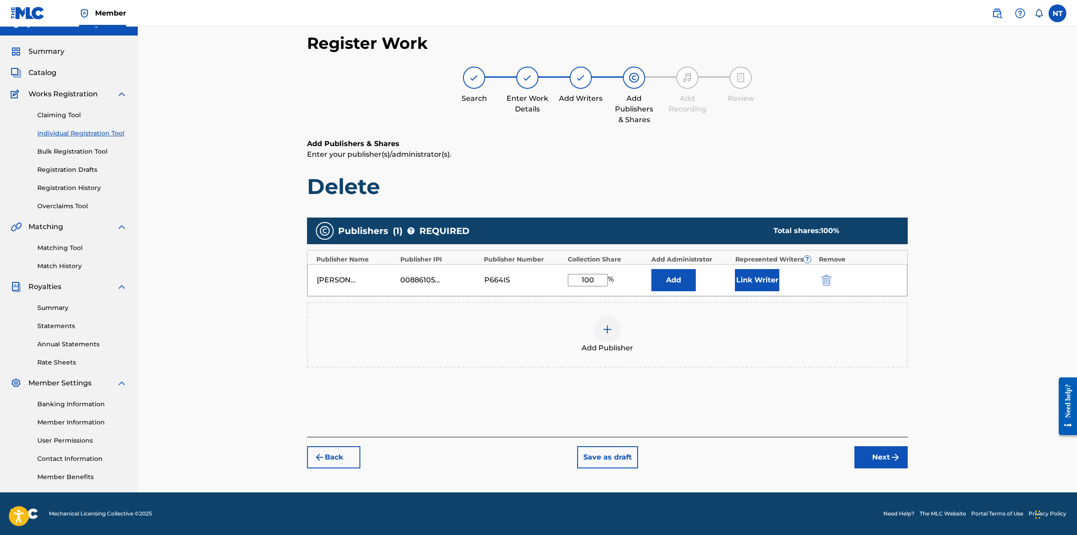
click at [763, 458] on img "submit" at bounding box center [895, 457] width 11 height 11
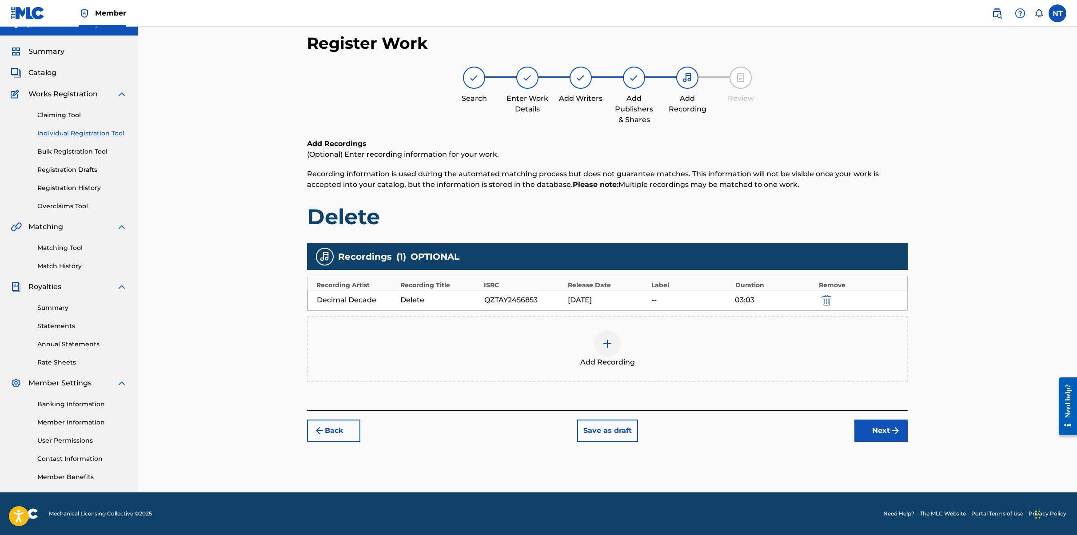
click at [763, 435] on img "submit" at bounding box center [895, 431] width 11 height 11
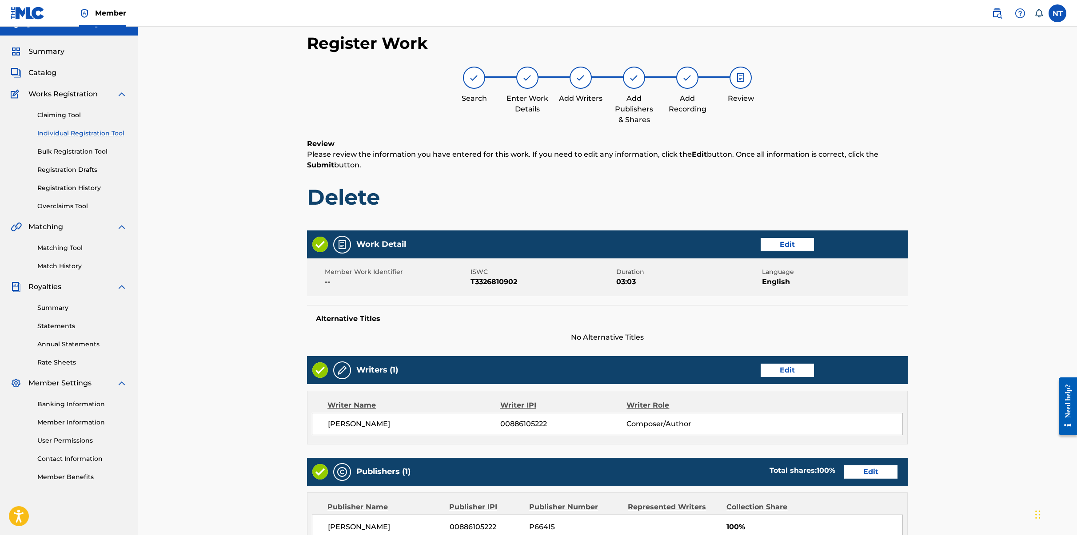
scroll to position [216, 0]
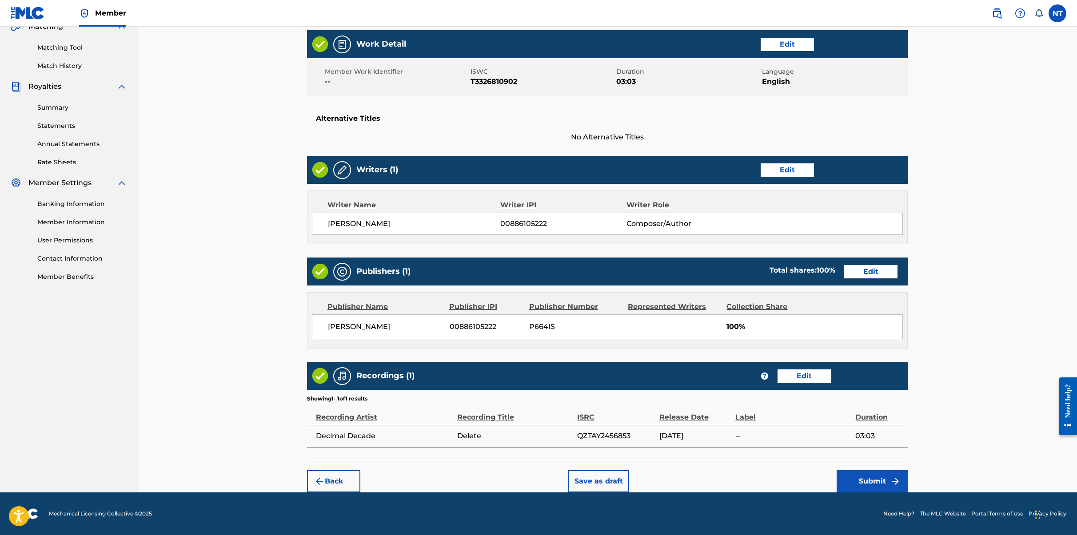
click at [763, 483] on button "Submit" at bounding box center [872, 482] width 71 height 22
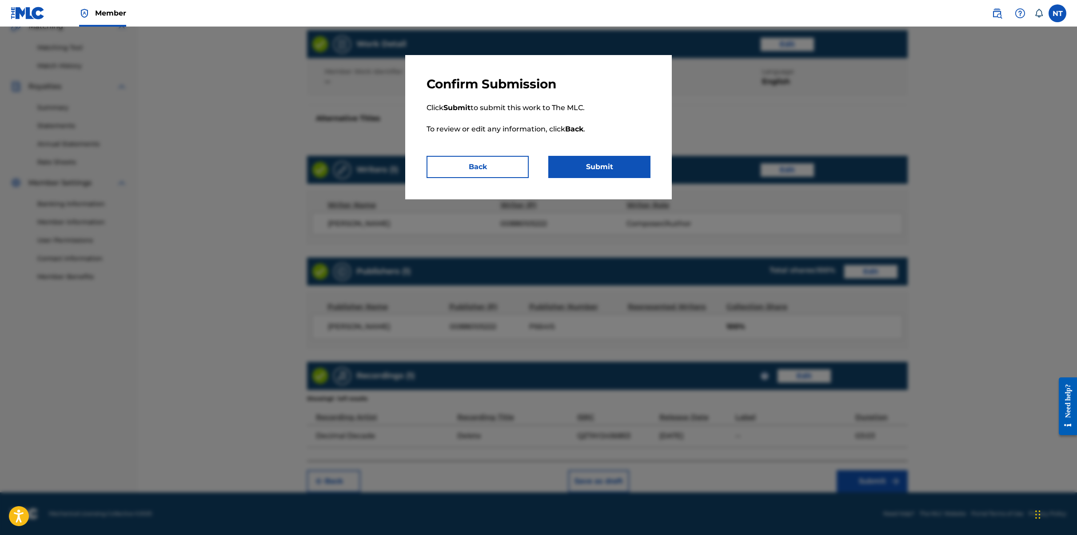
click at [606, 163] on button "Submit" at bounding box center [599, 167] width 102 height 22
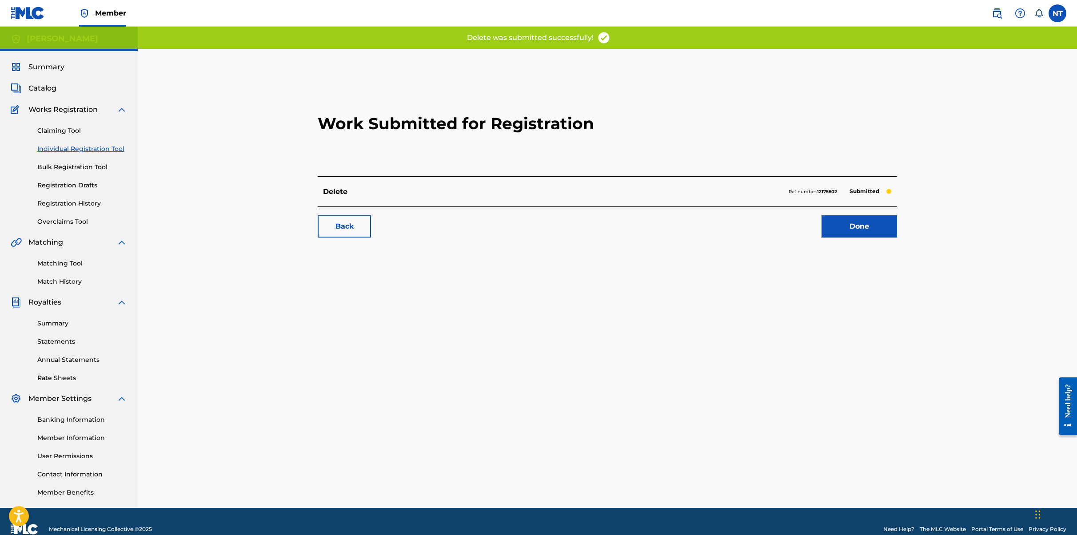
click at [763, 233] on link "Done" at bounding box center [860, 227] width 76 height 22
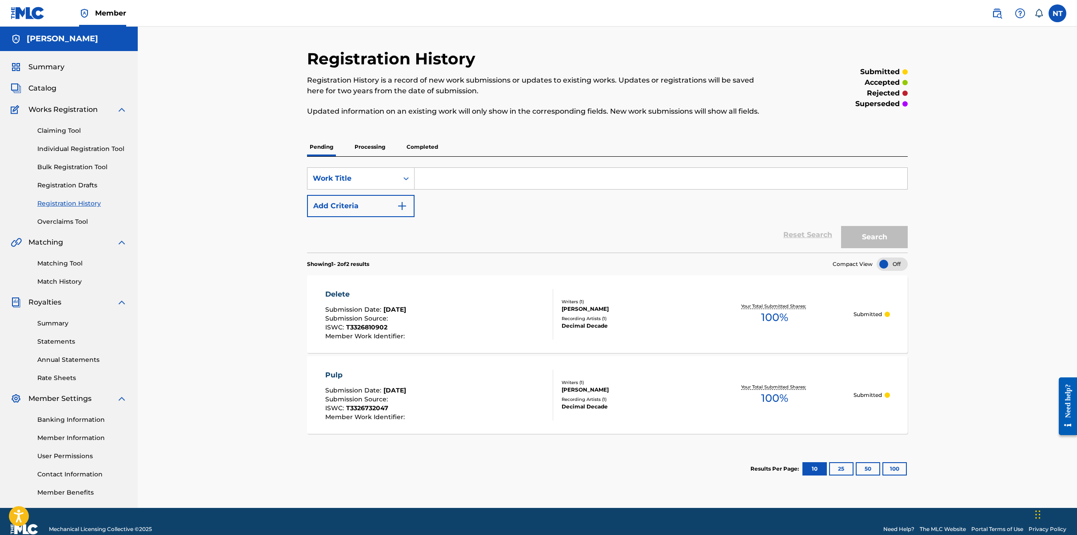
click at [78, 151] on link "Individual Registration Tool" at bounding box center [82, 148] width 90 height 9
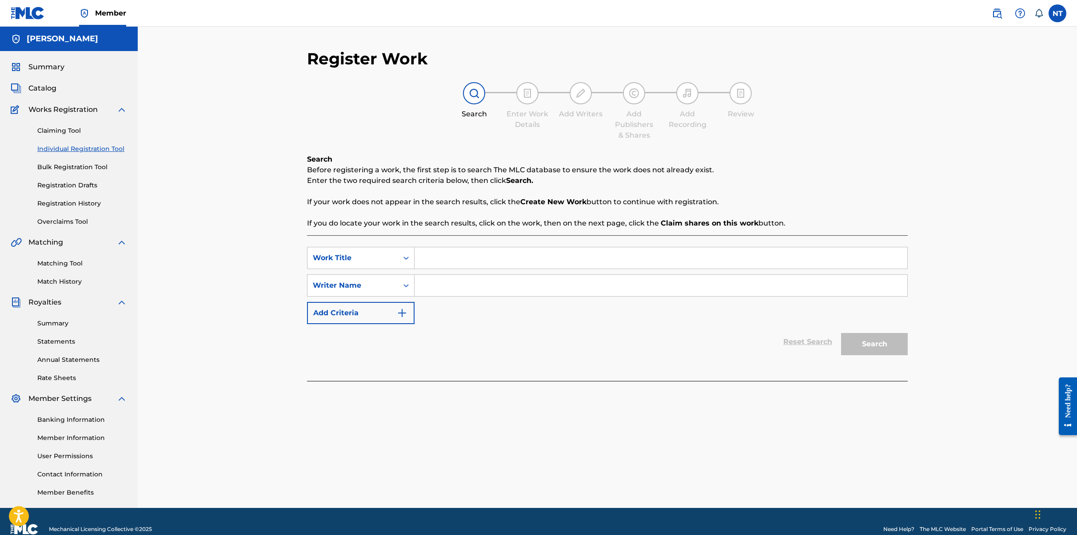
click at [461, 260] on input "Search Form" at bounding box center [661, 258] width 493 height 21
type input "Trace"
click at [556, 288] on input "Search Form" at bounding box center [661, 285] width 493 height 21
click at [763, 350] on button "Search" at bounding box center [874, 344] width 67 height 22
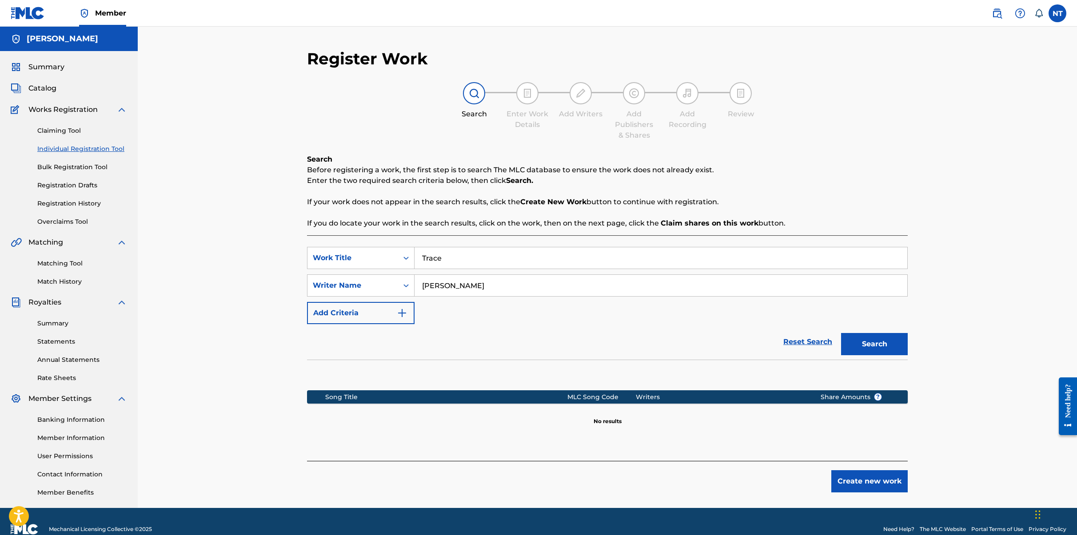
click at [444, 284] on input "Nicolas Tiparescu" at bounding box center [661, 285] width 493 height 21
type input "Nicols Tiprescu"
click at [763, 343] on button "Search" at bounding box center [874, 344] width 67 height 22
click at [763, 479] on button "Create new work" at bounding box center [869, 482] width 76 height 22
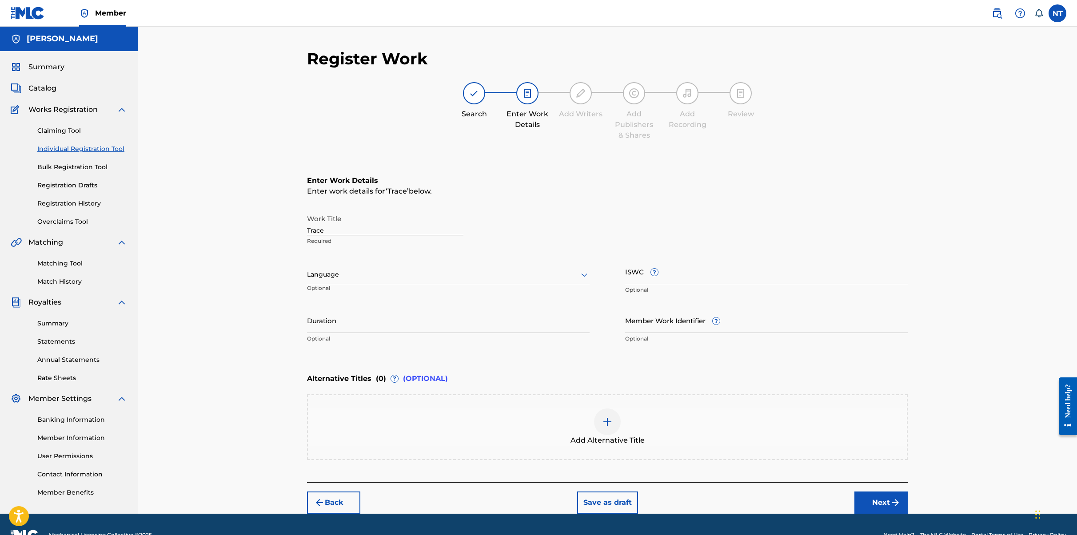
click at [330, 228] on input "Trace" at bounding box center [385, 222] width 156 height 25
click at [406, 281] on div "Language" at bounding box center [448, 275] width 283 height 19
click at [400, 292] on div "English" at bounding box center [448, 294] width 282 height 20
click at [424, 331] on input "Duration" at bounding box center [448, 320] width 283 height 25
paste input "02:47"
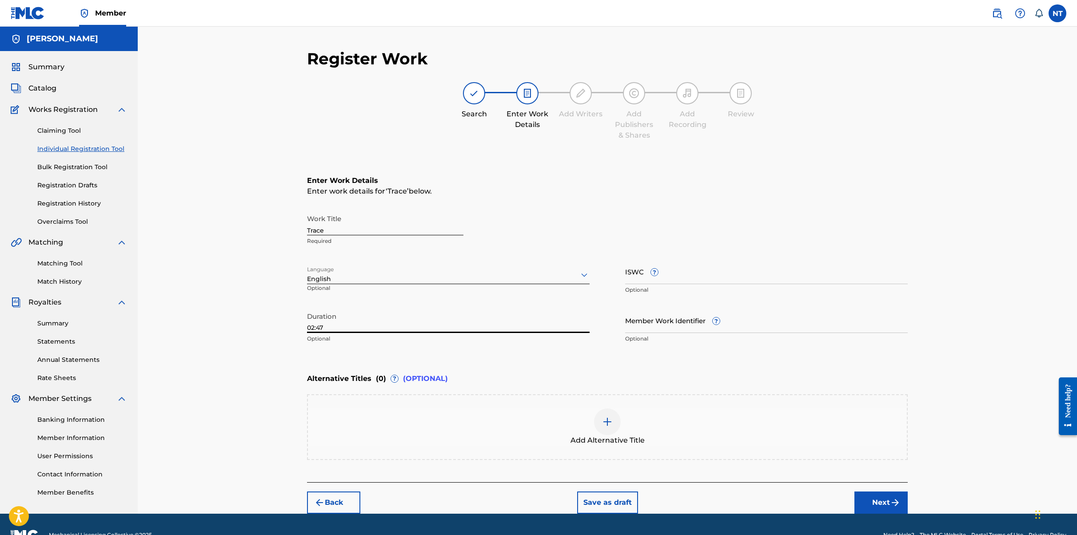
type input "02:47"
click at [743, 281] on input "ISWC ?" at bounding box center [766, 271] width 283 height 25
paste input "T-326.709.764-9"
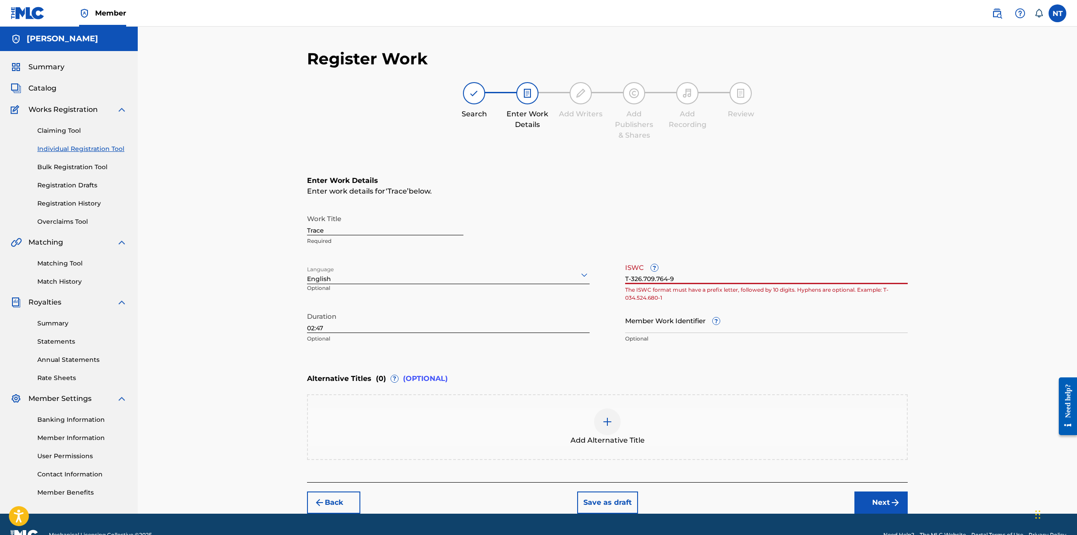
click at [700, 278] on input "T-326.709.764-9" at bounding box center [766, 271] width 283 height 25
click at [633, 280] on input "T-326.709.764-9" at bounding box center [766, 271] width 283 height 25
click at [629, 278] on input "T-326.709.764-9" at bounding box center [766, 271] width 283 height 25
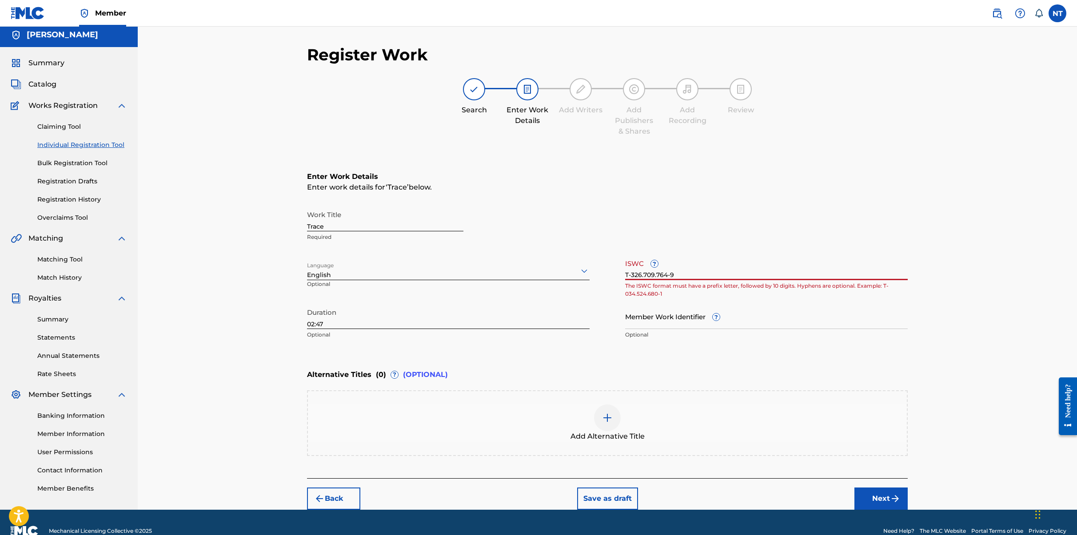
type input "T-326.709.764-9"
click at [763, 325] on div "Register Work Search Enter Work Details Add Writers Add Publishers & Shares Add…" at bounding box center [607, 266] width 939 height 487
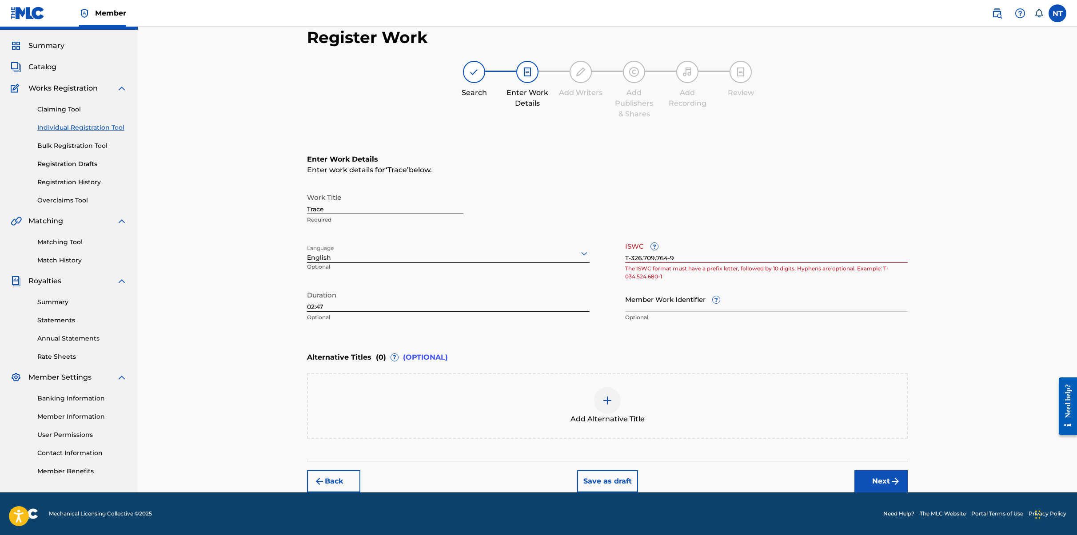
click at [763, 482] on button "Next" at bounding box center [880, 482] width 53 height 22
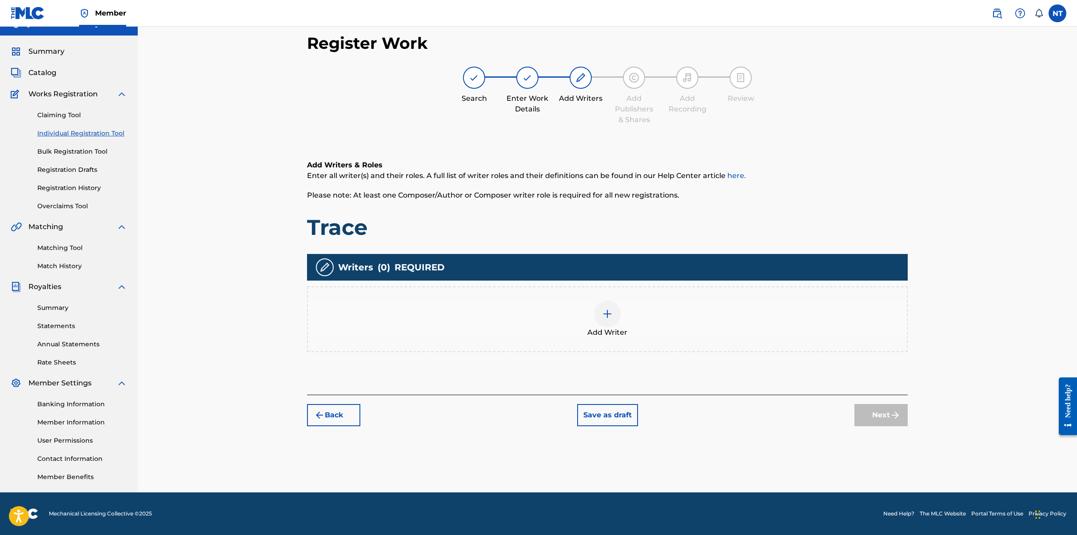
scroll to position [16, 0]
click at [615, 316] on div at bounding box center [607, 314] width 27 height 27
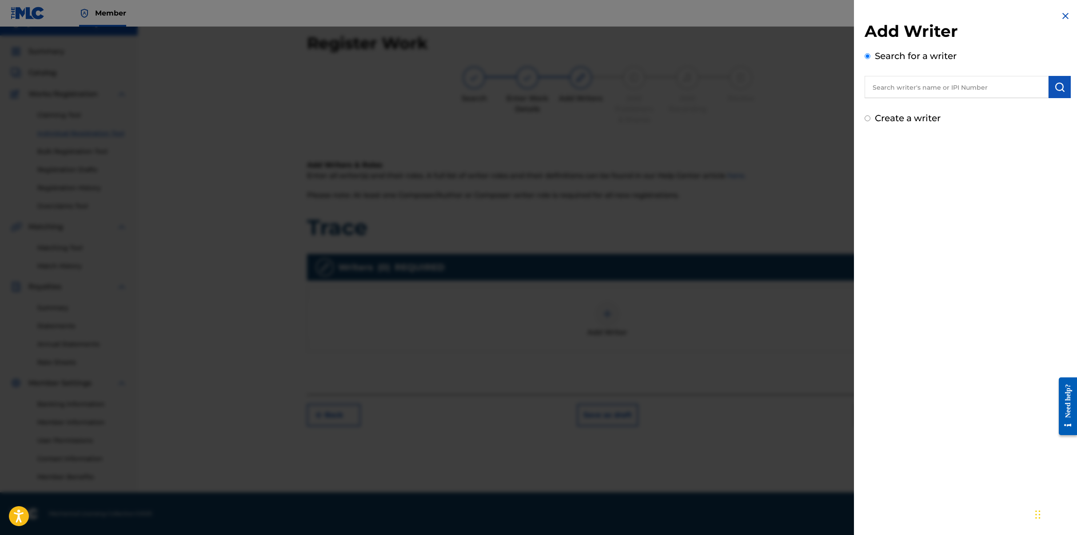
click at [763, 85] on input "text" at bounding box center [957, 87] width 184 height 22
click at [763, 87] on input "text" at bounding box center [957, 87] width 184 height 22
paste input "00886105222"
click at [763, 85] on input "00886105222" at bounding box center [957, 87] width 184 height 22
type input "00886105222"
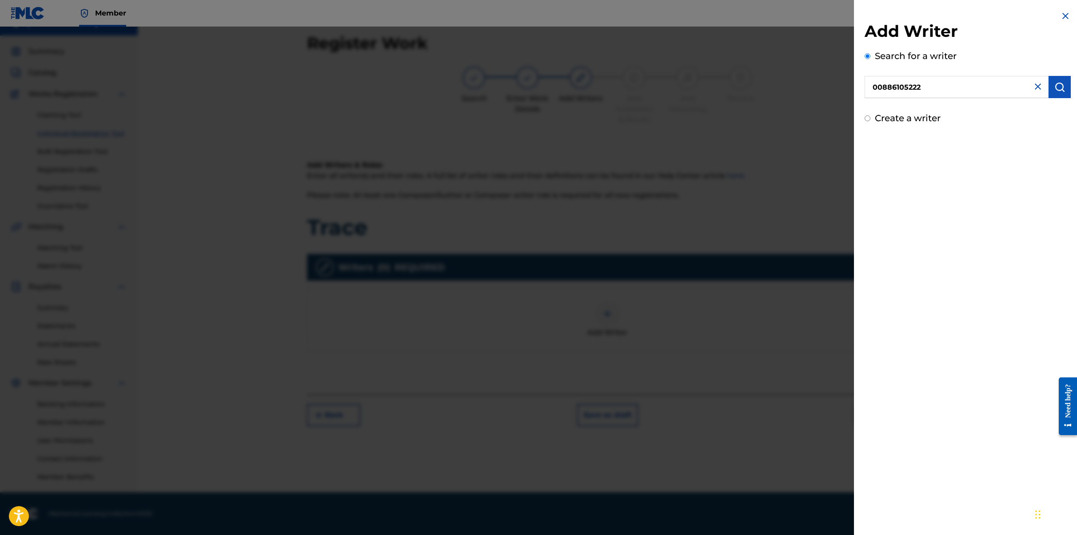
click at [763, 87] on img "submit" at bounding box center [1059, 87] width 11 height 11
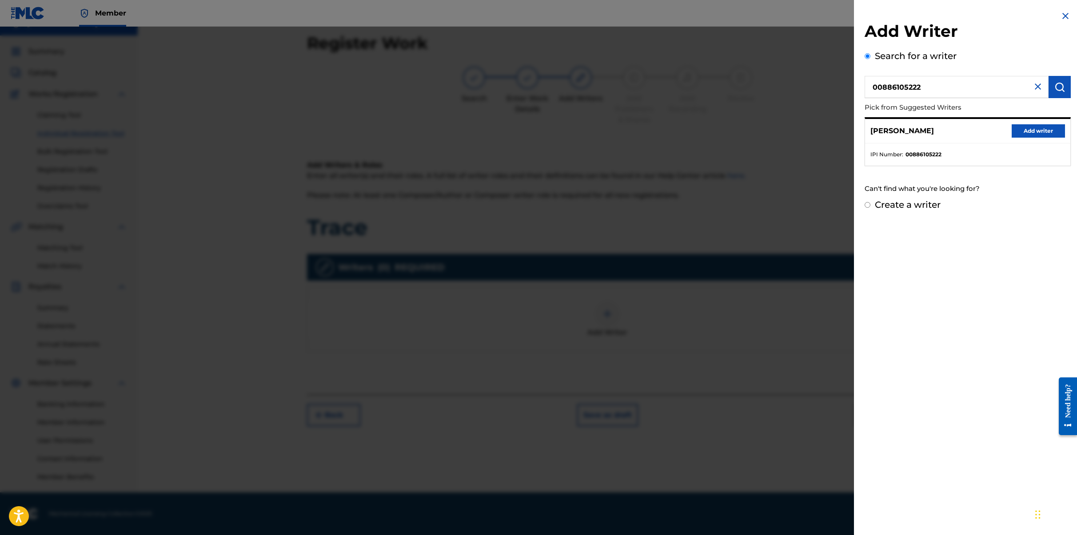
click at [763, 131] on button "Add writer" at bounding box center [1038, 130] width 53 height 13
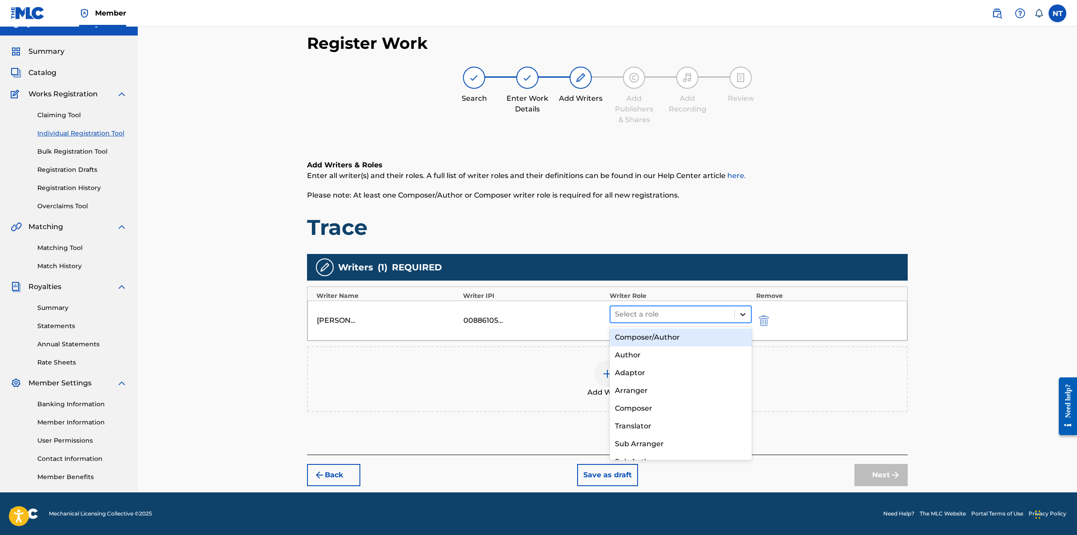
click at [746, 314] on icon at bounding box center [743, 314] width 9 height 9
click at [695, 339] on div "Composer/Author" at bounding box center [681, 338] width 142 height 18
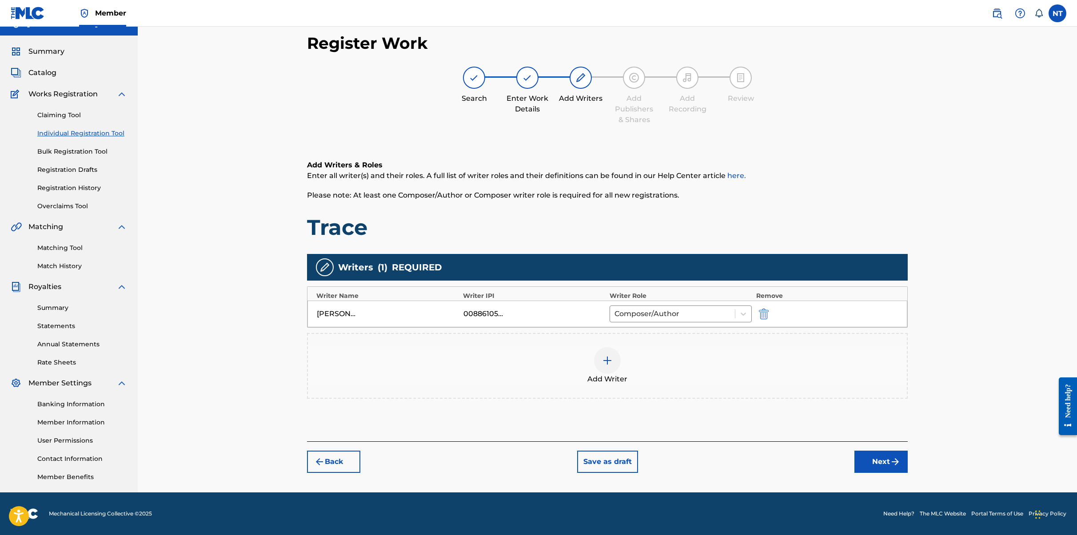
click at [763, 463] on button "Next" at bounding box center [880, 462] width 53 height 22
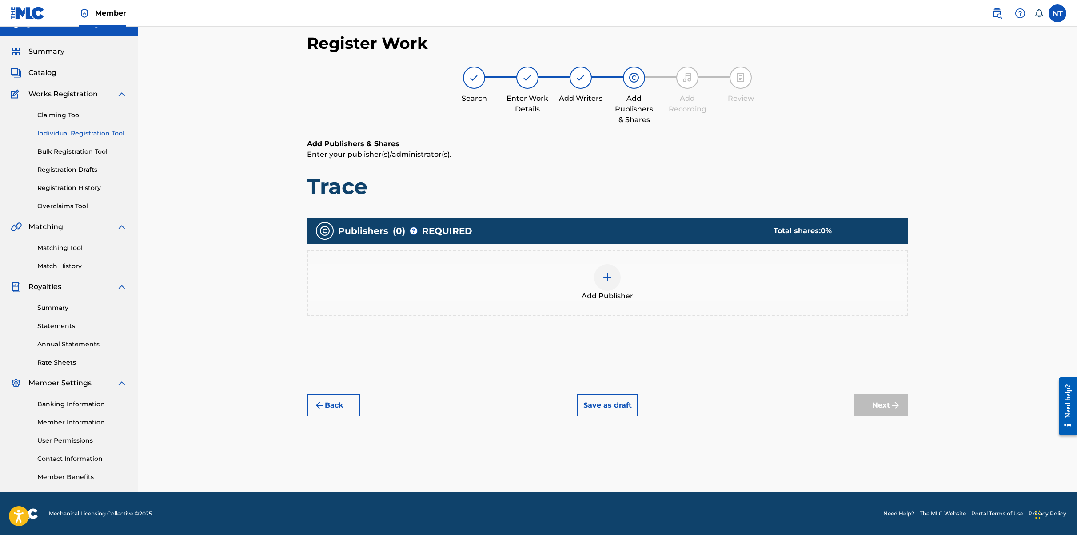
click at [606, 278] on img at bounding box center [607, 277] width 11 height 11
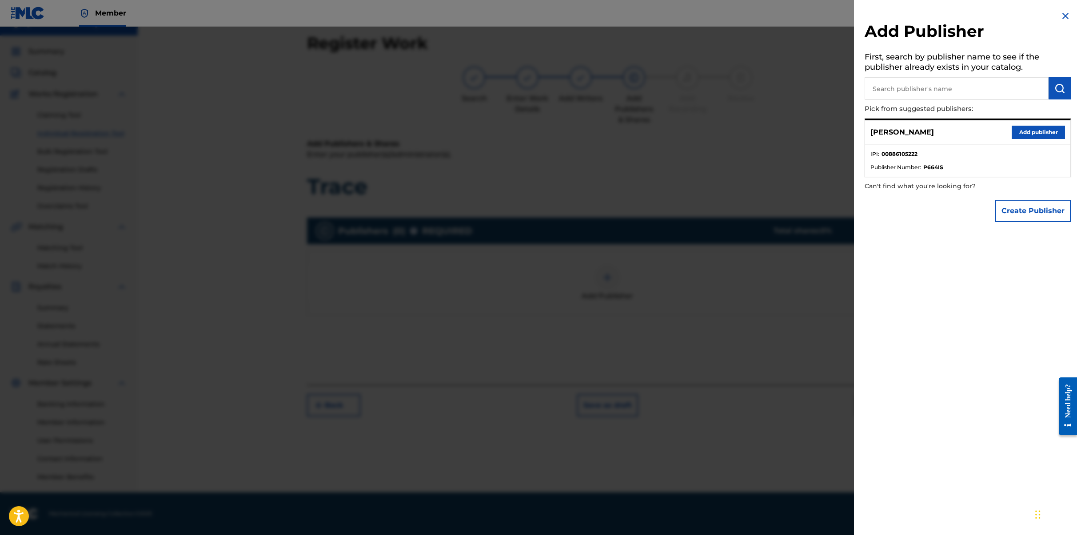
click at [763, 134] on button "Add publisher" at bounding box center [1038, 132] width 53 height 13
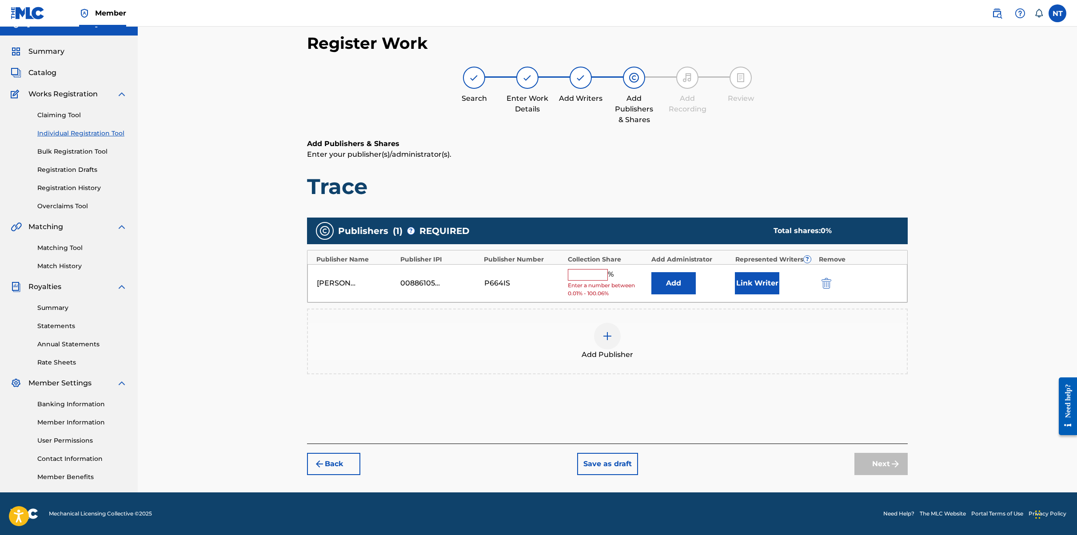
click at [591, 275] on input "text" at bounding box center [588, 275] width 40 height 12
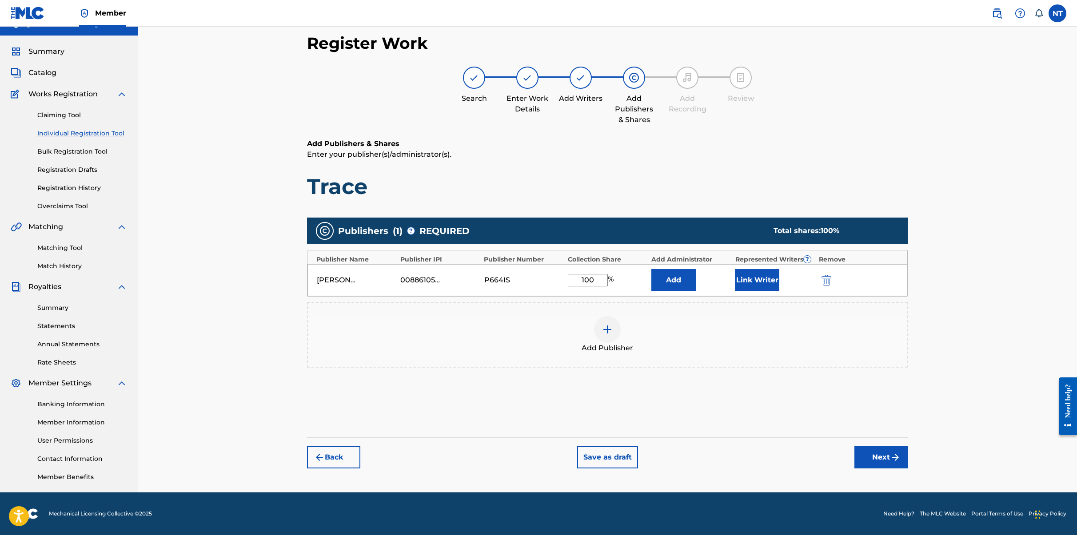
type input "100"
click at [763, 366] on div "Register Work Search Enter Work Details Add Writers Add Publishers & Shares Add…" at bounding box center [607, 252] width 939 height 482
click at [763, 461] on button "Next" at bounding box center [880, 458] width 53 height 22
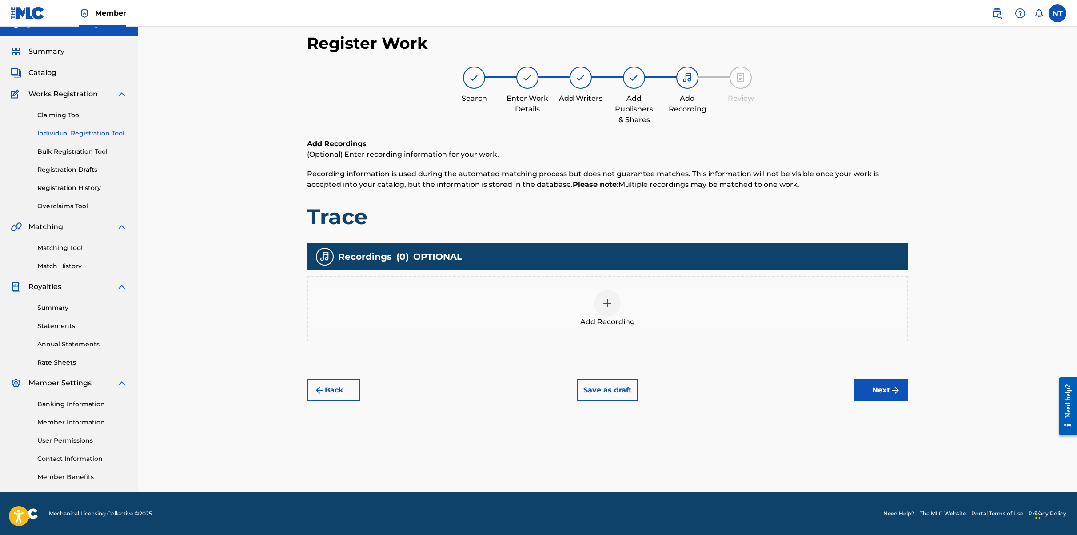
click at [603, 299] on img at bounding box center [607, 303] width 11 height 11
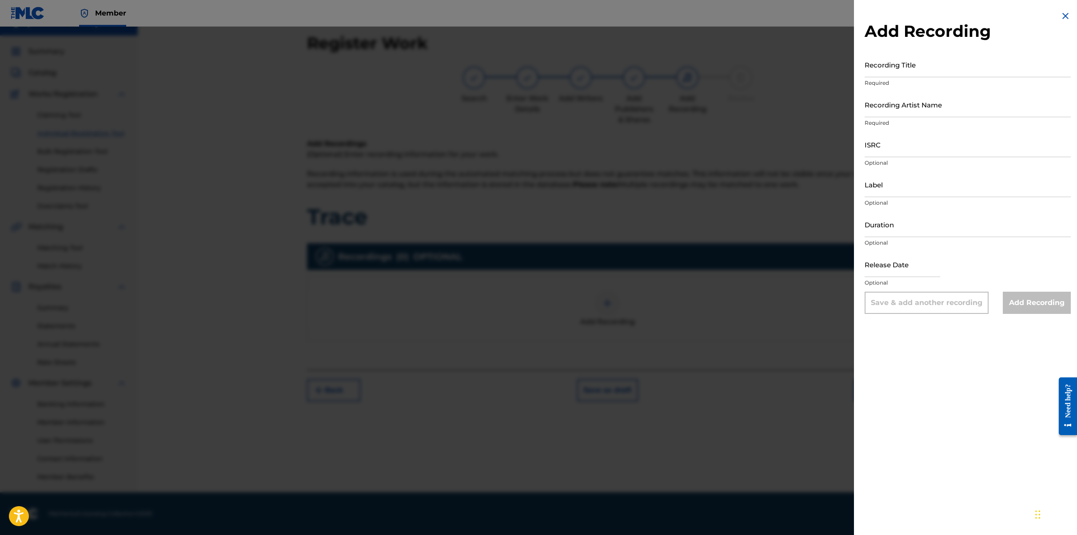
click at [763, 75] on input "Recording Title" at bounding box center [968, 64] width 206 height 25
type input "Trace"
click at [763, 112] on input "Recording Artist Name" at bounding box center [968, 104] width 206 height 25
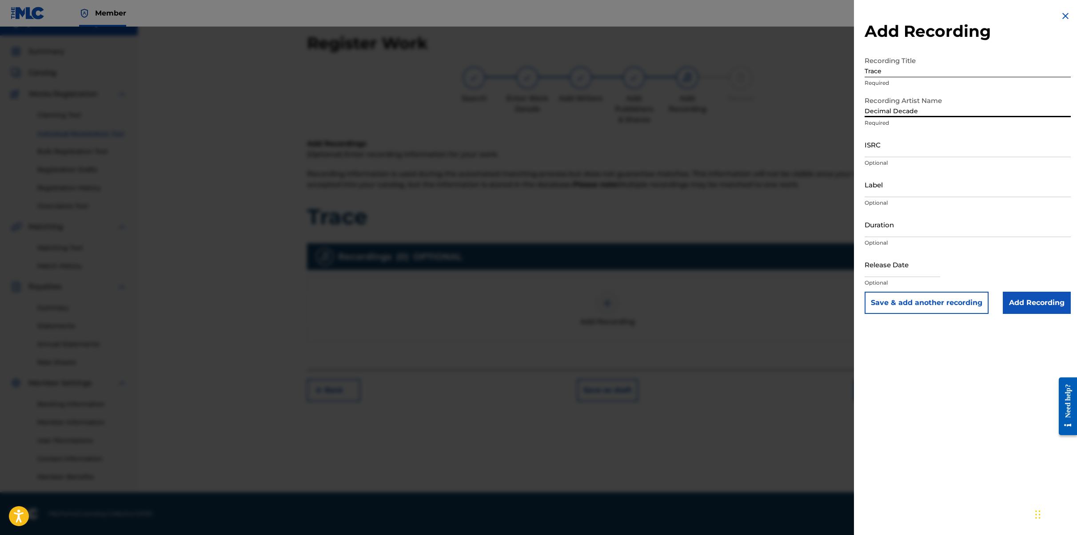
type input "Decimal Decade"
click at [763, 154] on input "ISRC" at bounding box center [968, 144] width 206 height 25
paste input "QZNWS2499087"
type input "QZNWS2499087"
click at [763, 189] on input "Label" at bounding box center [968, 184] width 206 height 25
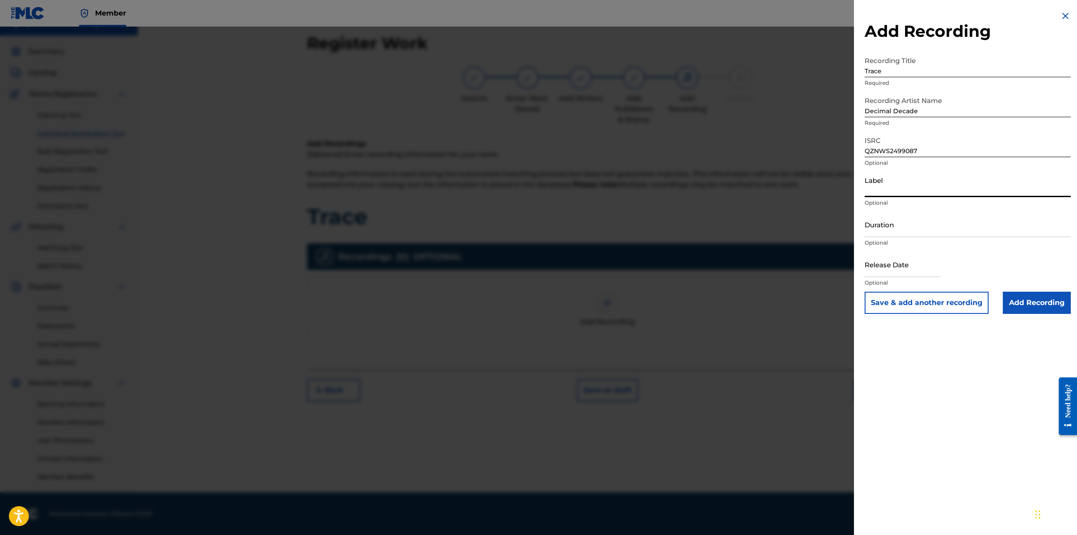
click at [763, 232] on input "Duration" at bounding box center [968, 224] width 206 height 25
paste input "02:47"
type input "02:47"
select select "8"
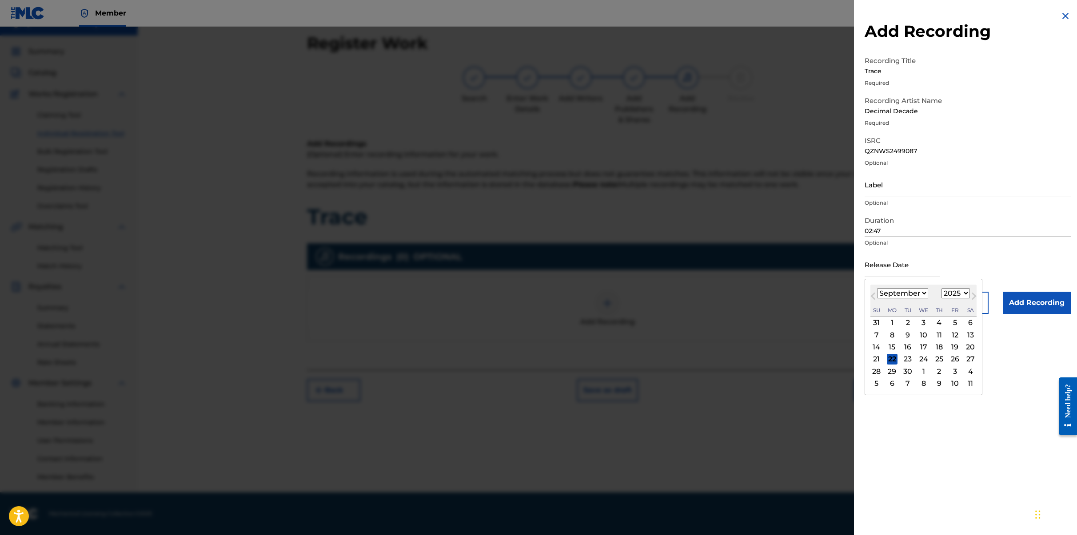
click at [763, 271] on input "text" at bounding box center [903, 264] width 76 height 25
click at [763, 291] on select "1899 1900 1901 1902 1903 1904 1905 1906 1907 1908 1909 1910 1911 1912 1913 1914…" at bounding box center [956, 293] width 28 height 10
select select "2024"
click at [763, 288] on select "1899 1900 1901 1902 1903 1904 1905 1906 1907 1908 1909 1910 1911 1912 1913 1914…" at bounding box center [956, 293] width 28 height 10
click at [763, 323] on div "6" at bounding box center [955, 323] width 11 height 11
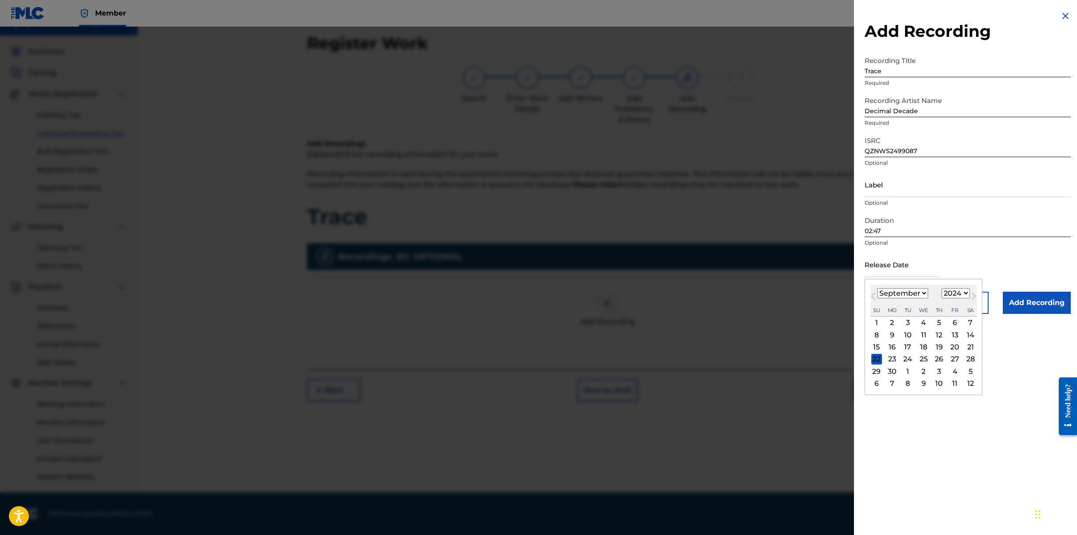
type input "September 6 2024"
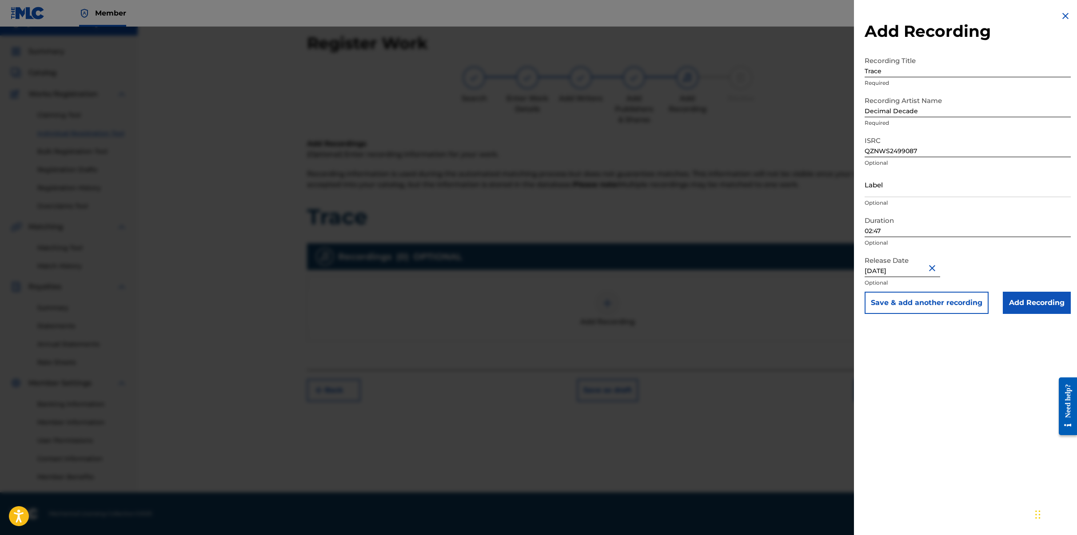
click at [763, 304] on input "Add Recording" at bounding box center [1037, 303] width 68 height 22
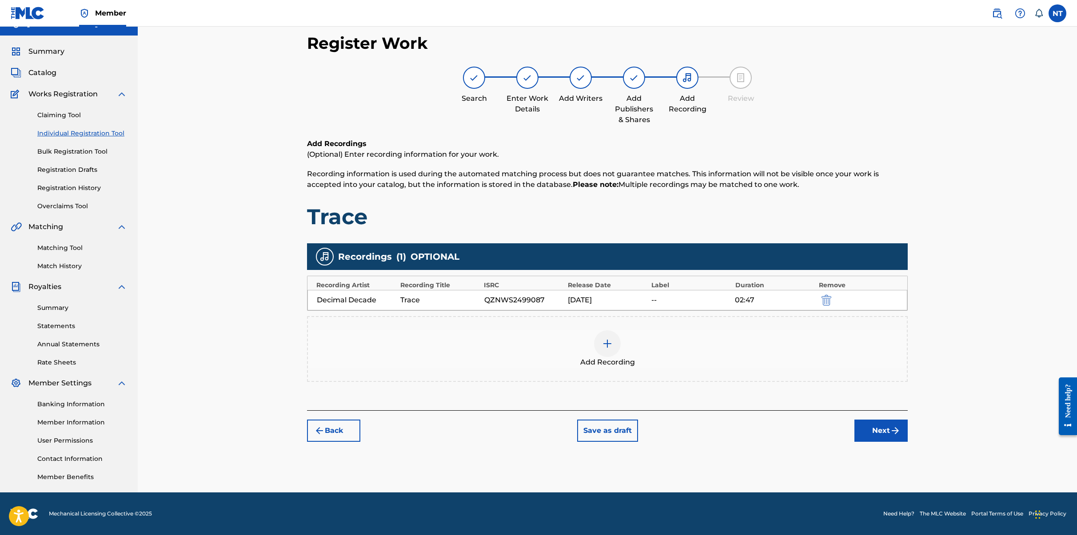
click at [763, 429] on button "Next" at bounding box center [880, 431] width 53 height 22
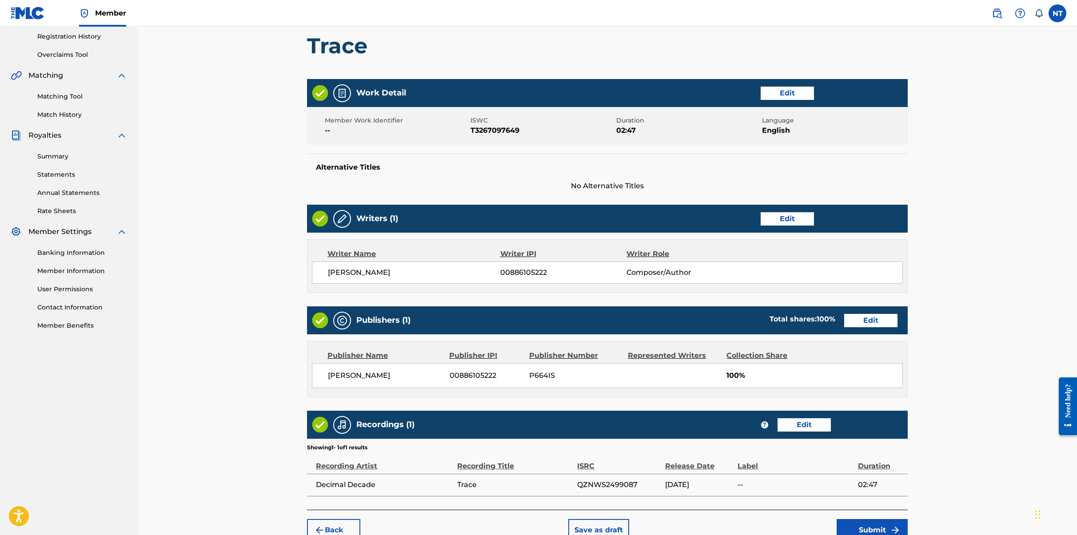
scroll to position [216, 0]
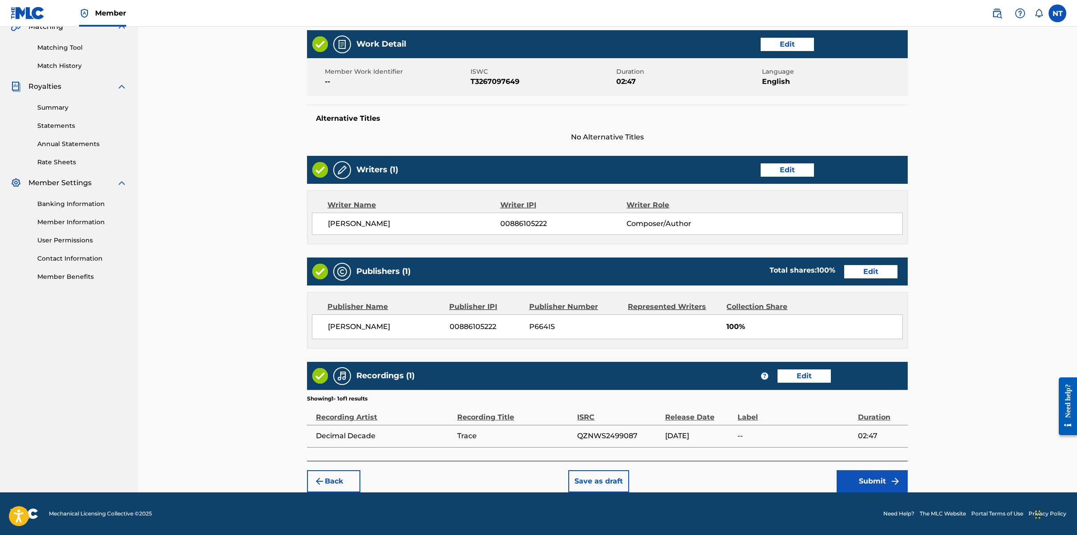
click at [763, 479] on button "Submit" at bounding box center [872, 482] width 71 height 22
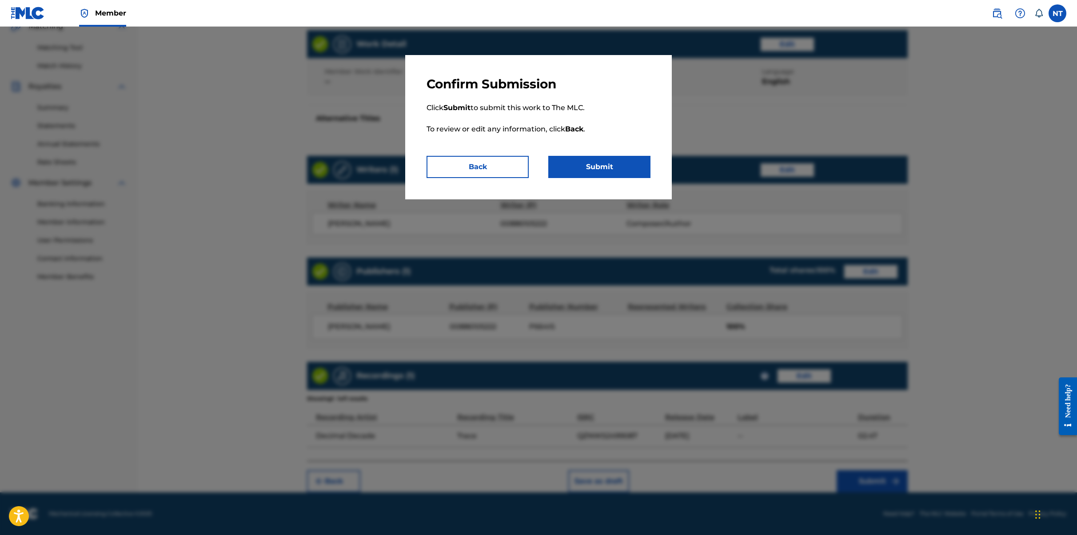
click at [619, 160] on button "Submit" at bounding box center [599, 167] width 102 height 22
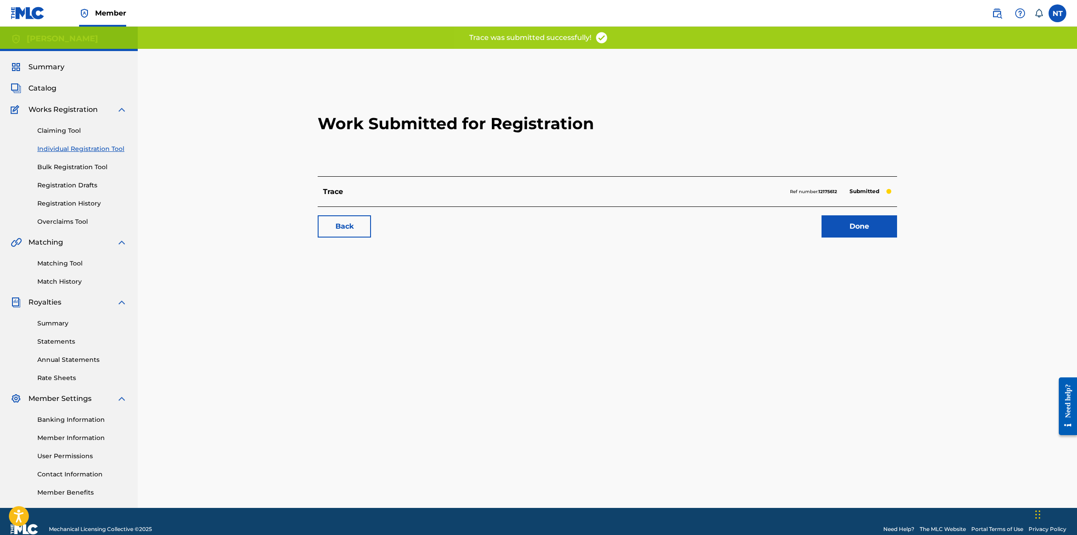
click at [763, 229] on link "Done" at bounding box center [860, 227] width 76 height 22
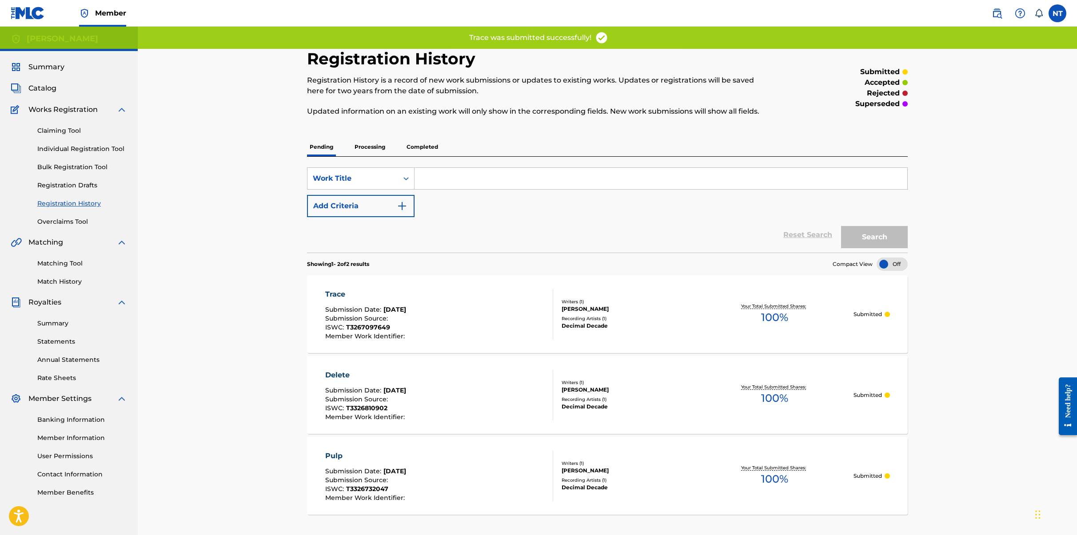
click at [74, 148] on link "Individual Registration Tool" at bounding box center [82, 148] width 90 height 9
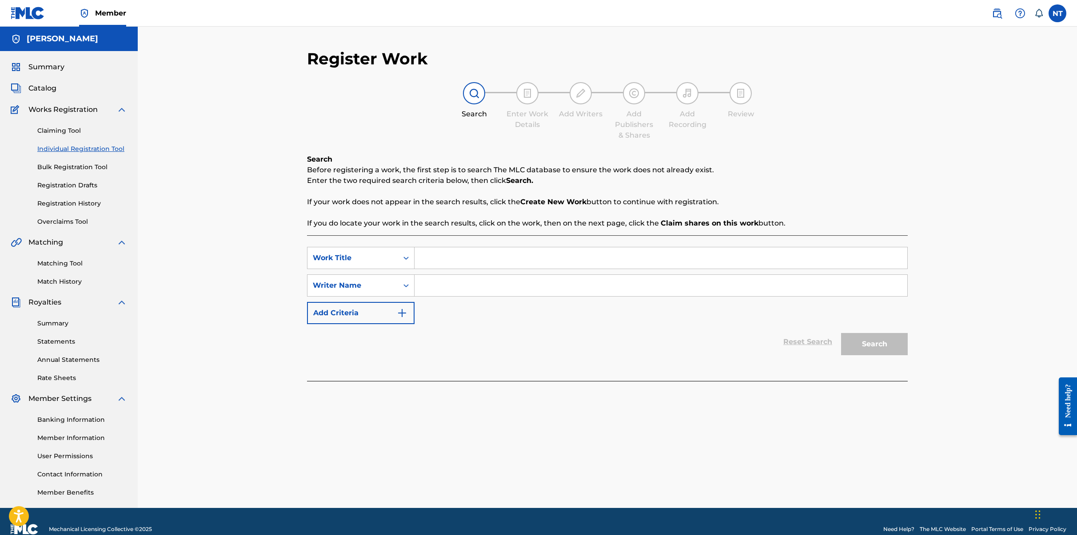
click at [449, 259] on input "Search Form" at bounding box center [661, 258] width 493 height 21
type input "Law"
click at [450, 275] on input "Search Form" at bounding box center [661, 285] width 493 height 21
click at [763, 343] on button "Search" at bounding box center [874, 344] width 67 height 22
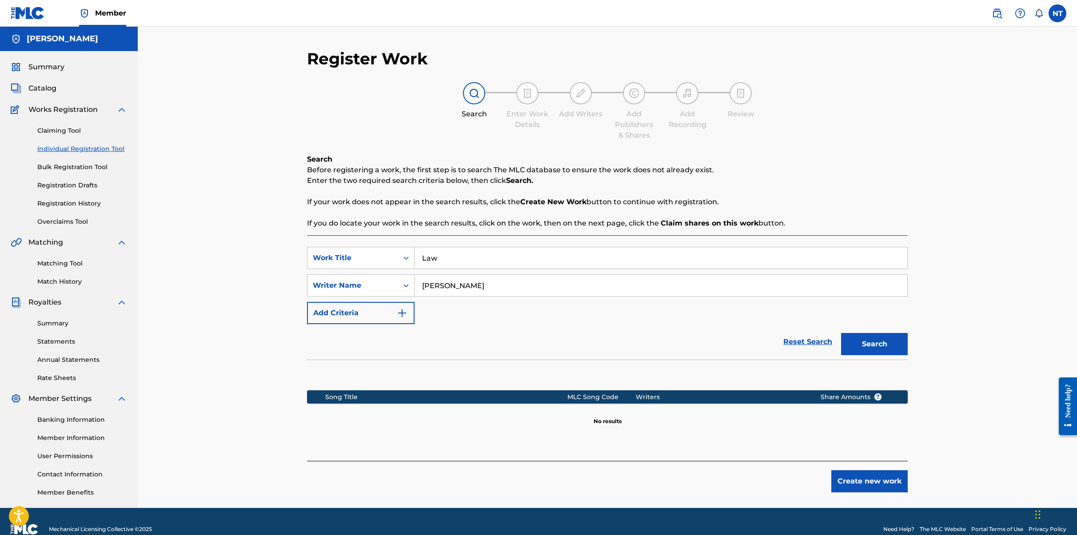
click at [444, 283] on input "Nicolas Tiparescu" at bounding box center [661, 285] width 493 height 21
type input "Nicols Tiprescu"
click at [763, 344] on button "Search" at bounding box center [874, 344] width 67 height 22
click at [763, 483] on button "Create new work" at bounding box center [869, 482] width 76 height 22
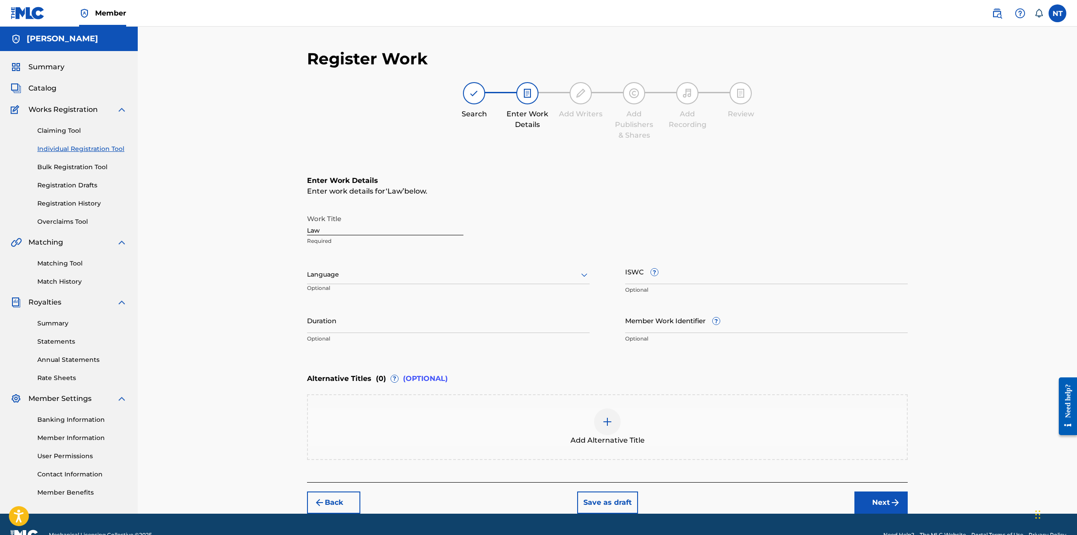
scroll to position [21, 0]
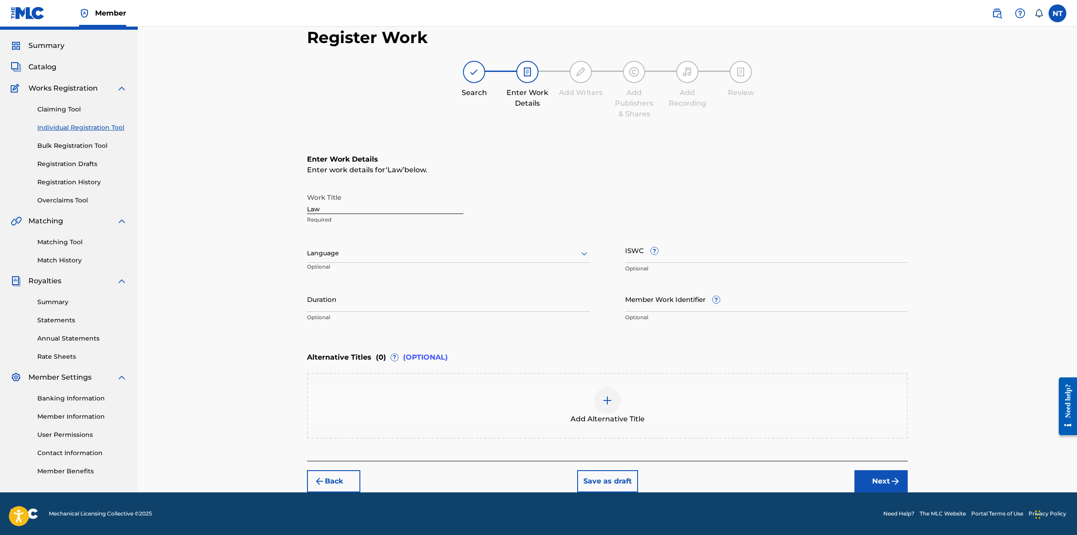
click at [428, 254] on div at bounding box center [448, 253] width 283 height 11
click at [372, 275] on div "English" at bounding box center [448, 273] width 282 height 20
click at [673, 259] on input "ISWC ?" at bounding box center [766, 250] width 283 height 25
paste input "T-332.681.066-2"
type input "T-332.681.066-2"
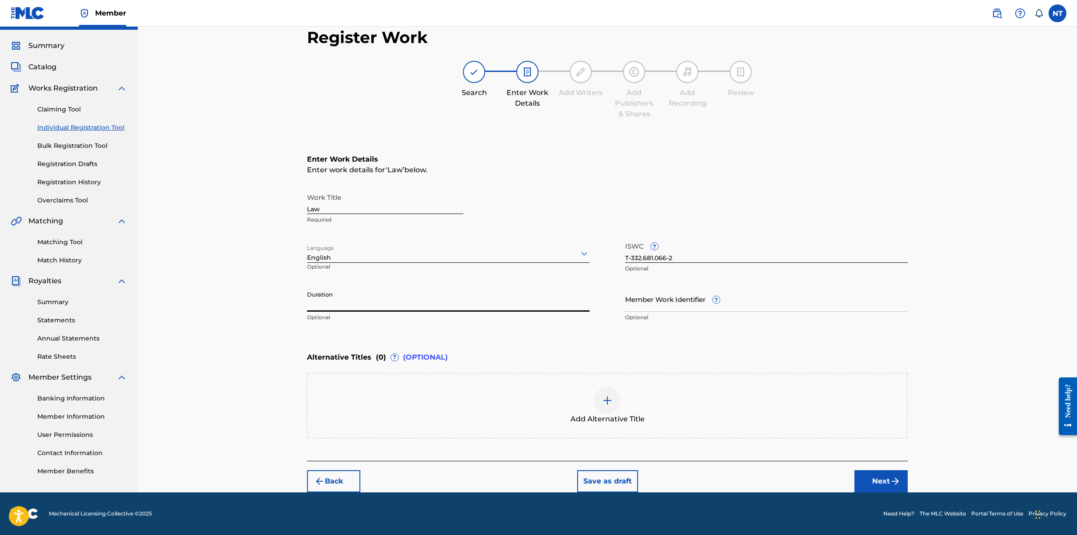
click at [334, 307] on input "Duration" at bounding box center [448, 299] width 283 height 25
paste input "04:03"
type input "04:03"
click at [763, 481] on button "Next" at bounding box center [880, 482] width 53 height 22
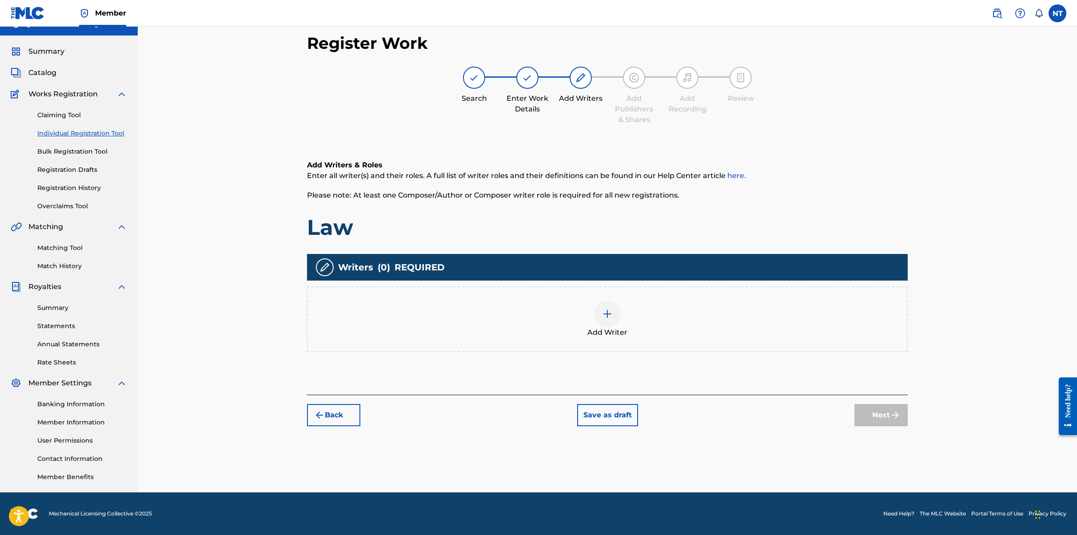
click at [343, 423] on button "Back" at bounding box center [333, 415] width 53 height 22
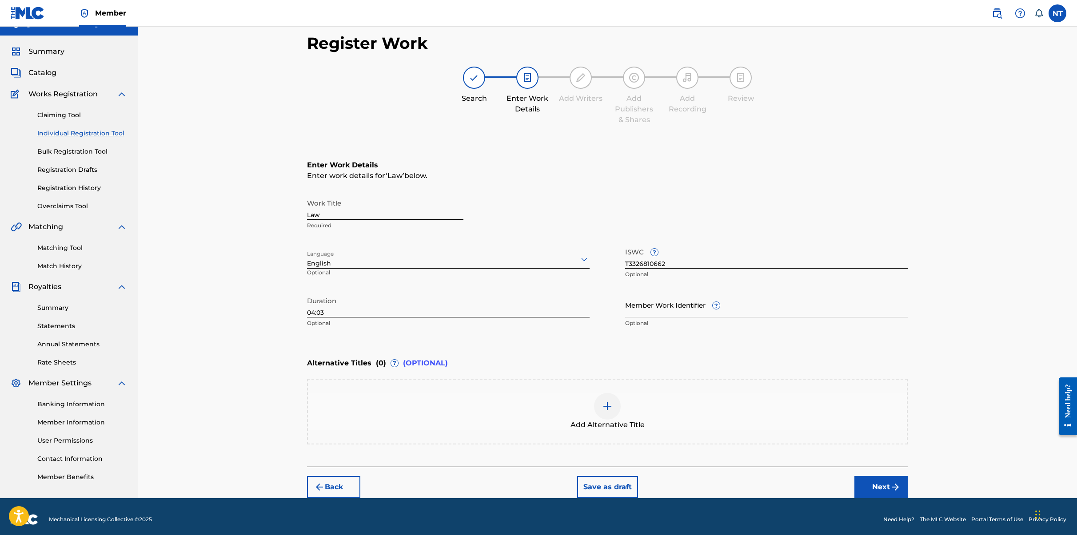
scroll to position [21, 0]
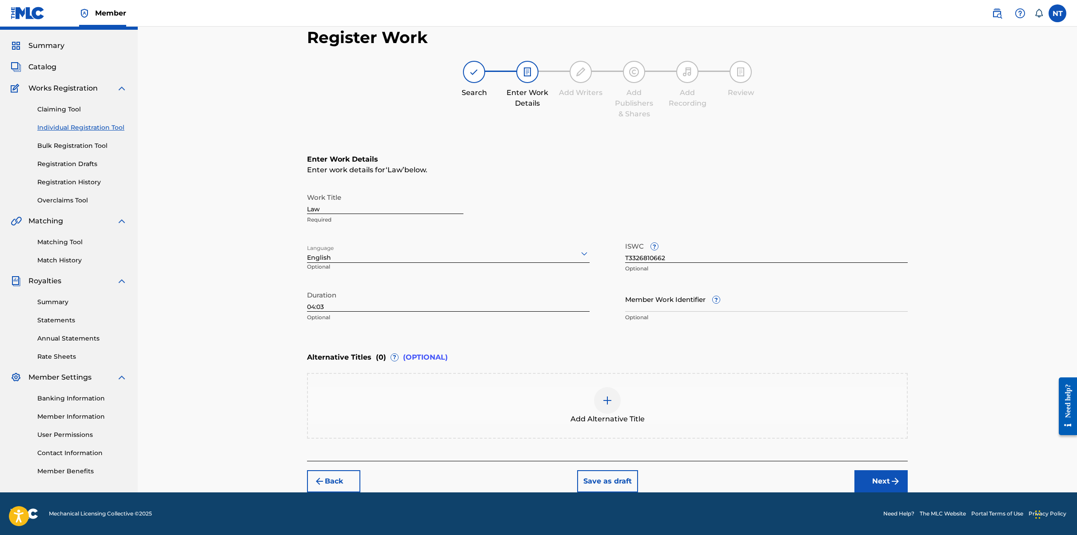
click at [763, 482] on button "Next" at bounding box center [880, 482] width 53 height 22
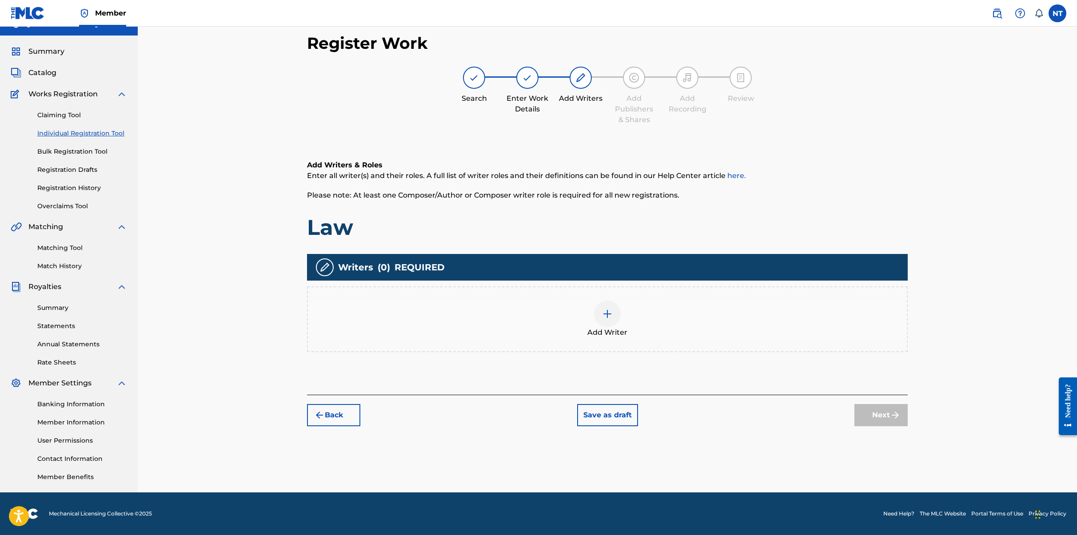
click at [603, 318] on img at bounding box center [607, 314] width 11 height 11
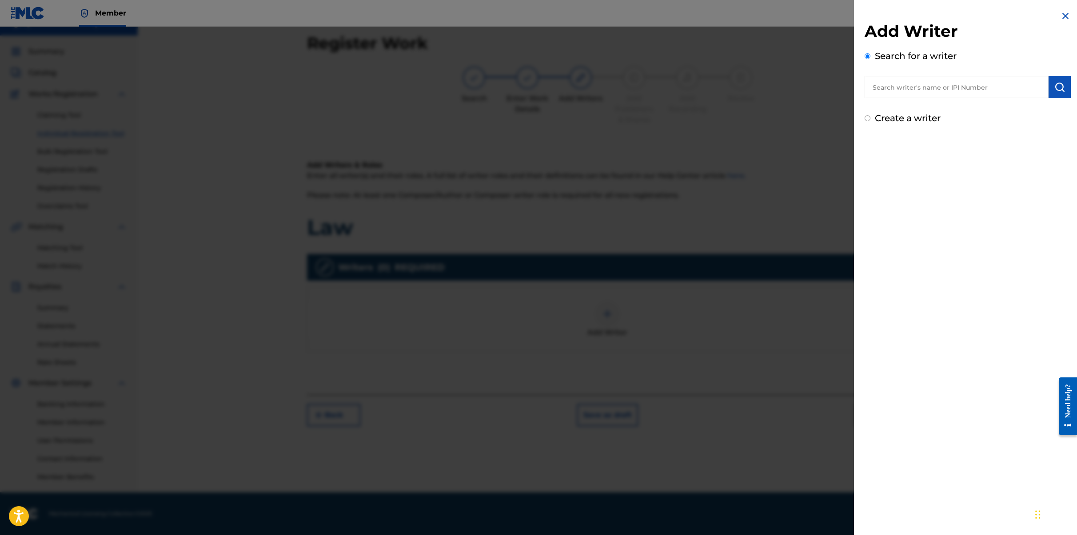
click at [763, 91] on input "text" at bounding box center [957, 87] width 184 height 22
paste input "00886105222"
click at [763, 86] on input "00886105222" at bounding box center [957, 87] width 184 height 22
type input "00886105222"
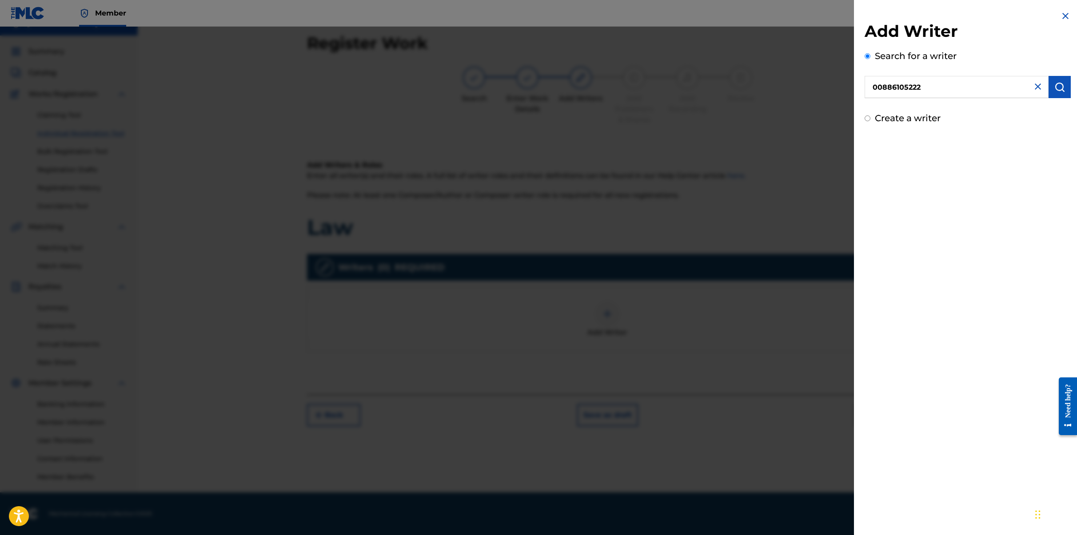
click at [763, 89] on img "submit" at bounding box center [1059, 87] width 11 height 11
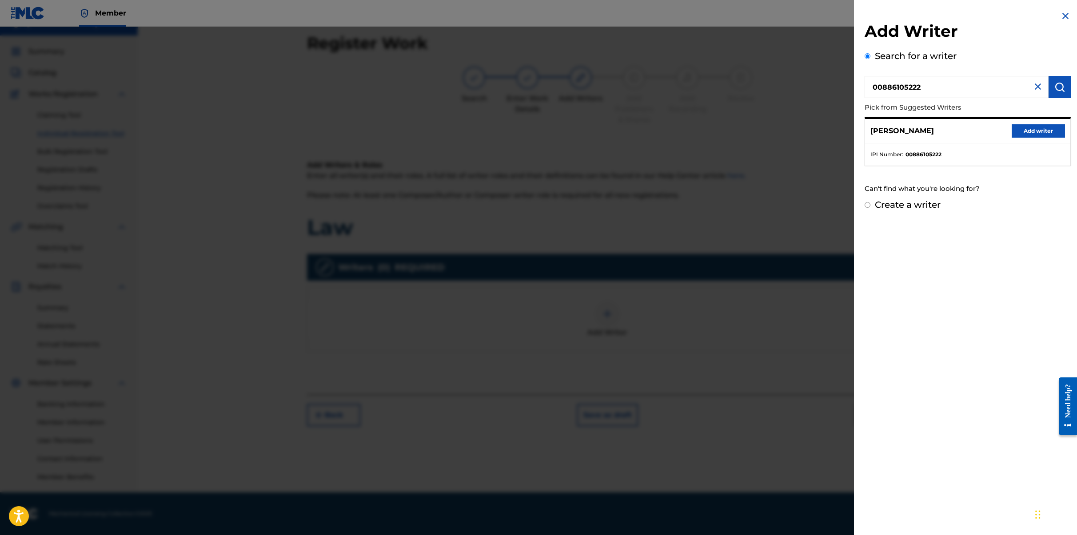
click at [763, 131] on button "Add writer" at bounding box center [1038, 130] width 53 height 13
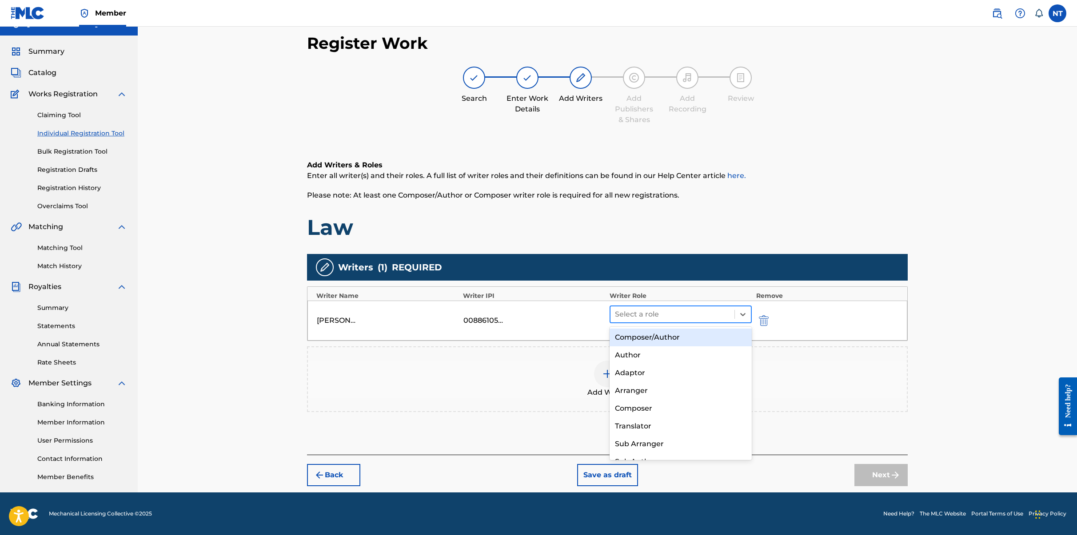
drag, startPoint x: 644, startPoint y: 311, endPoint x: 650, endPoint y: 311, distance: 6.2
click at [646, 311] on div at bounding box center [672, 314] width 115 height 12
click at [651, 341] on div "Composer/Author" at bounding box center [681, 338] width 142 height 18
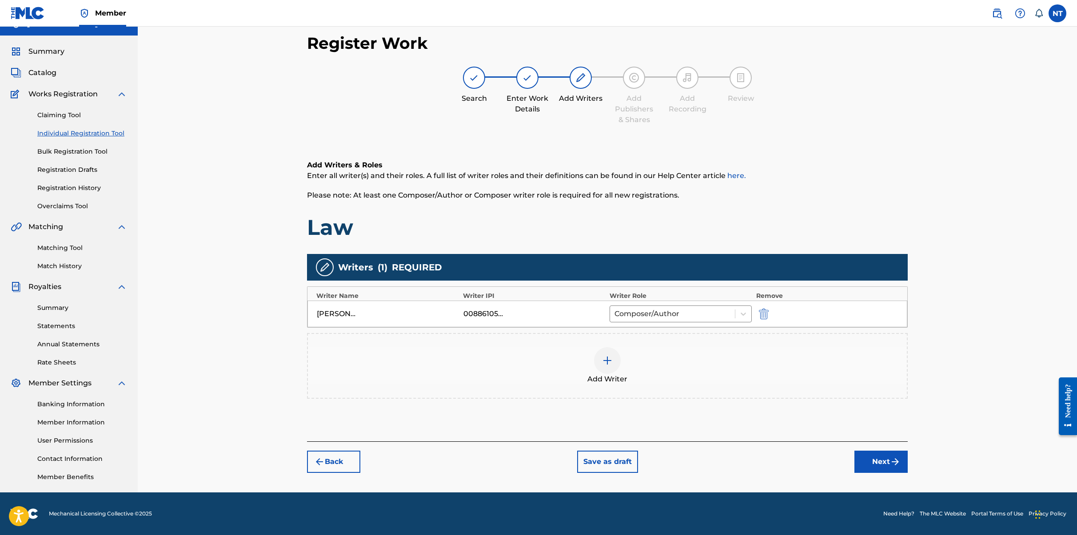
click at [763, 460] on button "Next" at bounding box center [880, 462] width 53 height 22
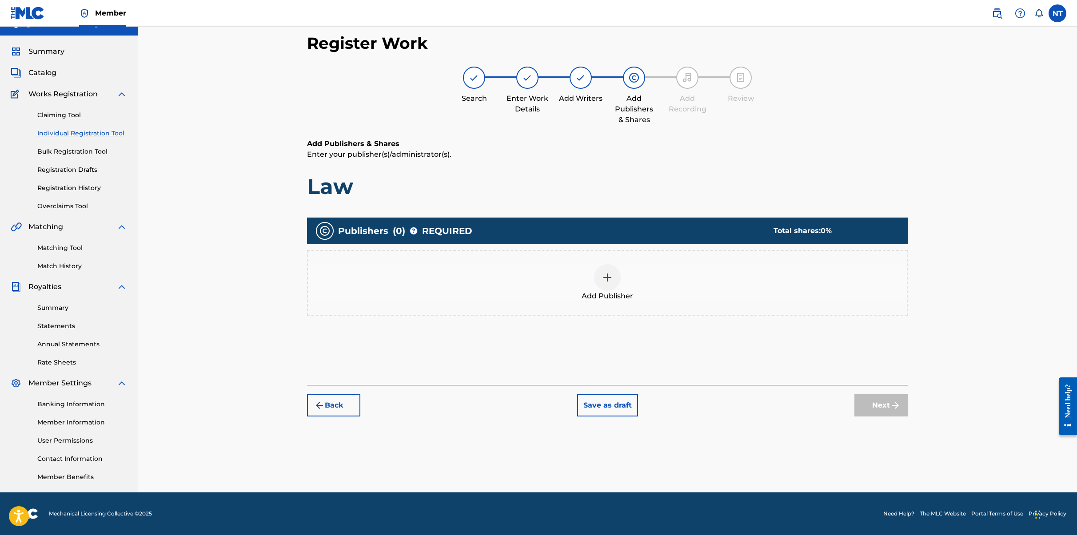
click at [608, 274] on img at bounding box center [607, 277] width 11 height 11
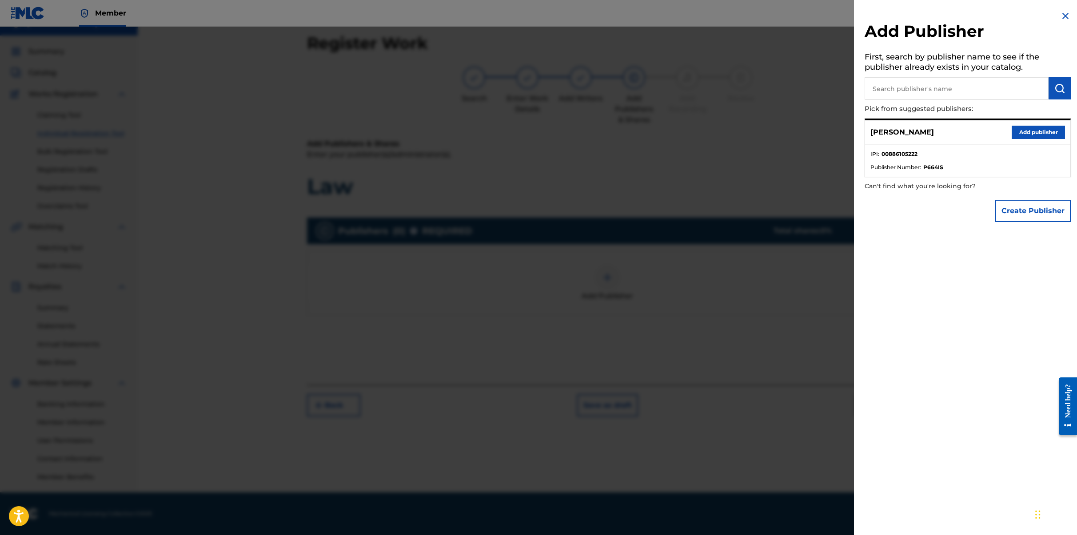
click at [763, 135] on button "Add publisher" at bounding box center [1038, 132] width 53 height 13
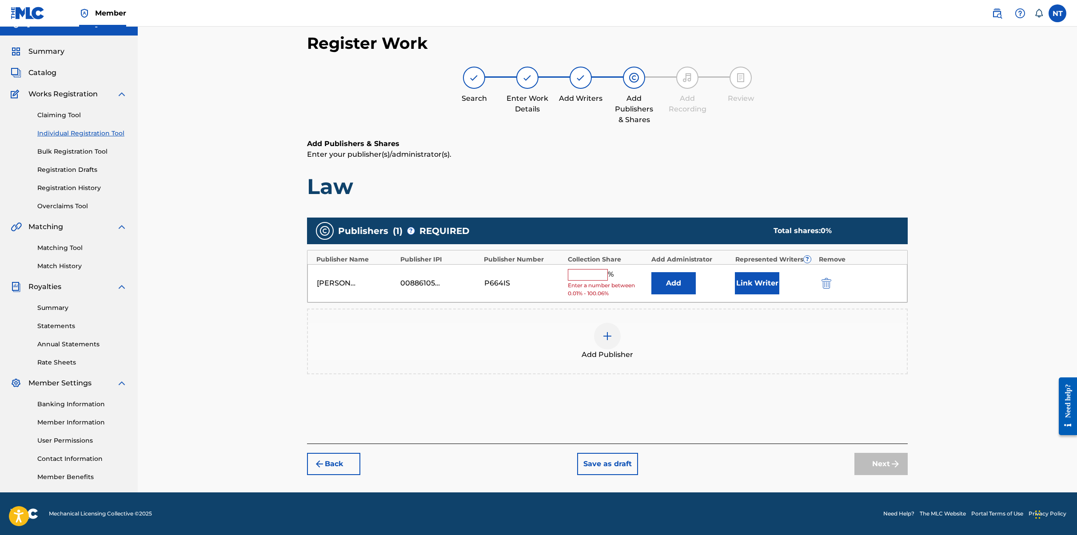
click at [586, 273] on input "text" at bounding box center [588, 275] width 40 height 12
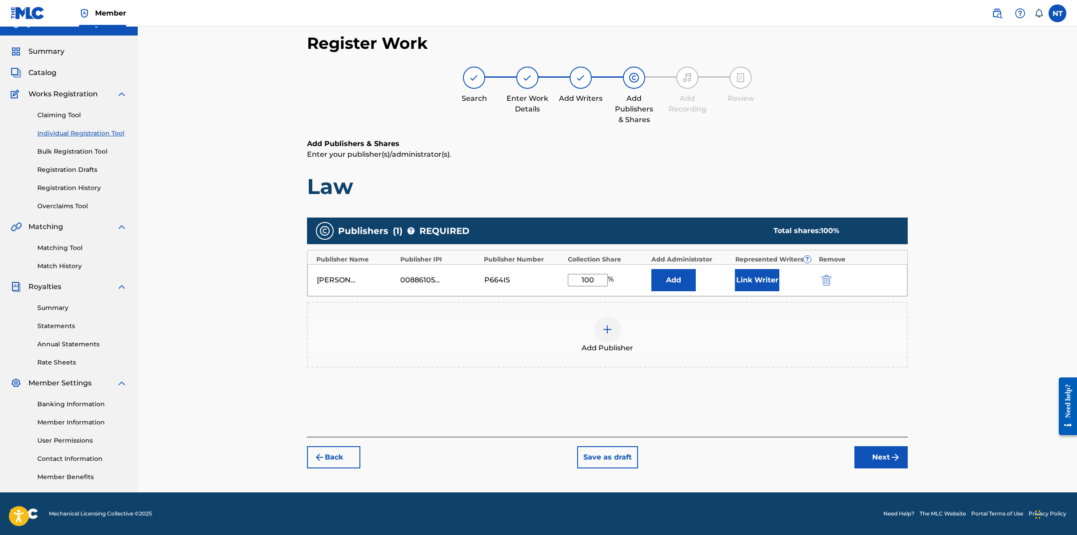
type input "100"
drag, startPoint x: 990, startPoint y: 332, endPoint x: 984, endPoint y: 330, distance: 6.8
click at [763, 332] on div "Register Work Search Enter Work Details Add Writers Add Publishers & Shares Add…" at bounding box center [607, 252] width 939 height 482
drag, startPoint x: 395, startPoint y: 272, endPoint x: 347, endPoint y: 267, distance: 48.2
click at [347, 267] on div "Nicolas Tiparescu 00886105222 P664IS 100 % Add Link Writer" at bounding box center [607, 280] width 600 height 32
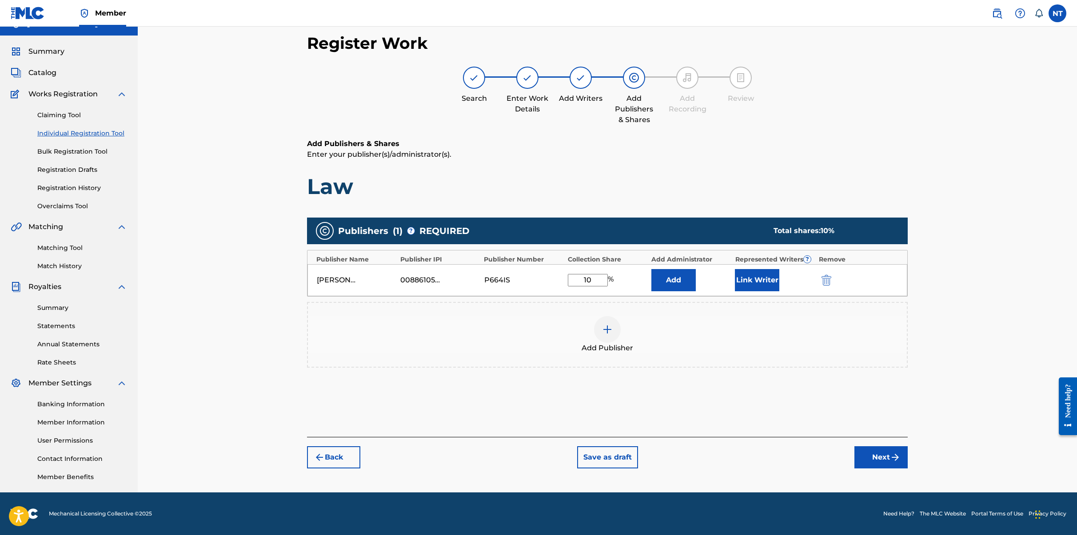
type input "100"
click at [763, 459] on img "submit" at bounding box center [895, 457] width 11 height 11
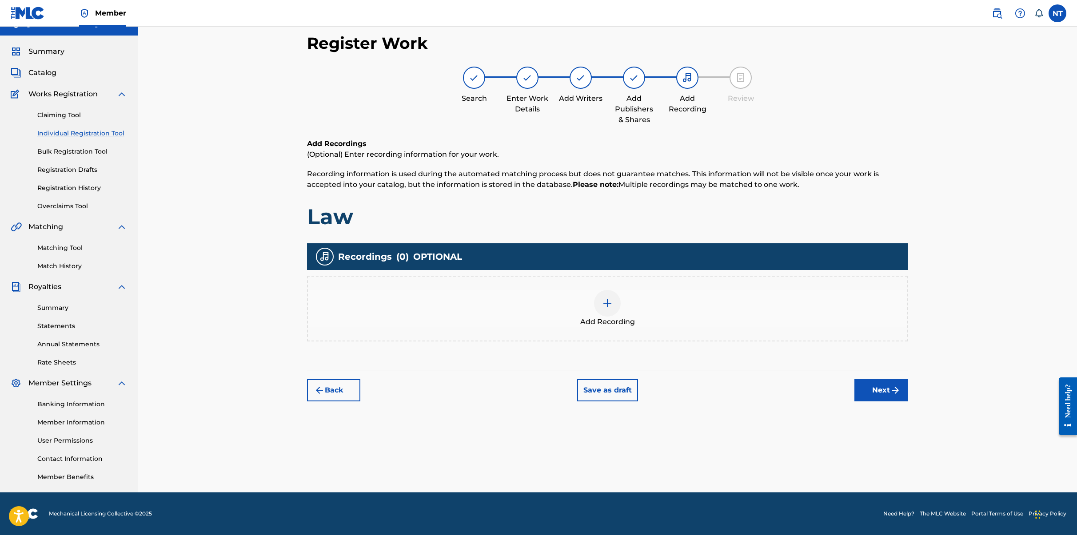
click at [602, 303] on img at bounding box center [607, 303] width 11 height 11
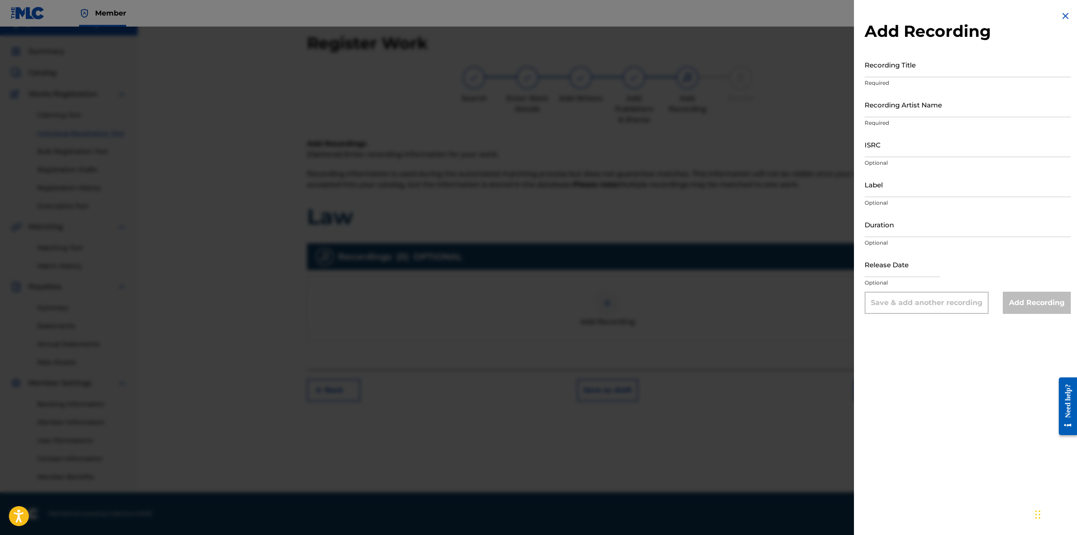
click at [763, 68] on input "Recording Title" at bounding box center [968, 64] width 206 height 25
type input "Law"
click at [763, 117] on input "Recording Artist Name" at bounding box center [968, 104] width 206 height 25
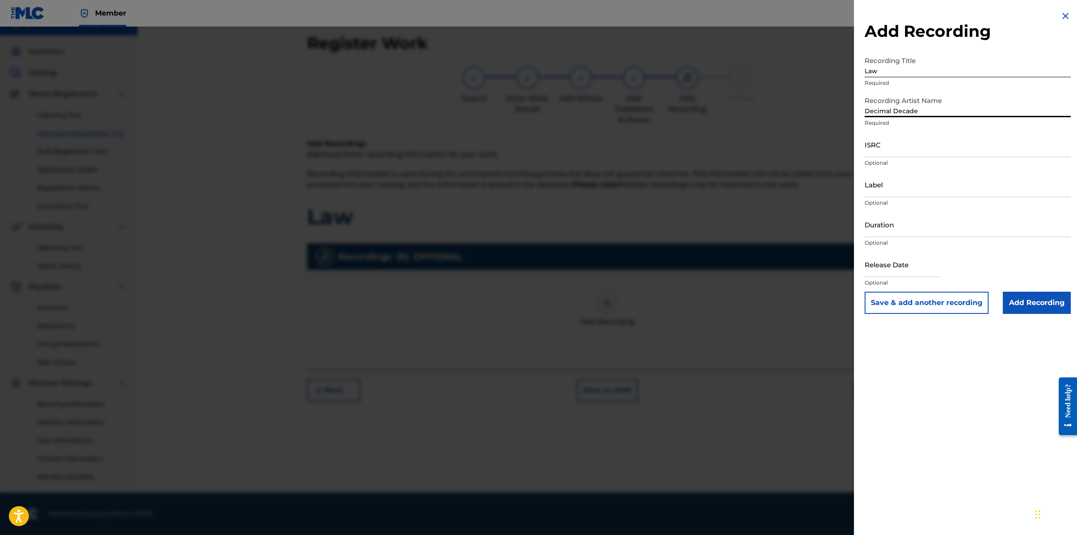
type input "Decimal Decade"
click at [763, 155] on input "ISRC" at bounding box center [968, 144] width 206 height 25
paste input "QZTAY2456854"
type input "QZTAY2456854"
click at [763, 193] on input "Label" at bounding box center [968, 184] width 206 height 25
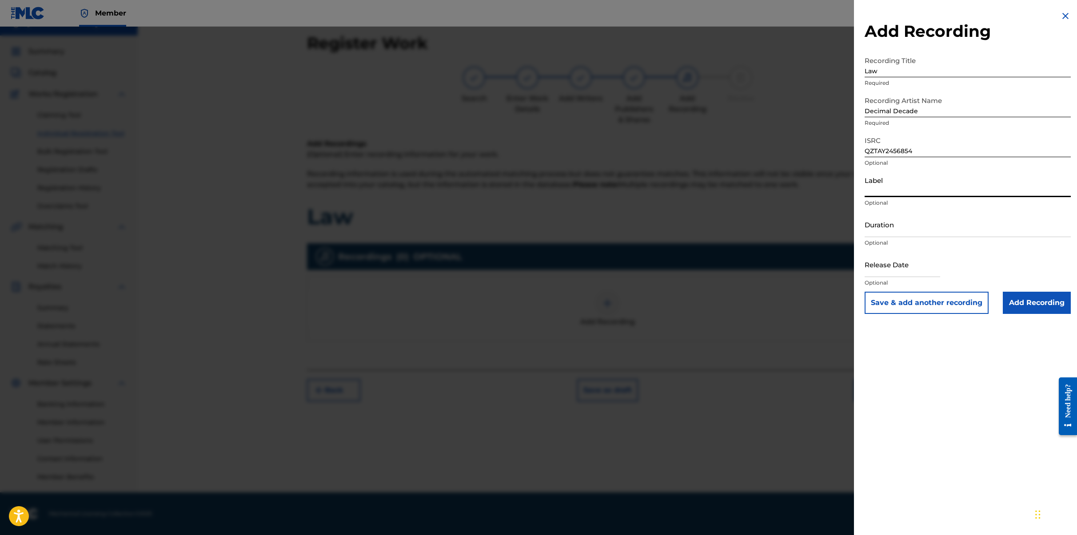
click at [763, 229] on input "Duration" at bounding box center [968, 224] width 206 height 25
paste input "04:03"
type input "04:03"
click at [763, 274] on input "text" at bounding box center [903, 264] width 76 height 25
select select "8"
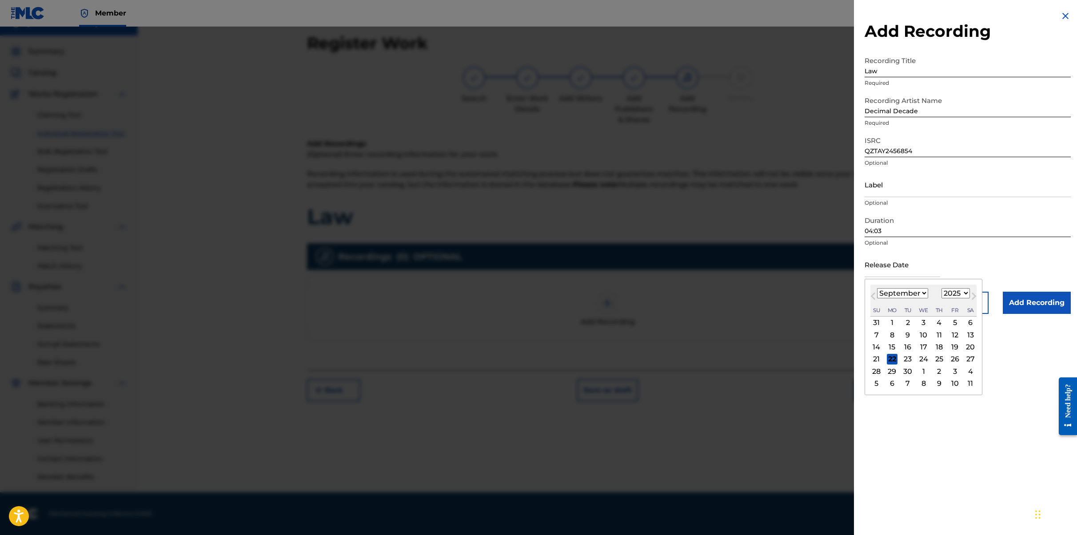
click at [763, 294] on select "1899 1900 1901 1902 1903 1904 1905 1906 1907 1908 1909 1910 1911 1912 1913 1914…" at bounding box center [956, 293] width 28 height 10
select select "2024"
click at [763, 288] on select "1899 1900 1901 1902 1903 1904 1905 1906 1907 1908 1909 1910 1911 1912 1913 1914…" at bounding box center [956, 293] width 28 height 10
click at [763, 323] on div "6" at bounding box center [955, 323] width 11 height 11
type input "September 6 2024"
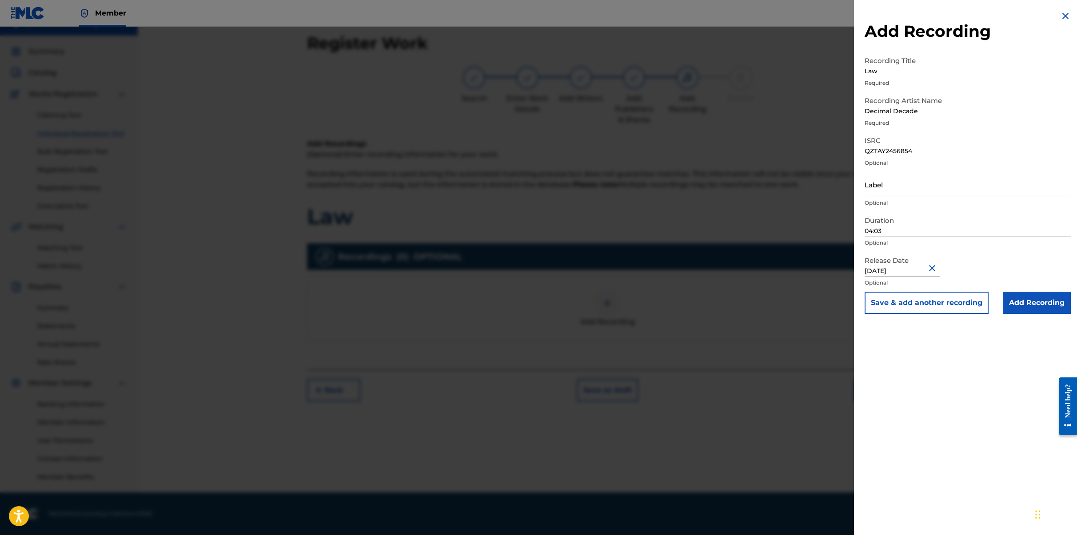
click at [763, 303] on input "Add Recording" at bounding box center [1037, 303] width 68 height 22
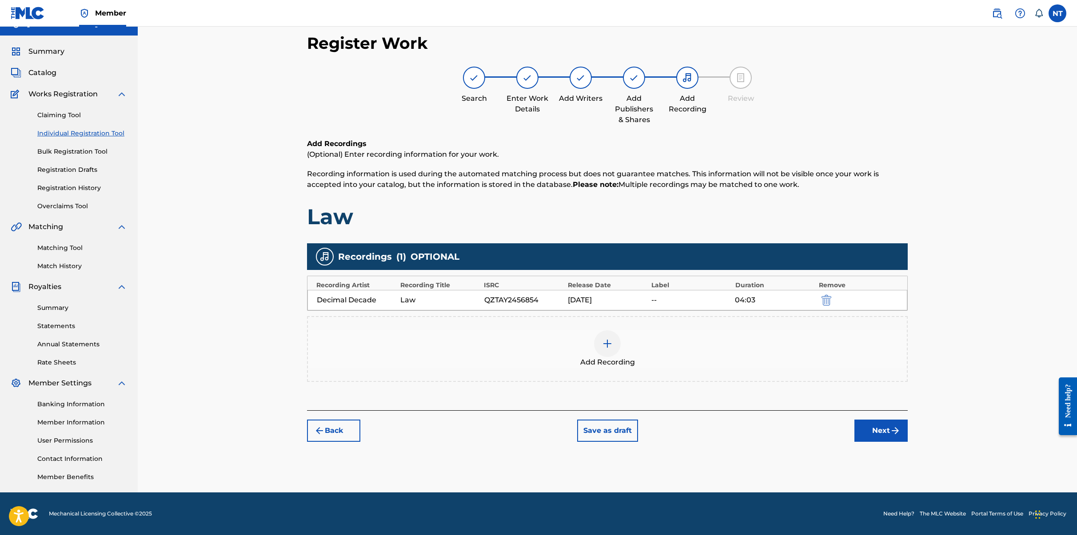
click at [763, 429] on button "Next" at bounding box center [880, 431] width 53 height 22
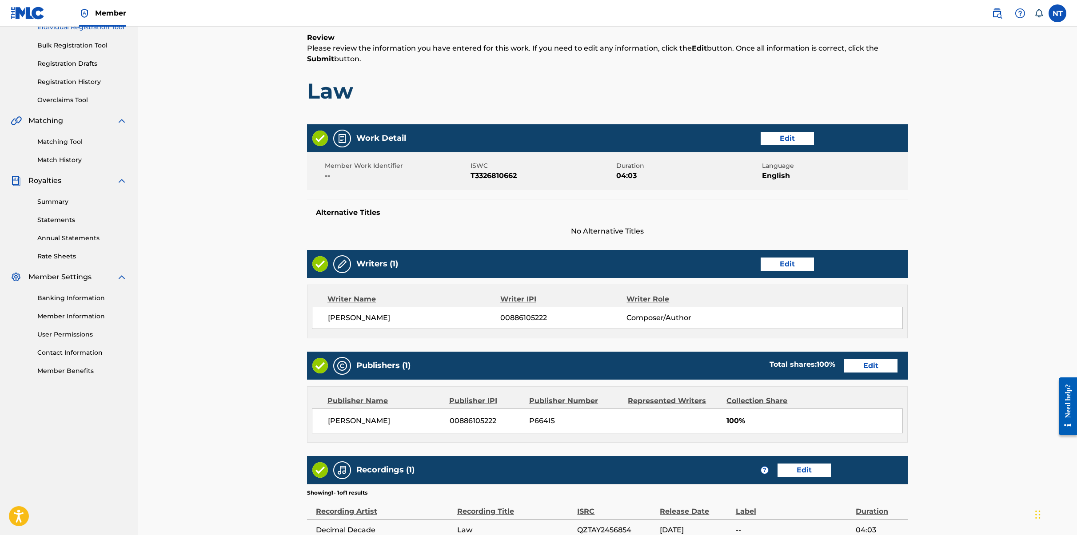
scroll to position [216, 0]
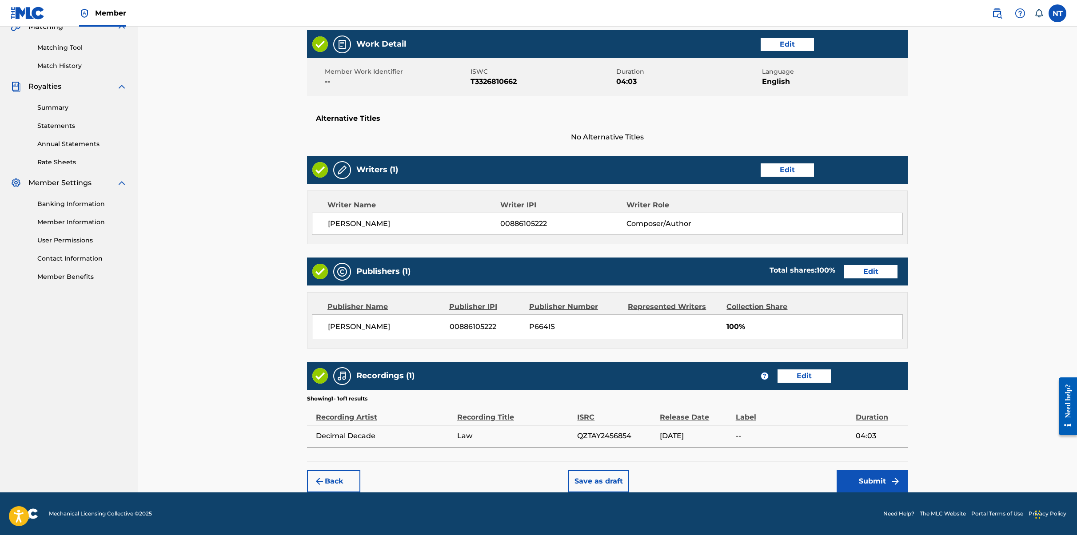
click at [763, 482] on button "Submit" at bounding box center [872, 482] width 71 height 22
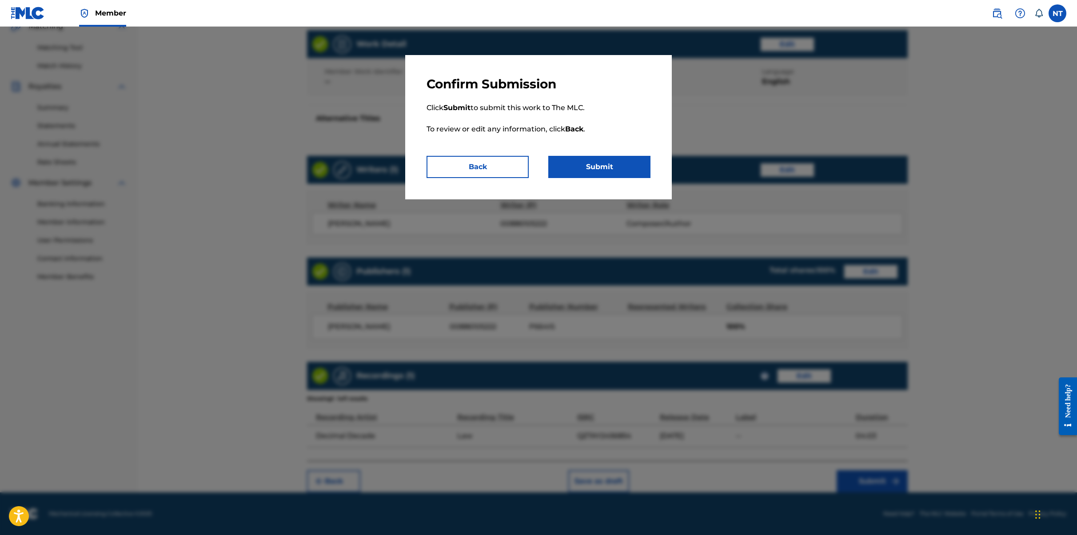
click at [636, 171] on button "Submit" at bounding box center [599, 167] width 102 height 22
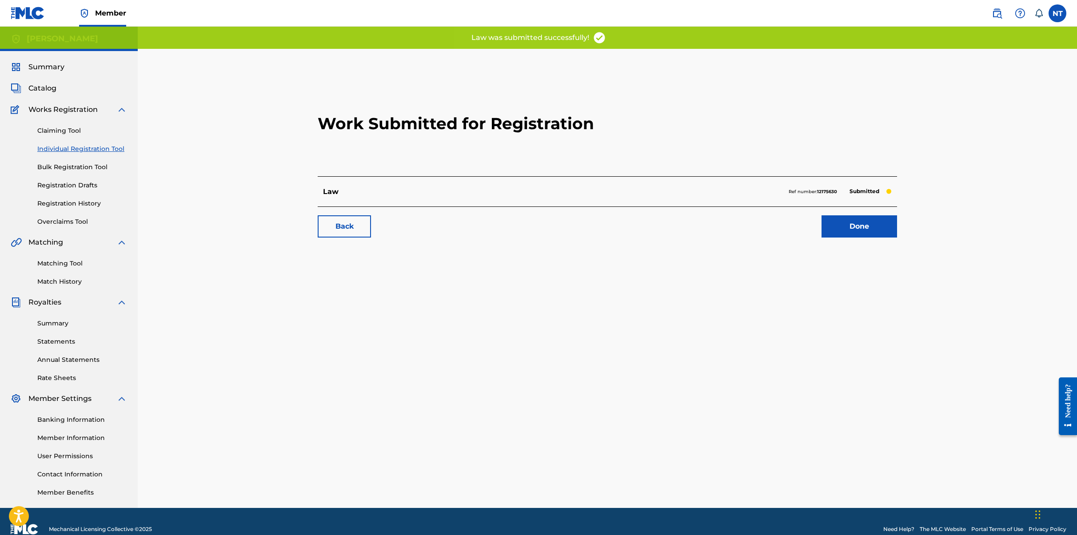
click at [360, 226] on link "Back" at bounding box center [344, 227] width 53 height 22
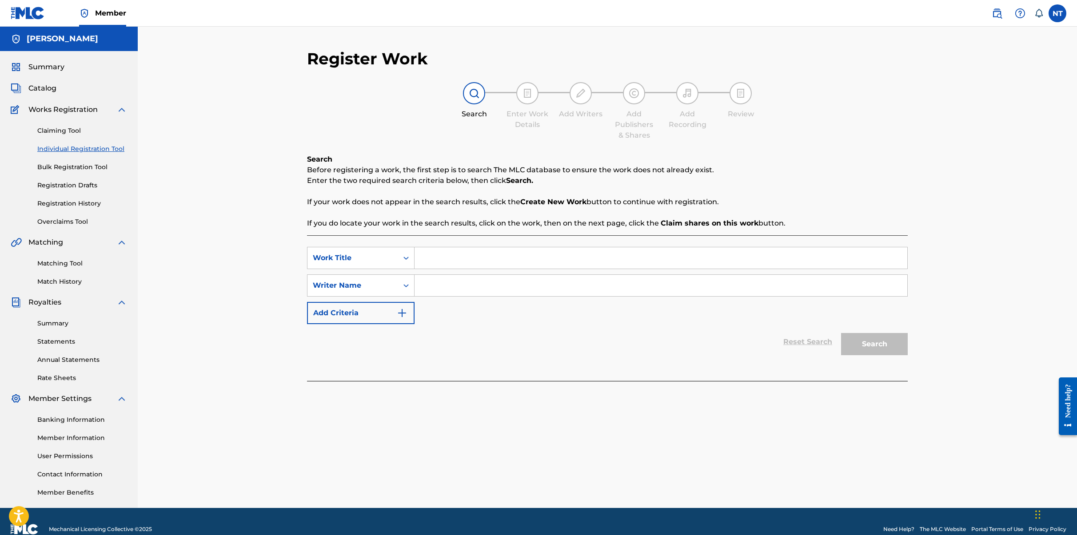
click at [72, 131] on link "Claiming Tool" at bounding box center [82, 130] width 90 height 9
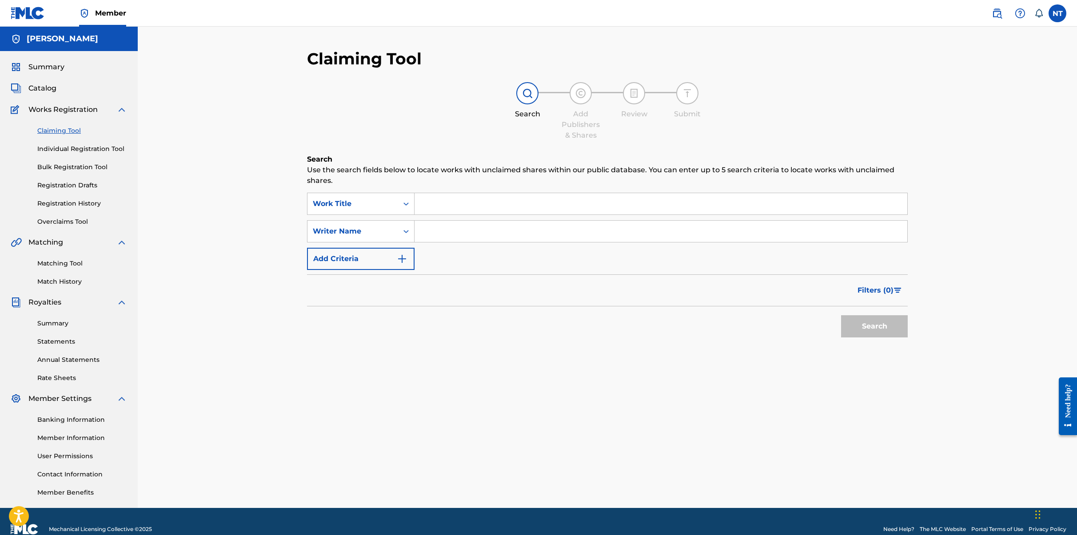
click at [64, 164] on link "Bulk Registration Tool" at bounding box center [82, 167] width 90 height 9
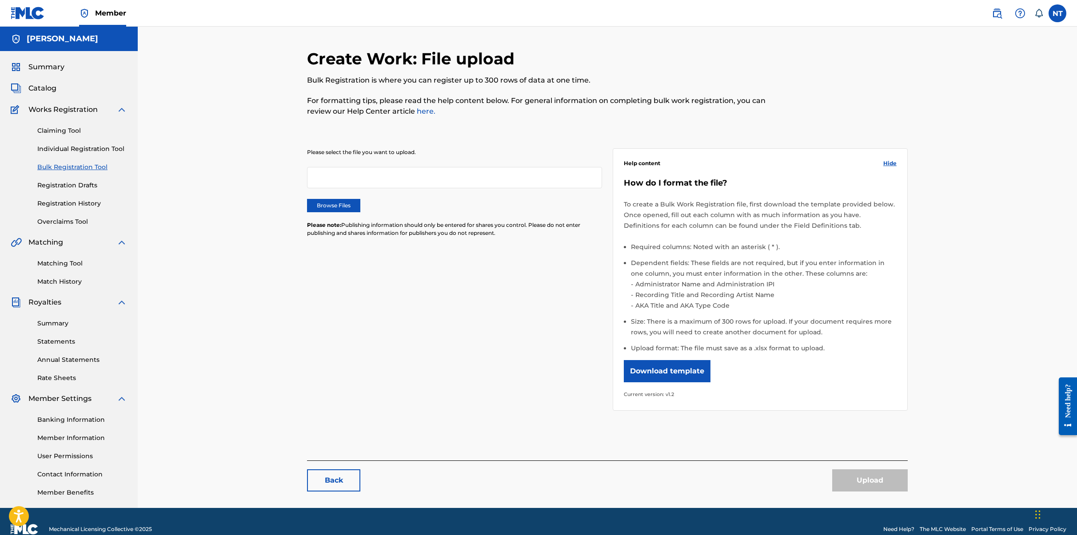
click at [76, 150] on link "Individual Registration Tool" at bounding box center [82, 148] width 90 height 9
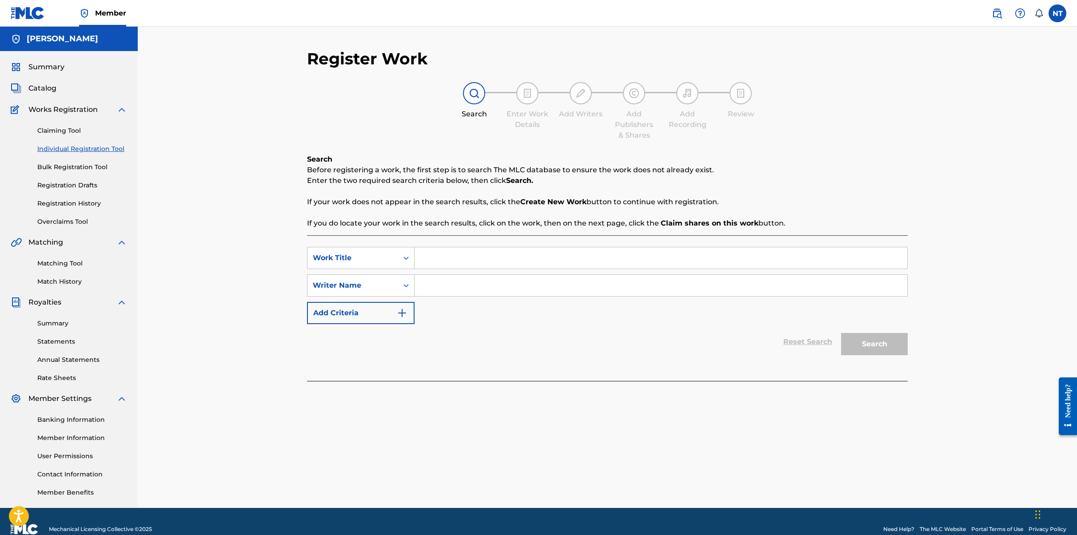
click at [741, 100] on div at bounding box center [741, 93] width 22 height 22
click at [65, 203] on link "Registration History" at bounding box center [82, 203] width 90 height 9
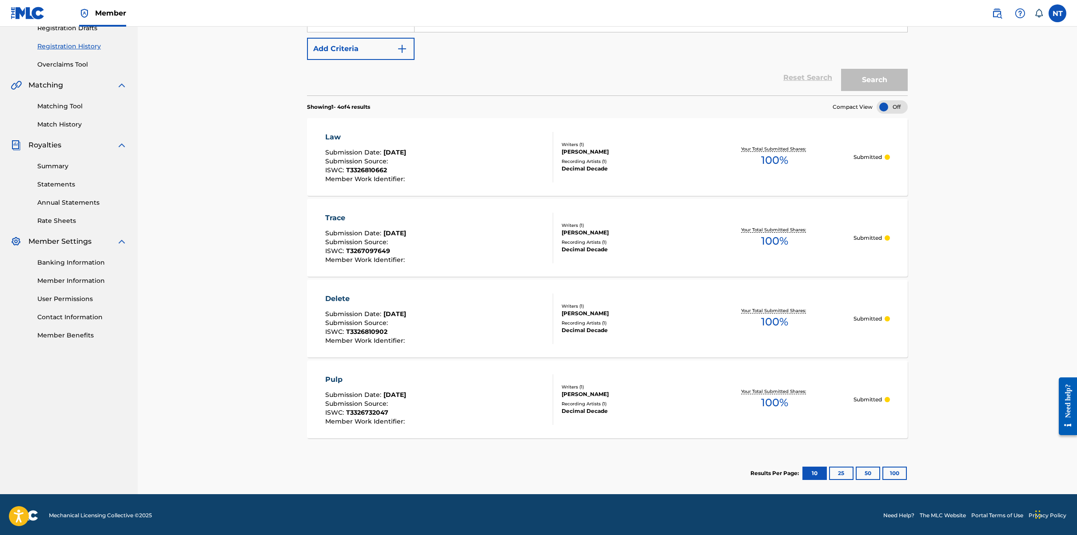
scroll to position [159, 0]
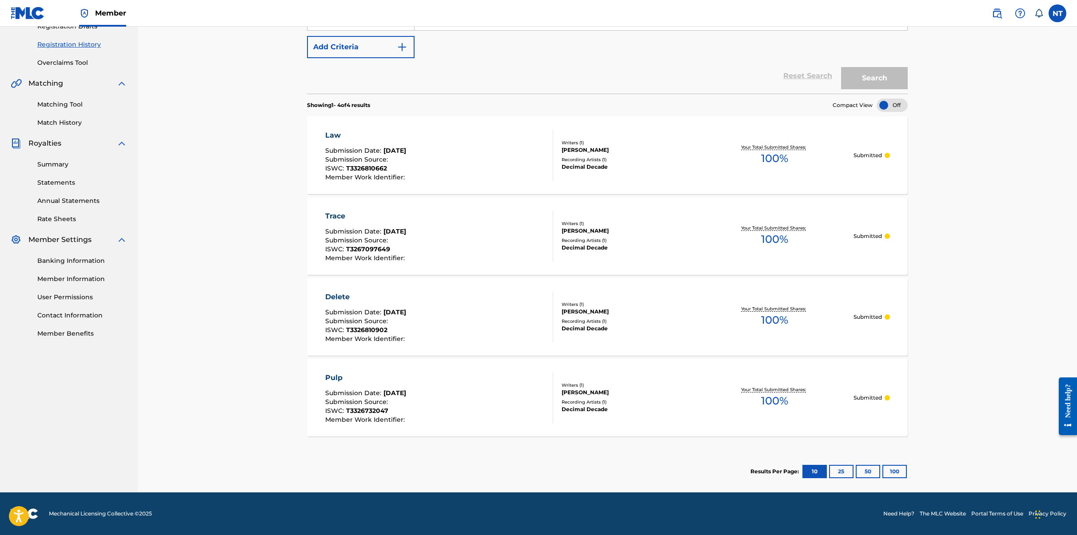
click at [363, 166] on span "T3326810662" at bounding box center [366, 168] width 41 height 8
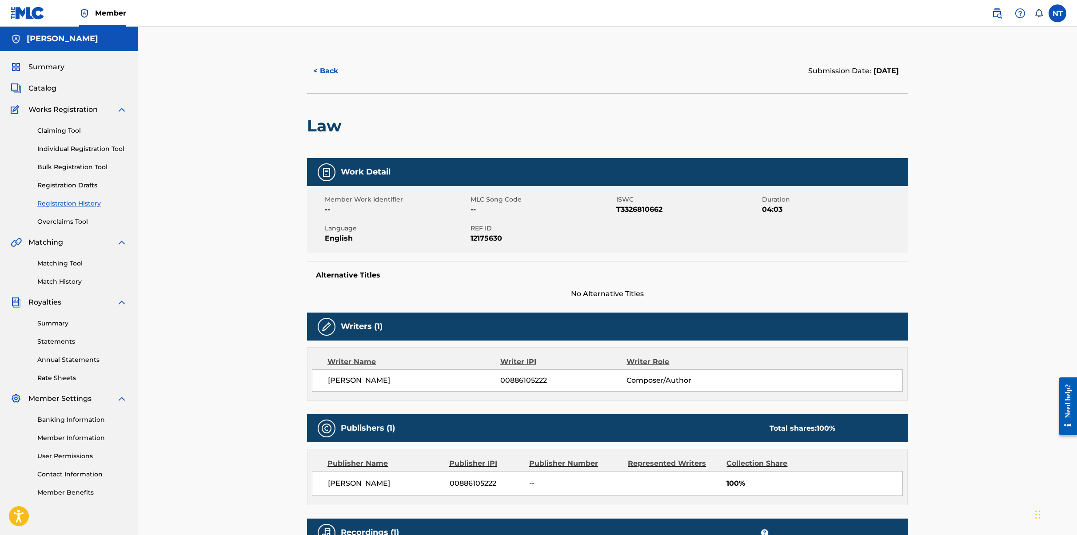
click at [328, 70] on button "< Back" at bounding box center [333, 71] width 53 height 22
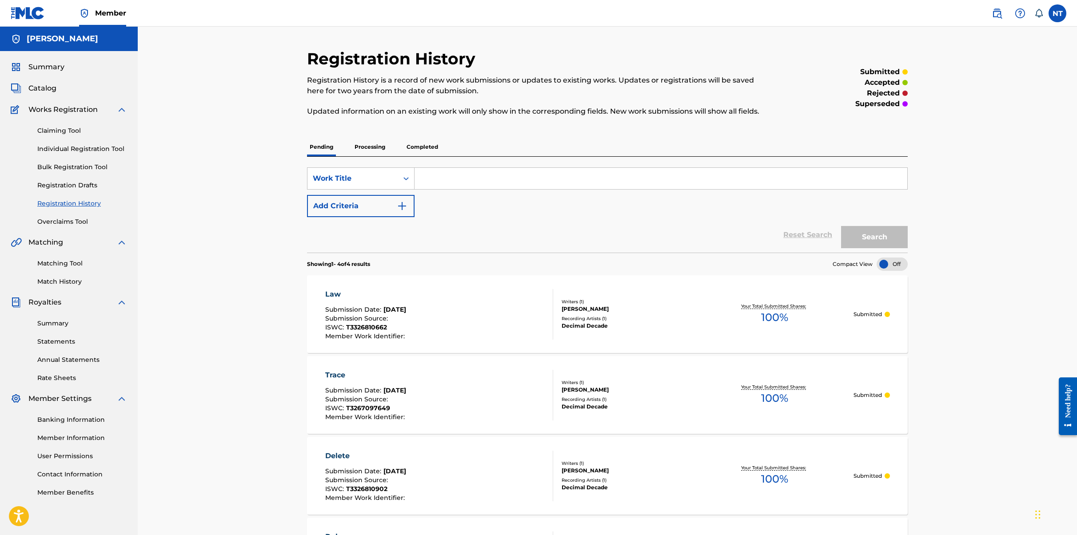
scroll to position [159, 0]
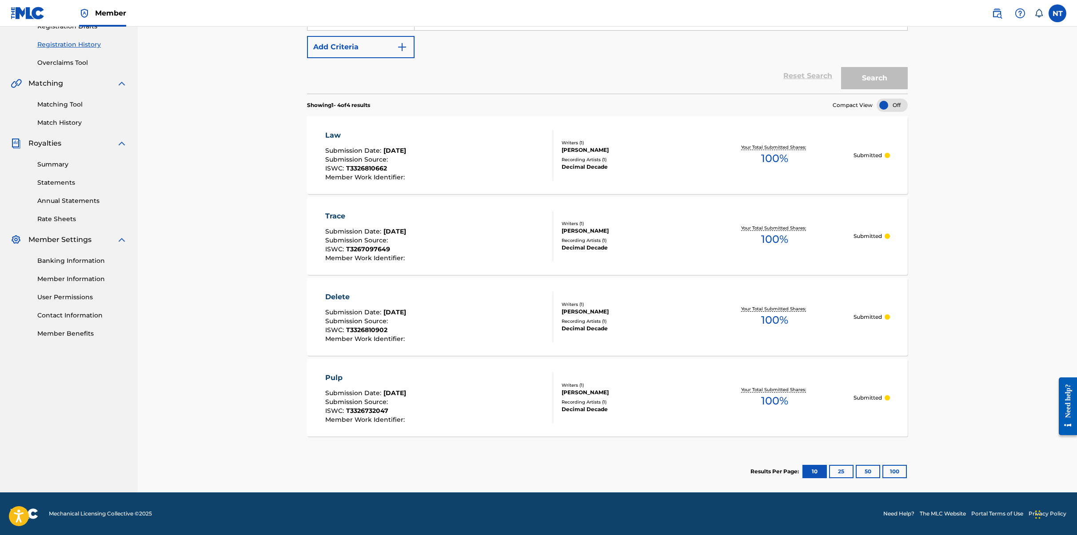
click at [33, 16] on img at bounding box center [28, 13] width 34 height 13
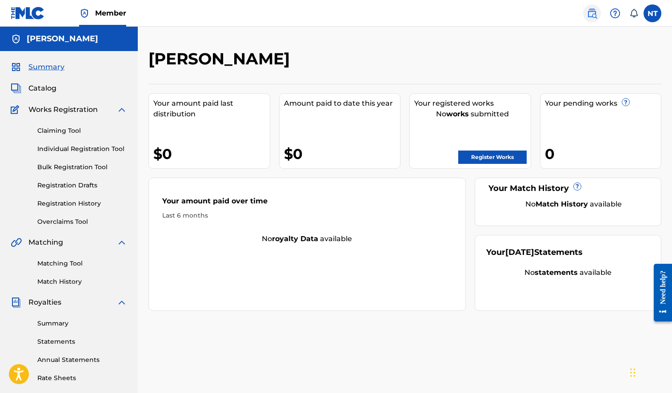
click at [593, 17] on img at bounding box center [592, 13] width 11 height 11
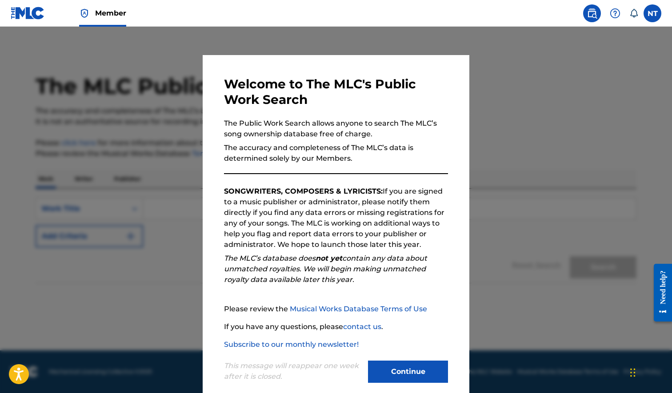
scroll to position [13, 0]
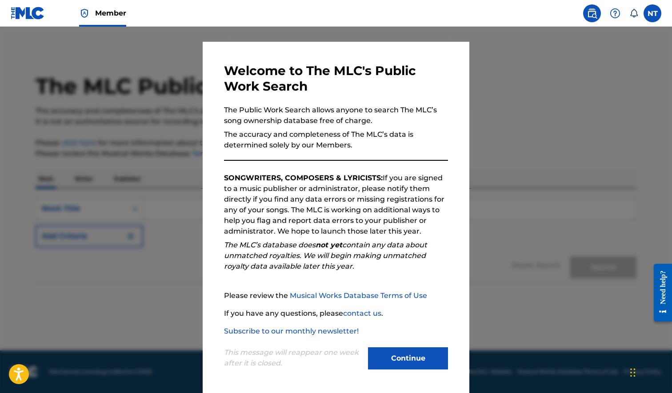
click at [593, 148] on div at bounding box center [336, 223] width 672 height 393
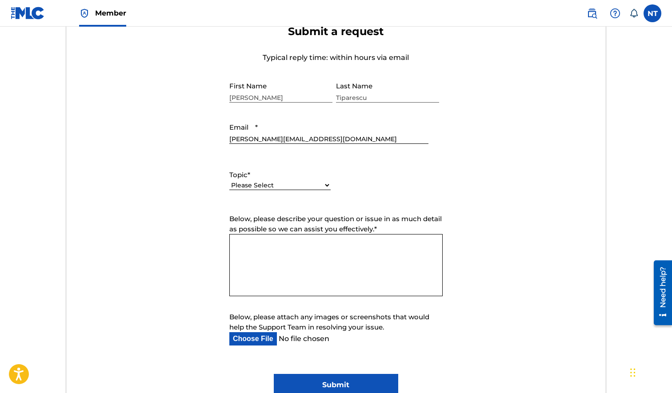
scroll to position [335, 0]
click at [294, 183] on select "Please Select I need help with my account I need help with managing my catalog …" at bounding box center [279, 184] width 101 height 9
click at [229, 181] on select "Please Select I need help with my account I need help with managing my catalog …" at bounding box center [279, 184] width 101 height 9
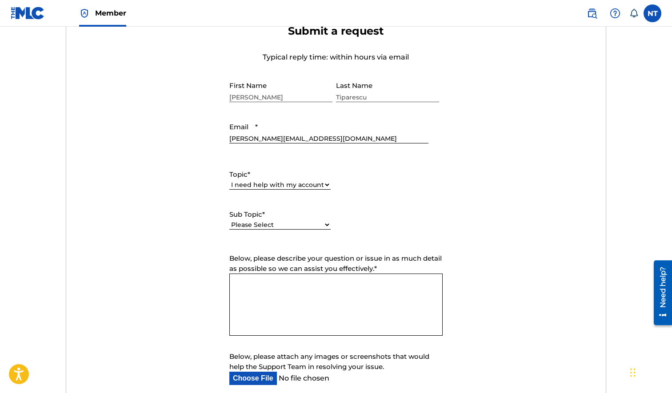
click at [260, 224] on select "Please Select I need help with my user account I can't log in to my user accoun…" at bounding box center [279, 224] width 101 height 9
click at [319, 185] on select "Please Select I need help with my account I need help with managing my catalog …" at bounding box center [279, 184] width 101 height 9
select select "I need help with managing my catalog"
click at [229, 181] on select "Please Select I need help with my account I need help with managing my catalog …" at bounding box center [279, 184] width 101 height 9
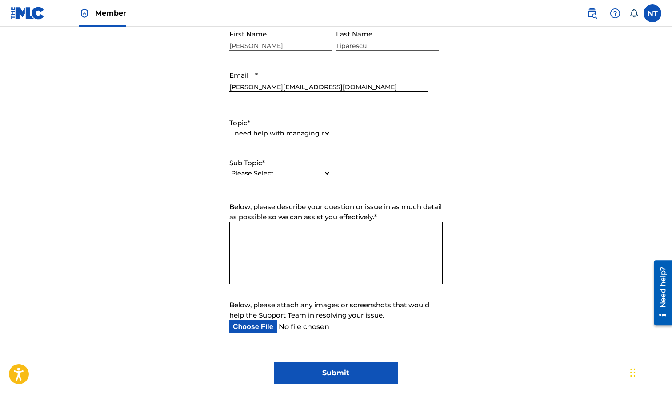
scroll to position [387, 0]
click at [321, 171] on select "Please Select I need help with CWR I need help registering my work(s) in The ML…" at bounding box center [279, 172] width 101 height 9
select select "I need help registering my work(s) in The MLC Portal"
click at [229, 168] on select "Please Select I need help with CWR I need help registering my work(s) in The ML…" at bounding box center [279, 172] width 101 height 9
click at [280, 264] on textarea "Below, please describe your question or issue in as much detail as possible so …" at bounding box center [335, 252] width 213 height 62
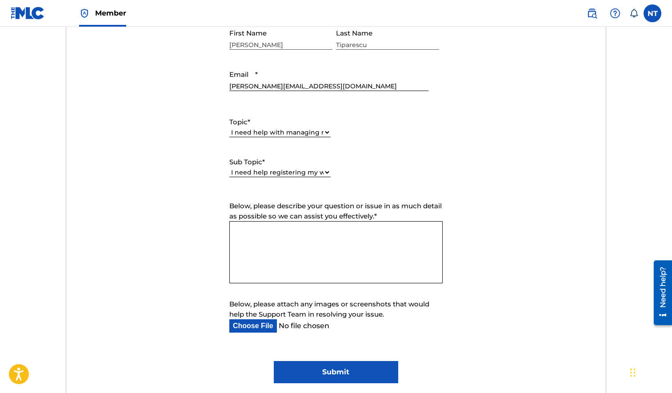
click at [280, 264] on textarea "Below, please describe your question or issue in as much detail as possible so …" at bounding box center [335, 252] width 213 height 62
click at [292, 249] on textarea "Hi MLC team, [PERSON_NAME] here. I have a quick question." at bounding box center [335, 252] width 213 height 62
click at [391, 256] on textarea "Hi MLC team, [PERSON_NAME] here. I have a couple of quick question." at bounding box center [335, 252] width 213 height 62
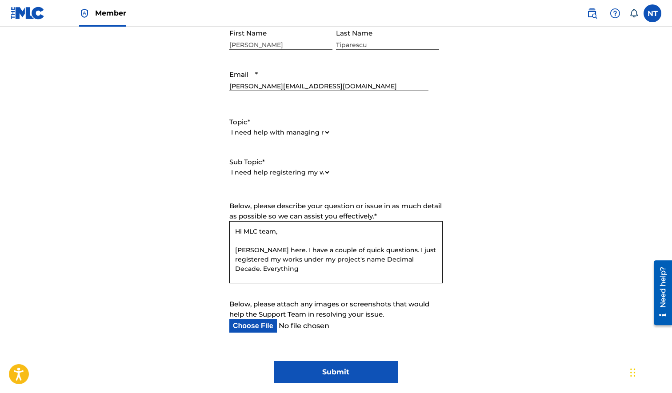
click at [379, 248] on textarea "Hi MLC team, [PERSON_NAME] here. I have a couple of quick questions. I just reg…" at bounding box center [335, 252] width 213 height 62
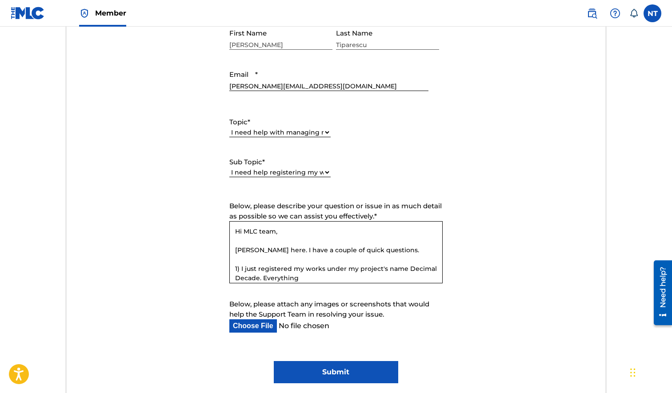
scroll to position [5, 0]
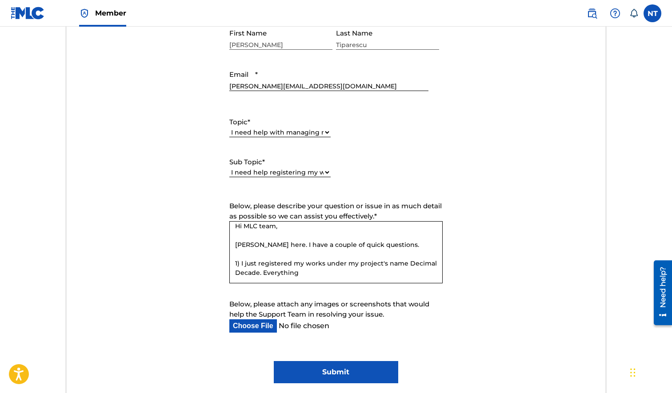
click at [366, 273] on textarea "Hi MLC team, [PERSON_NAME] here. I have a couple of quick questions. 1) I just …" at bounding box center [335, 252] width 213 height 62
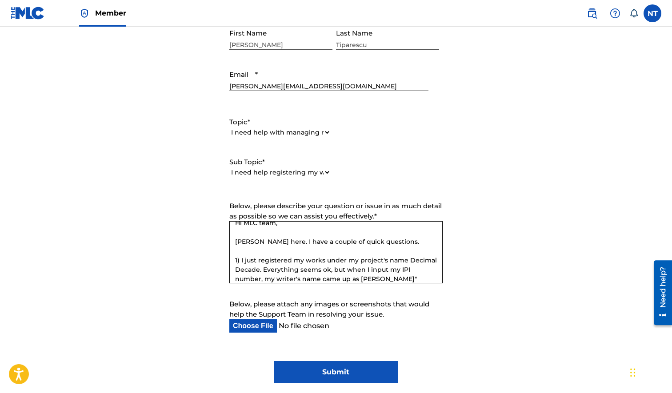
click at [331, 278] on textarea "Hi MLC team, [PERSON_NAME] here. I have a couple of quick questions. 1) I just …" at bounding box center [335, 252] width 213 height 62
click at [391, 276] on textarea "Hi MLC team, [PERSON_NAME] here. I have a couple of quick questions. 1) I just …" at bounding box center [335, 252] width 213 height 62
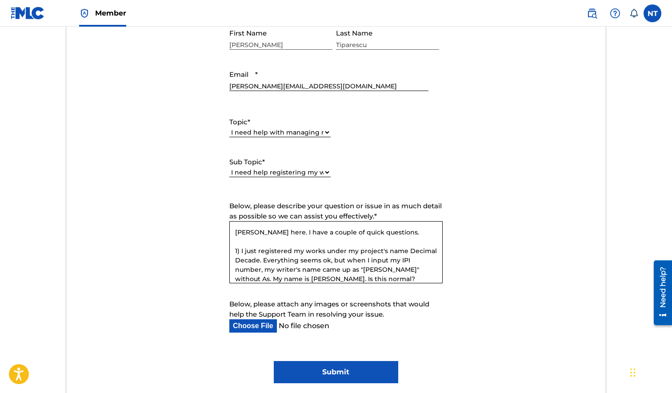
click at [319, 279] on textarea "Hi MLC team, [PERSON_NAME] here. I have a couple of quick questions. 1) I just …" at bounding box center [335, 252] width 213 height 62
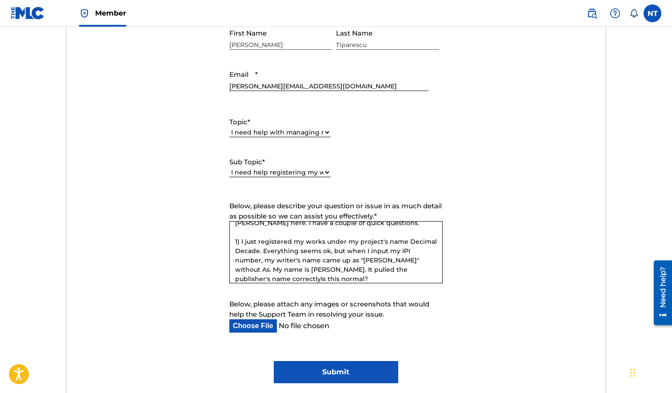
drag, startPoint x: 346, startPoint y: 269, endPoint x: 346, endPoint y: 264, distance: 5.8
click at [346, 269] on textarea "Hi MLC team, [PERSON_NAME] here. I have a couple of quick questions. 1) I just …" at bounding box center [335, 252] width 213 height 62
click at [282, 278] on textarea "Hi MLC team, [PERSON_NAME] here. I have a couple of quick questions. 1) I just …" at bounding box center [335, 252] width 213 height 62
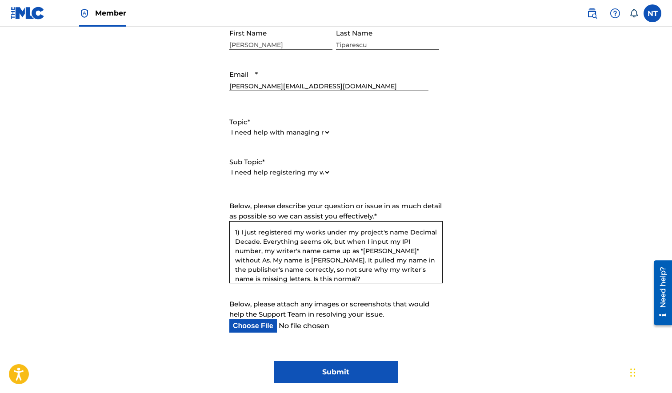
click at [329, 276] on textarea "Hi MLC team, [PERSON_NAME] here. I have a couple of quick questions. 1) I just …" at bounding box center [335, 252] width 213 height 62
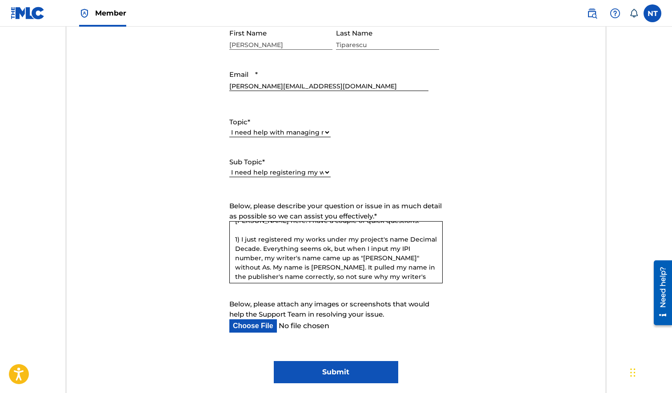
scroll to position [32, 0]
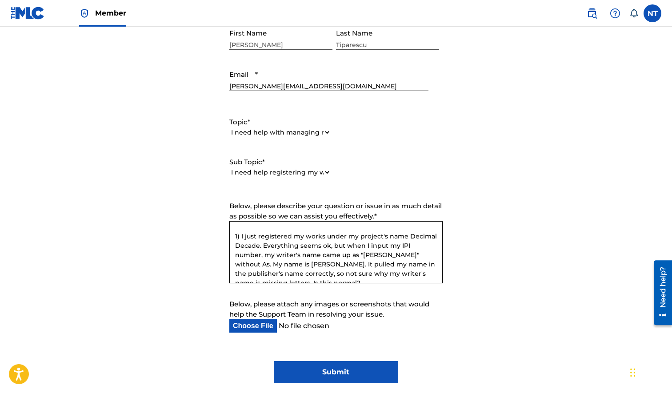
click at [318, 265] on textarea "Hi MLC team, [PERSON_NAME] here. I have a couple of quick questions. 1) I just …" at bounding box center [335, 252] width 213 height 62
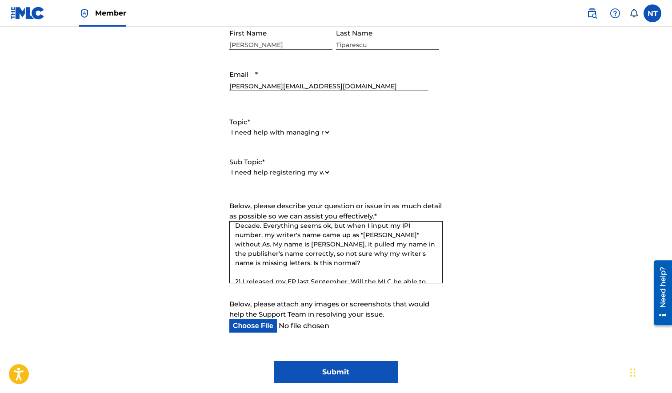
scroll to position [53, 0]
click at [257, 264] on textarea "Hi MLC team, [PERSON_NAME] here. I have a couple of quick questions. 1) I just …" at bounding box center [335, 252] width 213 height 62
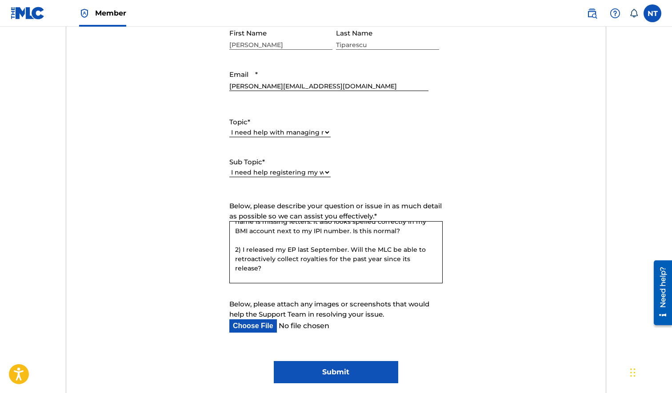
scroll to position [96, 0]
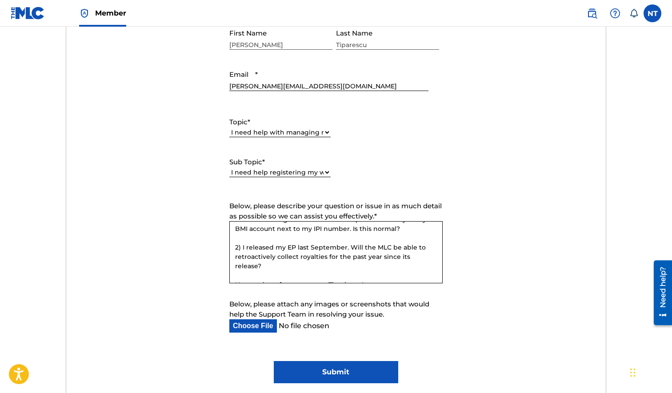
click at [344, 245] on textarea "Hi MLC team, [PERSON_NAME] here. I have a couple of quick questions. 1) I just …" at bounding box center [335, 252] width 213 height 62
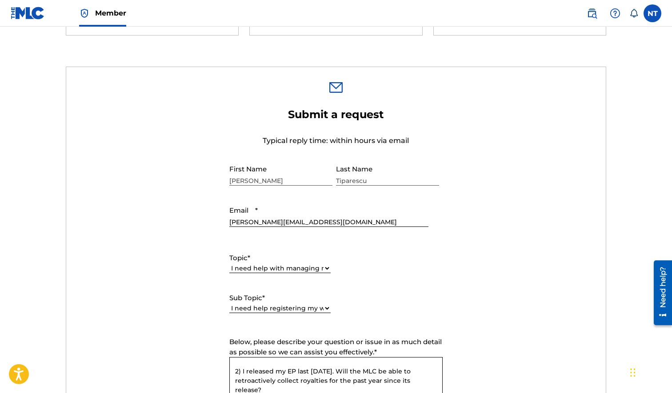
scroll to position [237, 0]
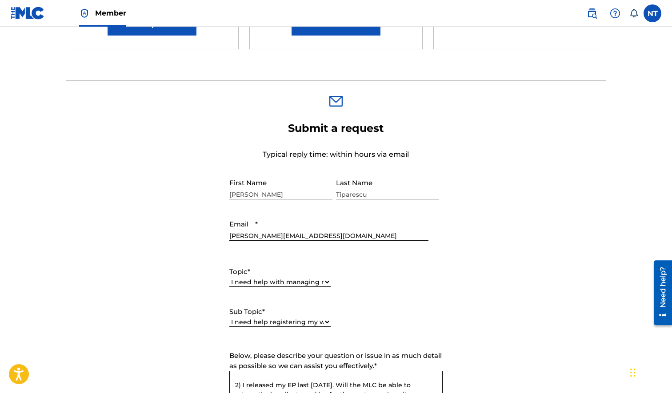
type textarea "Hi MLC team, [PERSON_NAME] here. I have a couple of quick questions. 1) I just …"
click at [298, 323] on select "Please Select I need help with CWR I need help registering my work(s) in The ML…" at bounding box center [279, 322] width 101 height 9
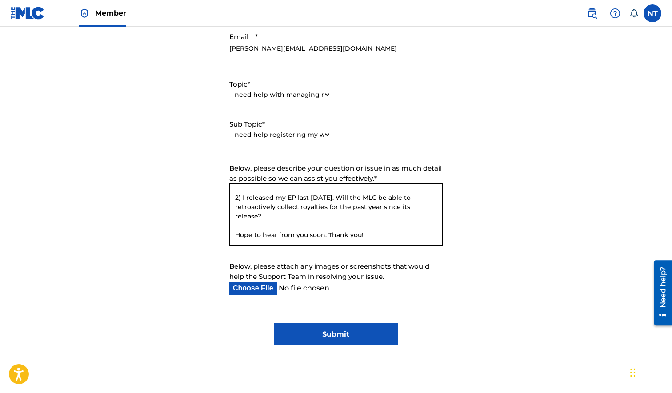
scroll to position [434, 0]
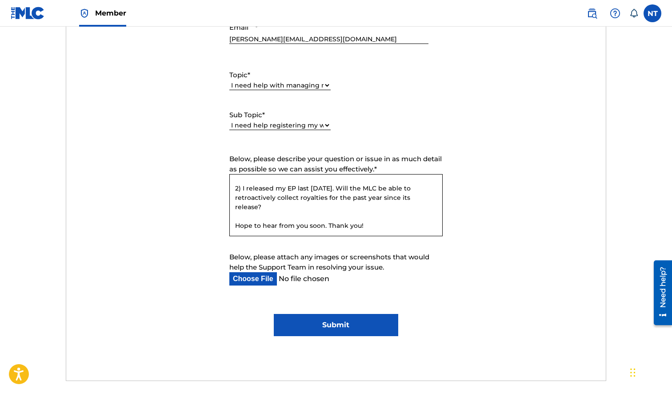
click at [367, 319] on input "Submit" at bounding box center [336, 325] width 124 height 22
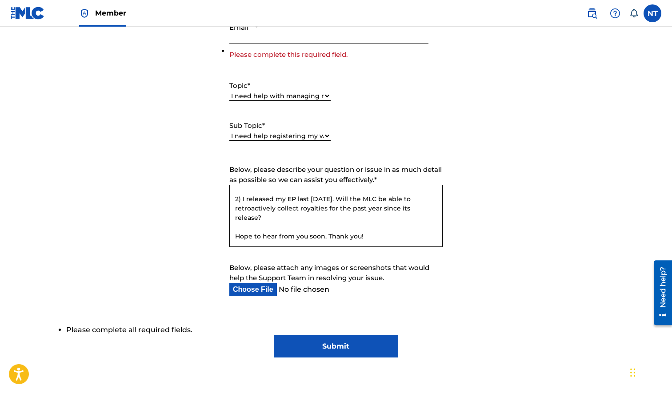
click at [358, 340] on input "Submit" at bounding box center [336, 346] width 124 height 22
click at [337, 347] on input "Submit" at bounding box center [336, 346] width 124 height 22
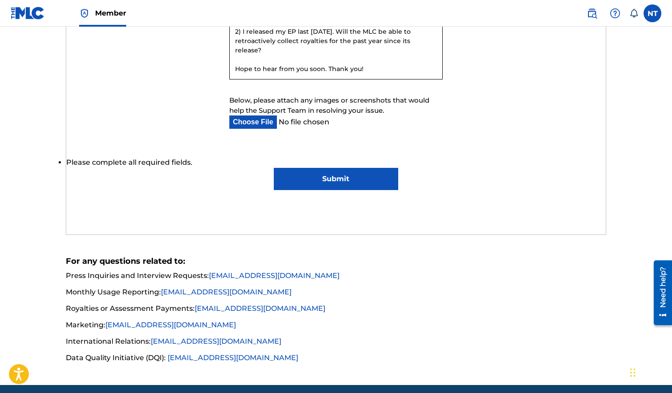
scroll to position [616, 0]
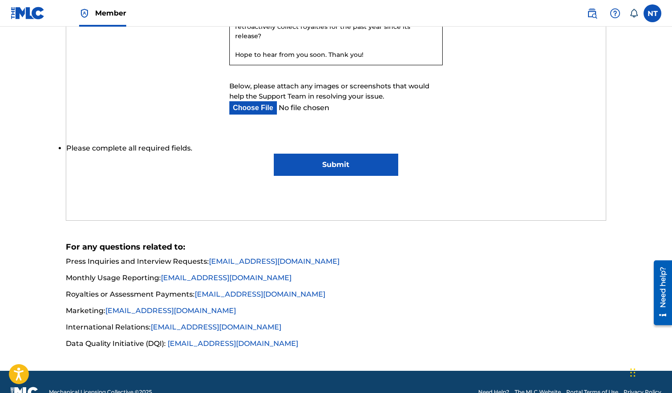
click at [307, 171] on input "Submit" at bounding box center [336, 165] width 124 height 22
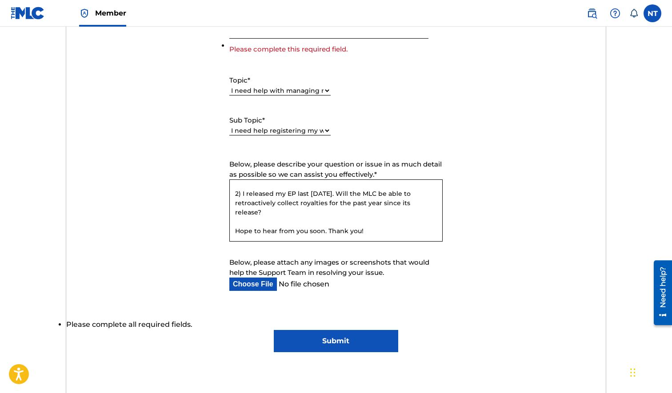
scroll to position [401, 0]
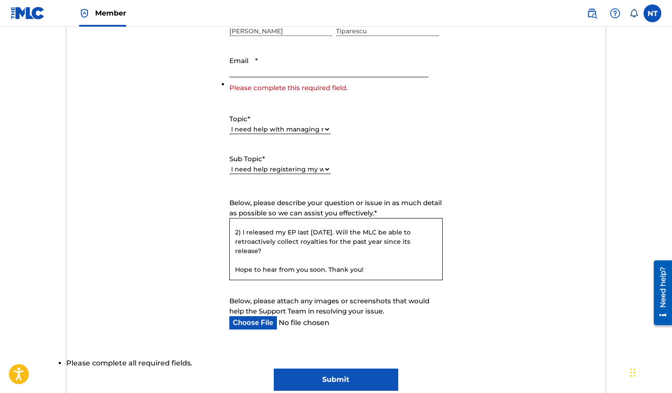
click at [314, 72] on input "Email *" at bounding box center [328, 64] width 199 height 25
type input "[PERSON_NAME][EMAIL_ADDRESS][DOMAIN_NAME]"
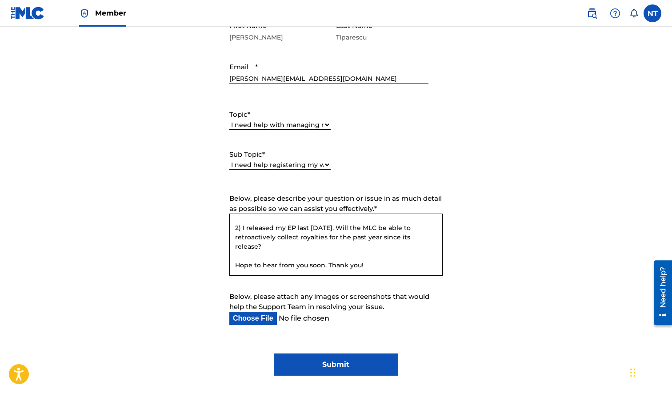
scroll to position [395, 0]
click at [342, 366] on input "Submit" at bounding box center [336, 364] width 124 height 22
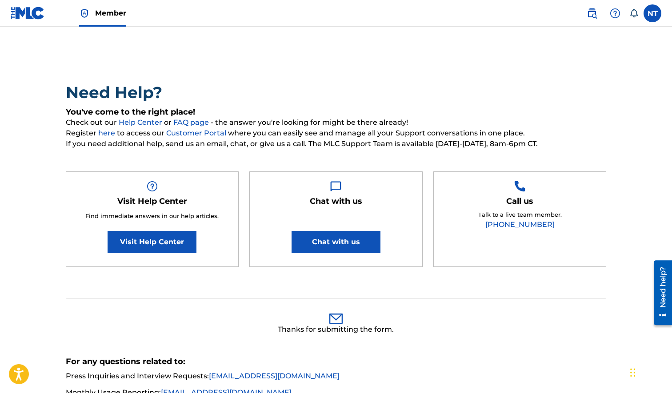
scroll to position [0, 0]
